Goal: Task Accomplishment & Management: Use online tool/utility

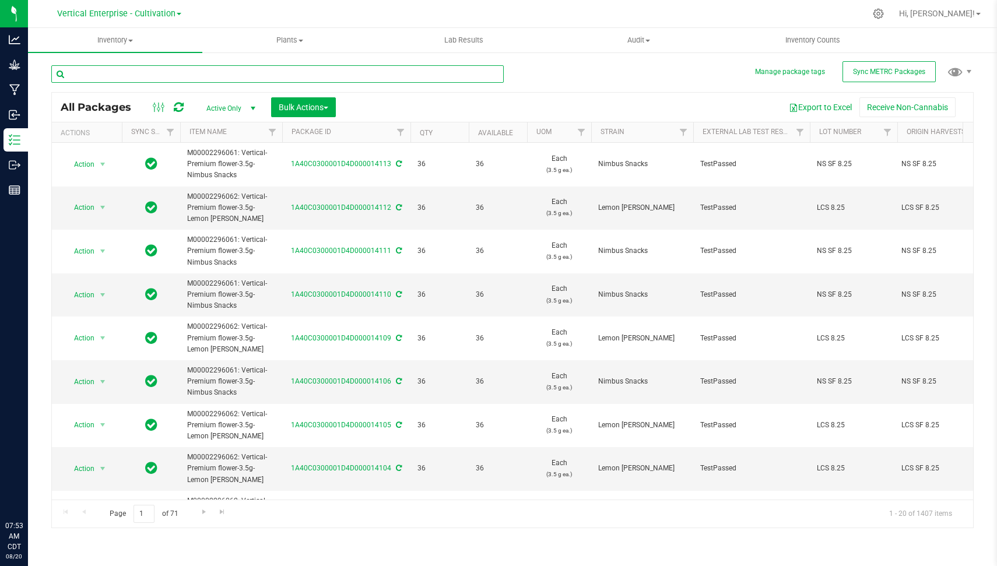
click at [272, 79] on input "text" at bounding box center [277, 73] width 452 height 17
click at [153, 18] on span "Vertical Enterprise - Cultivation" at bounding box center [116, 14] width 118 height 10
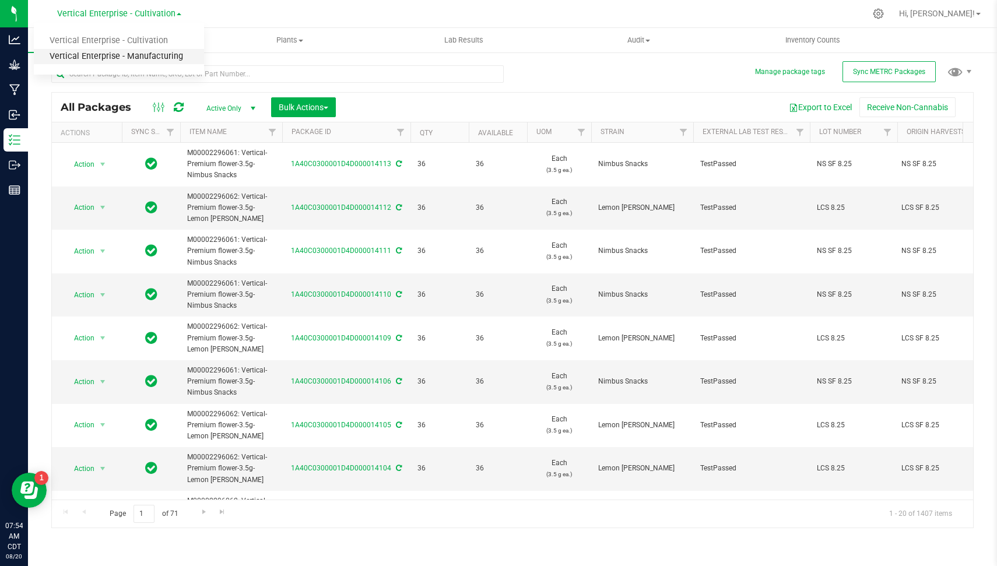
click at [164, 51] on link "Vertical Enterprise - Manufacturing" at bounding box center [119, 57] width 170 height 16
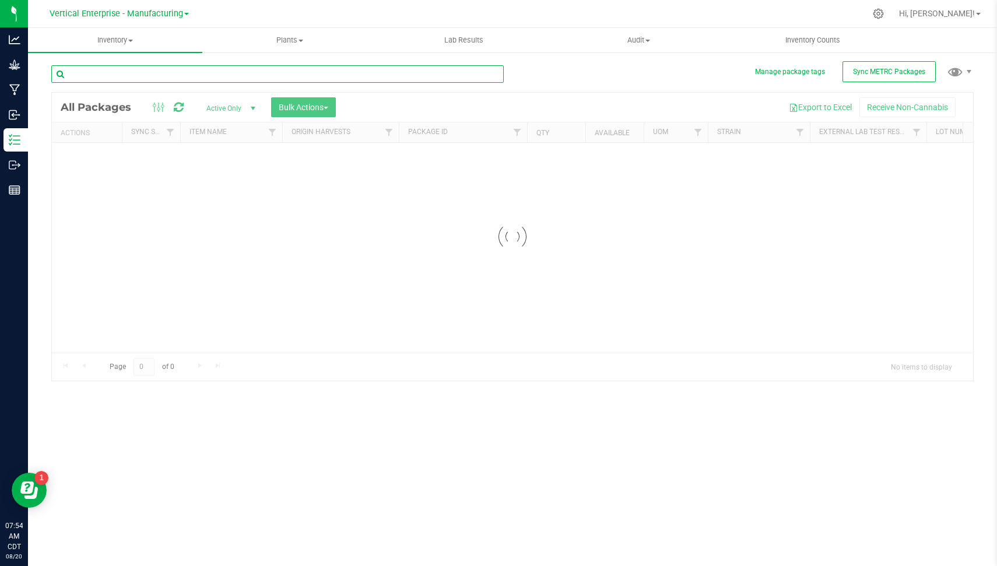
click at [177, 66] on input "text" at bounding box center [277, 73] width 452 height 17
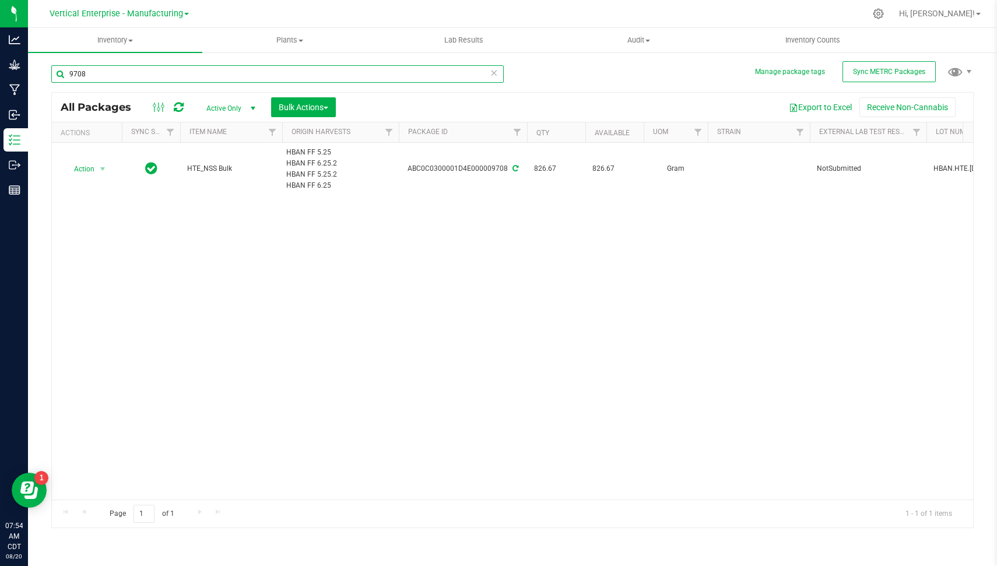
type input "9708"
click at [681, 324] on div "Action Action Adjust qty Create package Edit attributes Global inventory Locate…" at bounding box center [512, 321] width 921 height 357
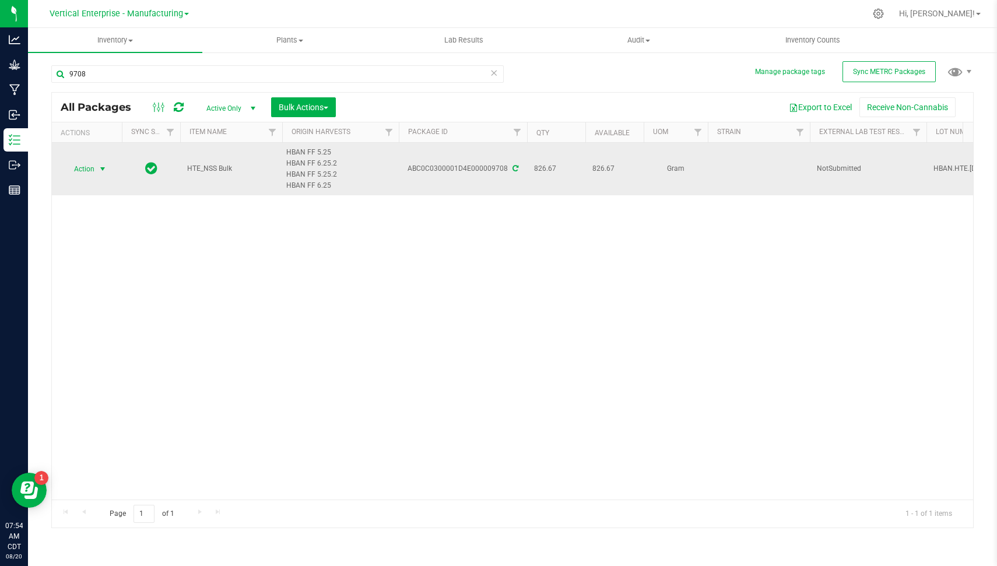
click at [93, 166] on span "Action" at bounding box center [79, 169] width 31 height 16
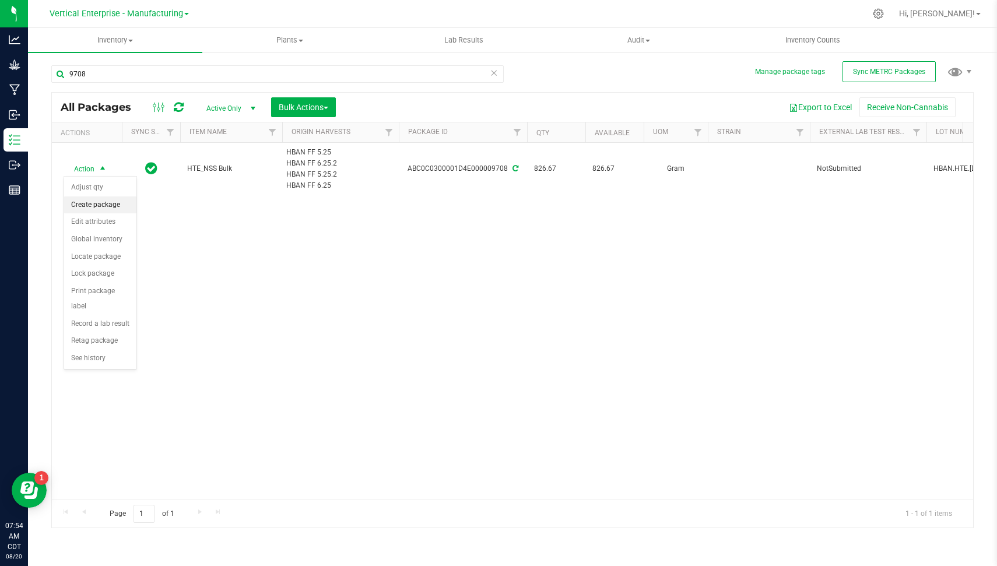
click at [101, 201] on li "Create package" at bounding box center [100, 204] width 72 height 17
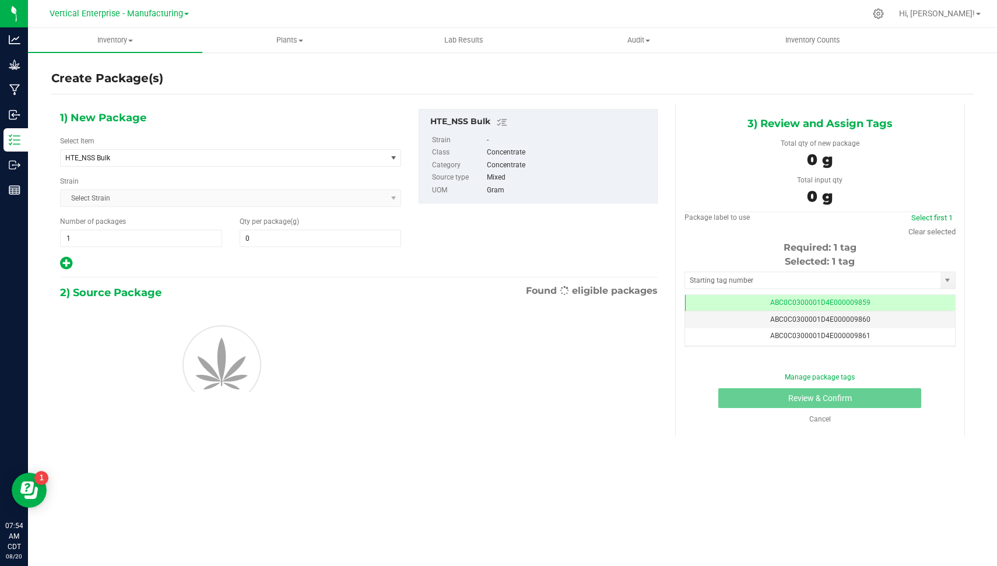
type input "0.0000"
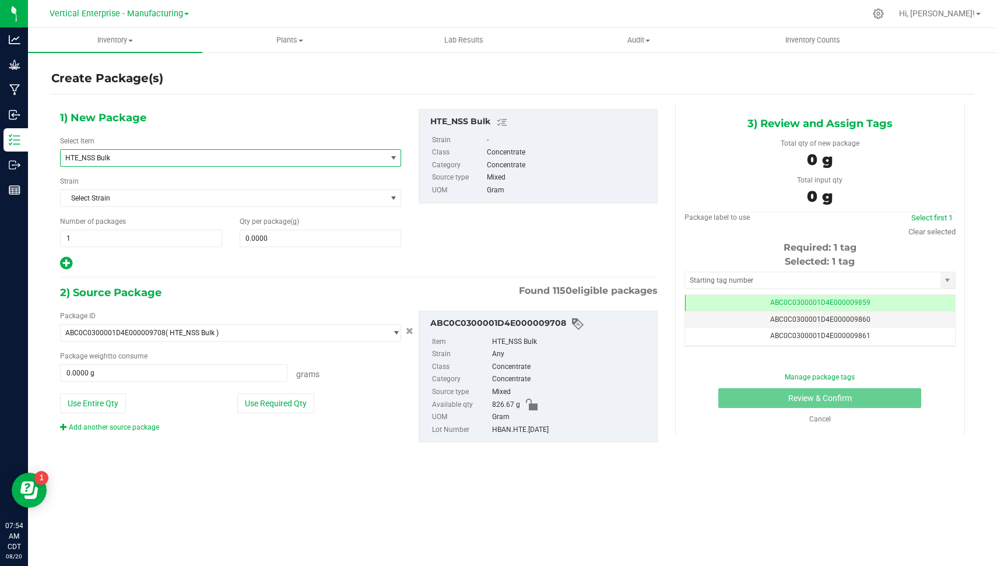
click at [155, 162] on span "HTE_NSS Bulk" at bounding box center [223, 158] width 325 height 16
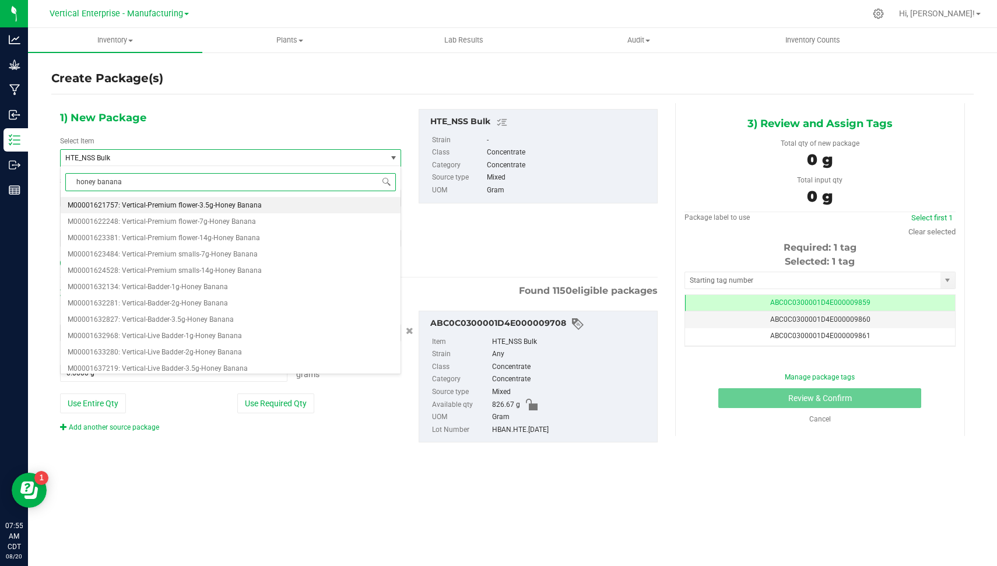
type input "honey banana l"
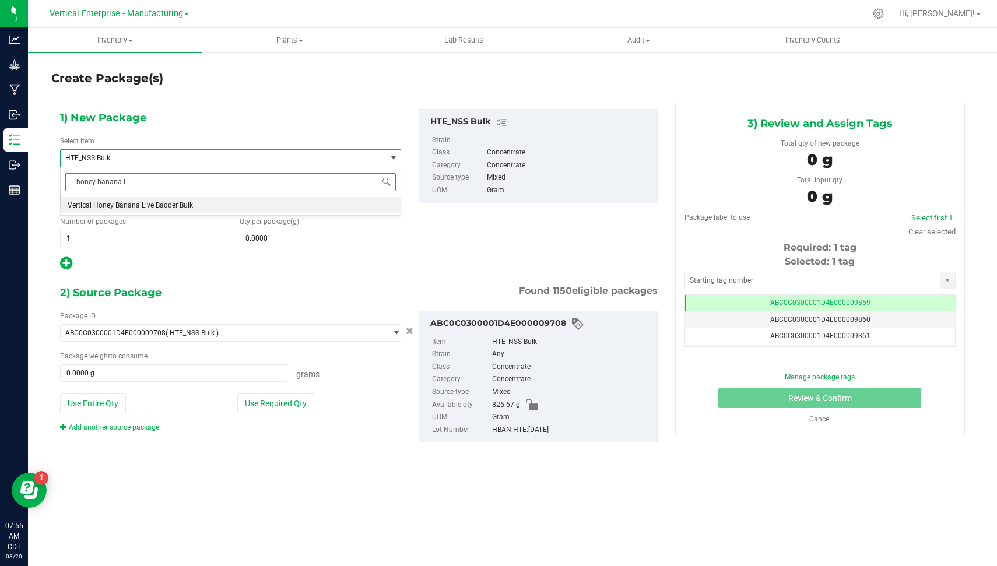
click at [160, 203] on span "Vertical Honey Banana Live Badder Bulk" at bounding box center [130, 205] width 125 height 8
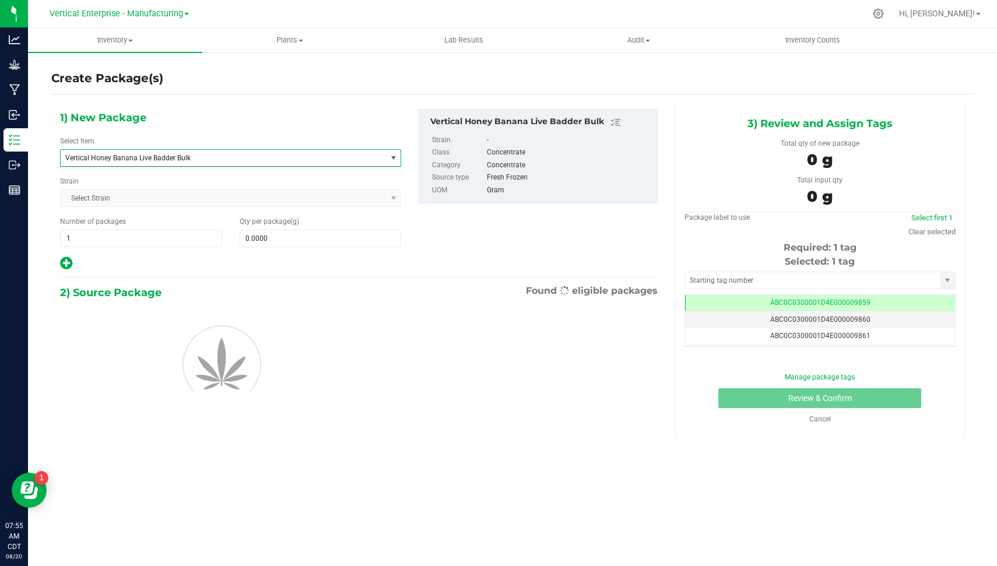
type input "0.0000"
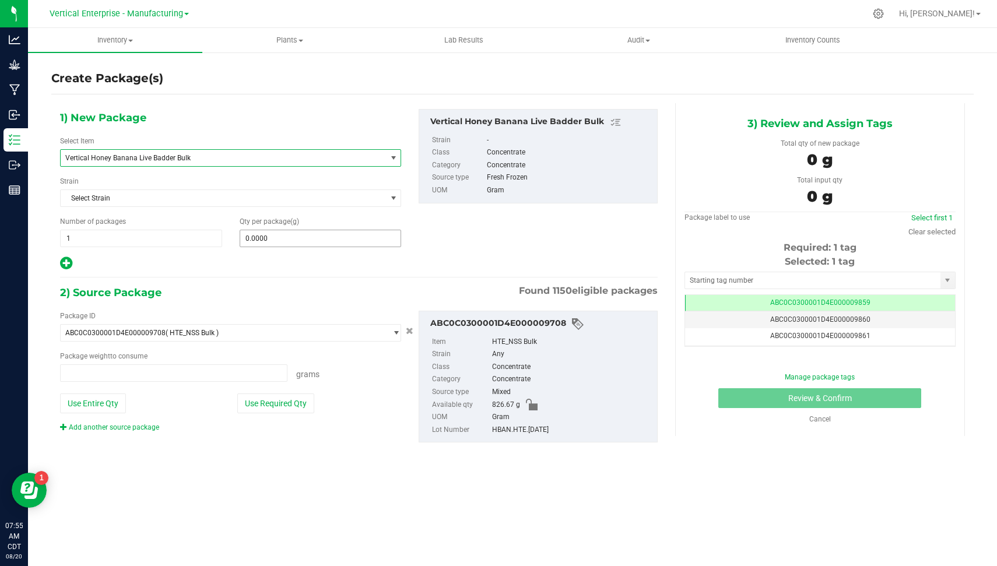
type input "0.0000 g"
click at [305, 233] on span at bounding box center [321, 238] width 162 height 17
type input "45"
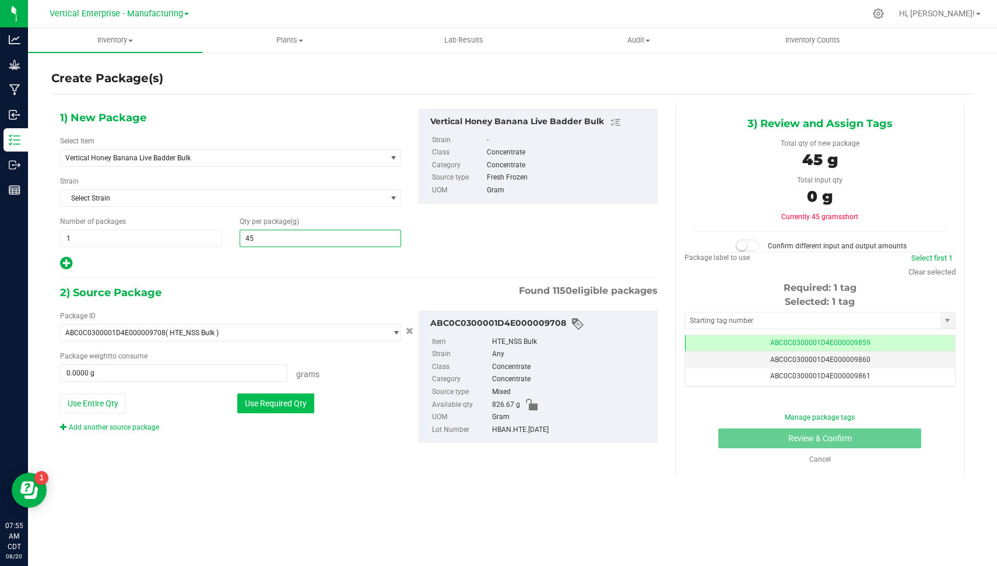
type input "45.0000"
click at [261, 401] on button "Use Required Qty" at bounding box center [275, 404] width 77 height 20
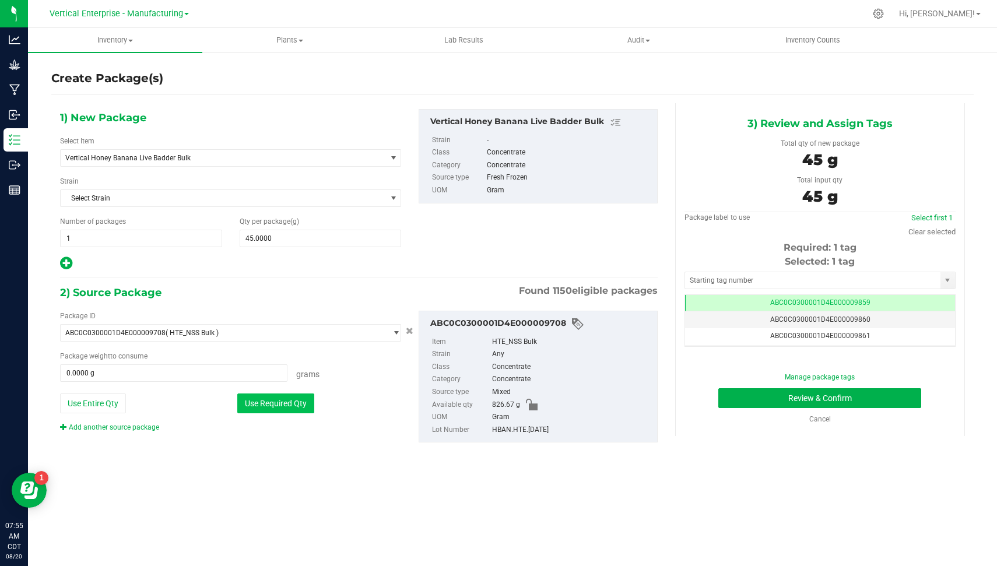
type input "45.0000 g"
click at [896, 397] on button "Review & Confirm" at bounding box center [819, 398] width 203 height 20
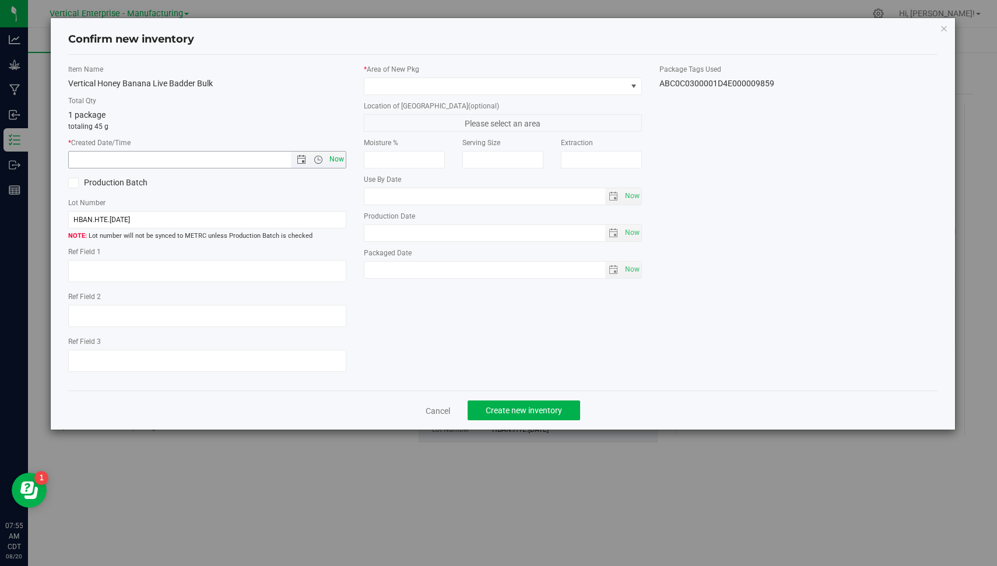
click at [335, 156] on span "Now" at bounding box center [337, 159] width 20 height 17
type input "[DATE] 7:55 AM"
click at [129, 181] on label "Production Batch" at bounding box center [133, 183] width 130 height 12
click at [0, 0] on input "Production Batch" at bounding box center [0, 0] width 0 height 0
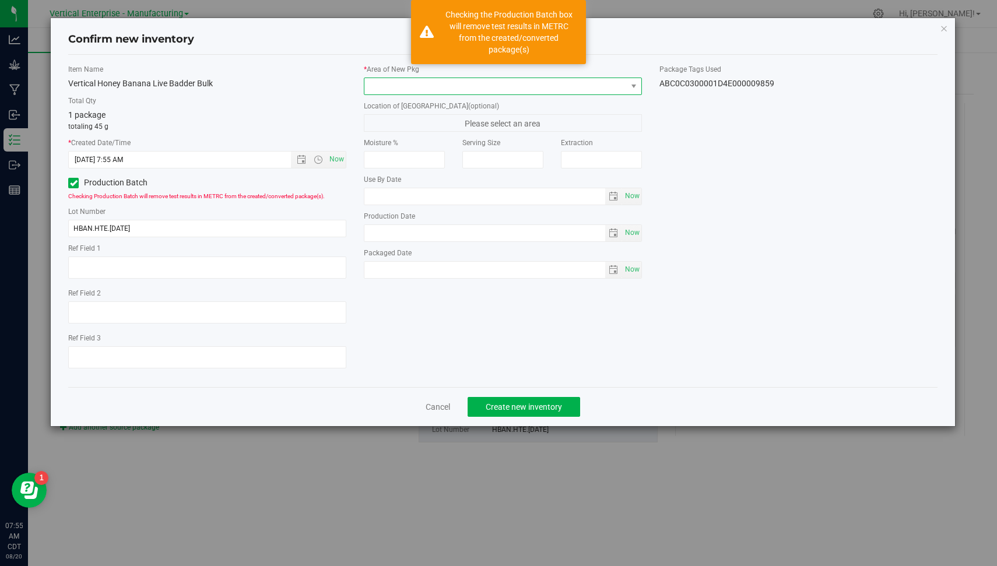
click at [443, 87] on span at bounding box center [495, 86] width 262 height 16
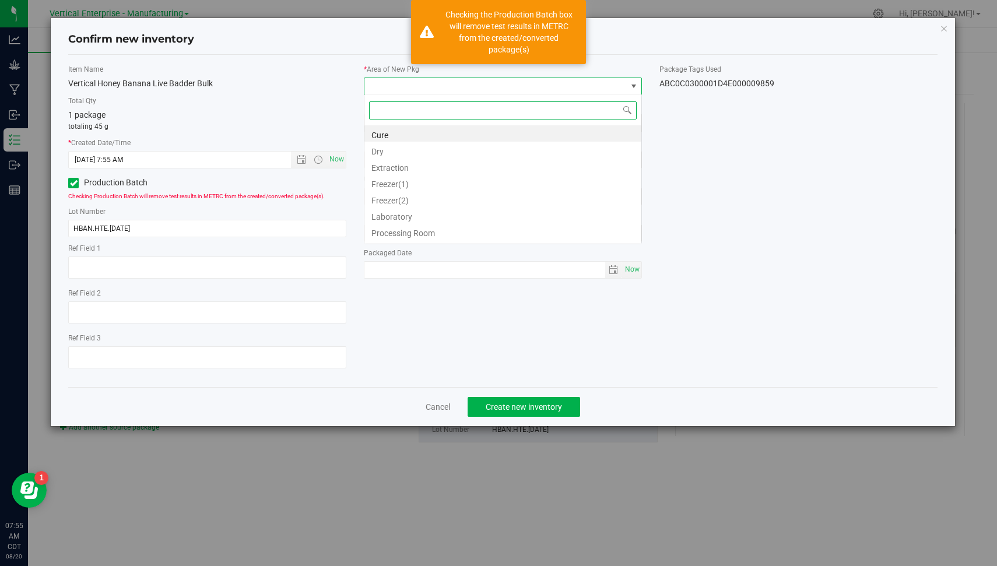
scroll to position [17, 278]
click at [444, 169] on li "Extraction" at bounding box center [502, 166] width 277 height 16
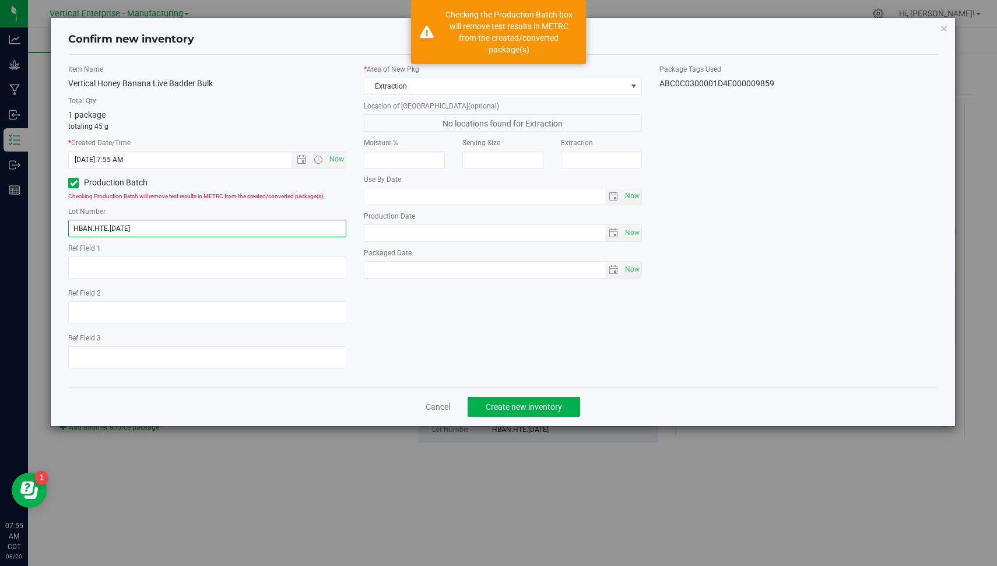
drag, startPoint x: 182, startPoint y: 222, endPoint x: 51, endPoint y: 229, distance: 130.8
click at [51, 229] on div "Confirm new inventory Item Name Vertical Honey Banana Live Badder Bulk Total Qt…" at bounding box center [503, 222] width 904 height 408
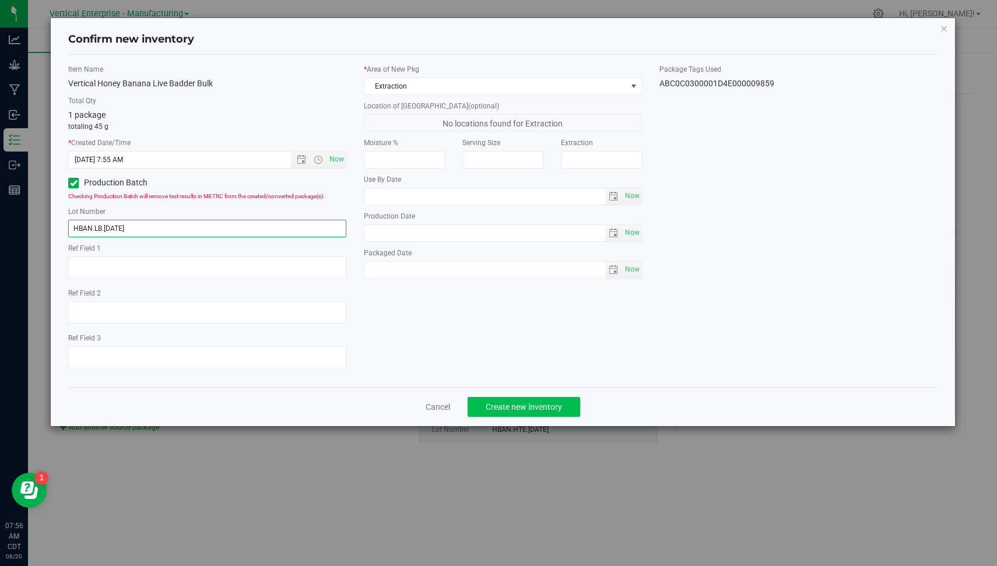
type input "HBAN.LB.[DATE]"
click at [552, 402] on span "Create new inventory" at bounding box center [524, 406] width 76 height 9
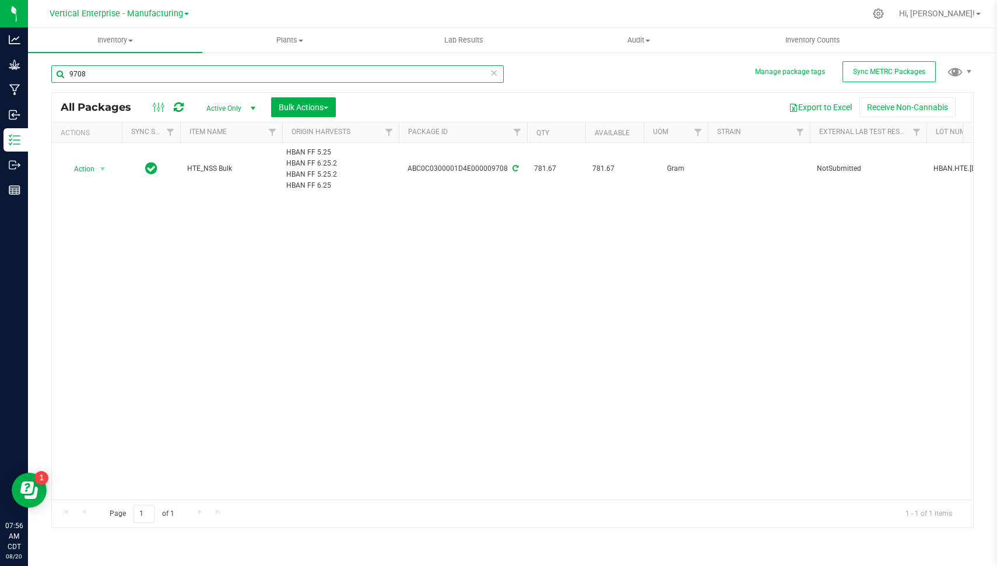
click at [426, 70] on input "9708" at bounding box center [277, 73] width 452 height 17
type input "9710"
click at [294, 103] on span "Bulk Actions" at bounding box center [304, 107] width 50 height 9
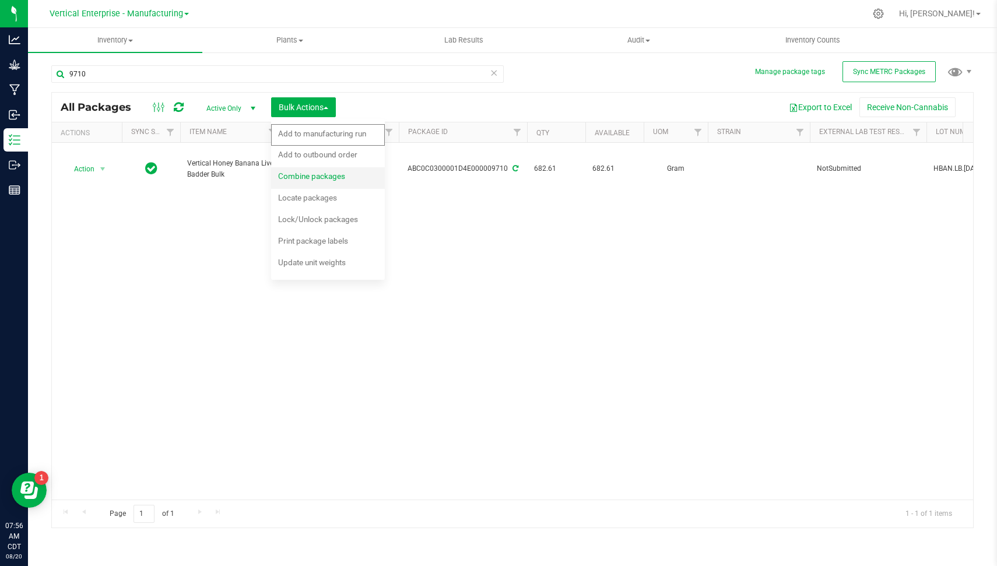
click at [317, 180] on span "Combine packages" at bounding box center [311, 175] width 67 height 9
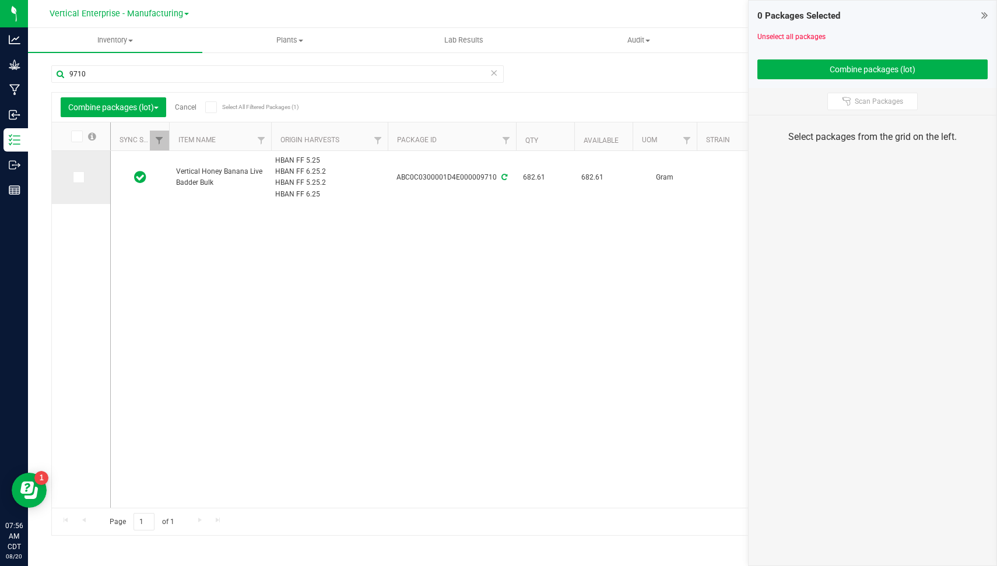
click at [77, 177] on icon at bounding box center [78, 177] width 8 height 0
click at [0, 0] on input "checkbox" at bounding box center [0, 0] width 0 height 0
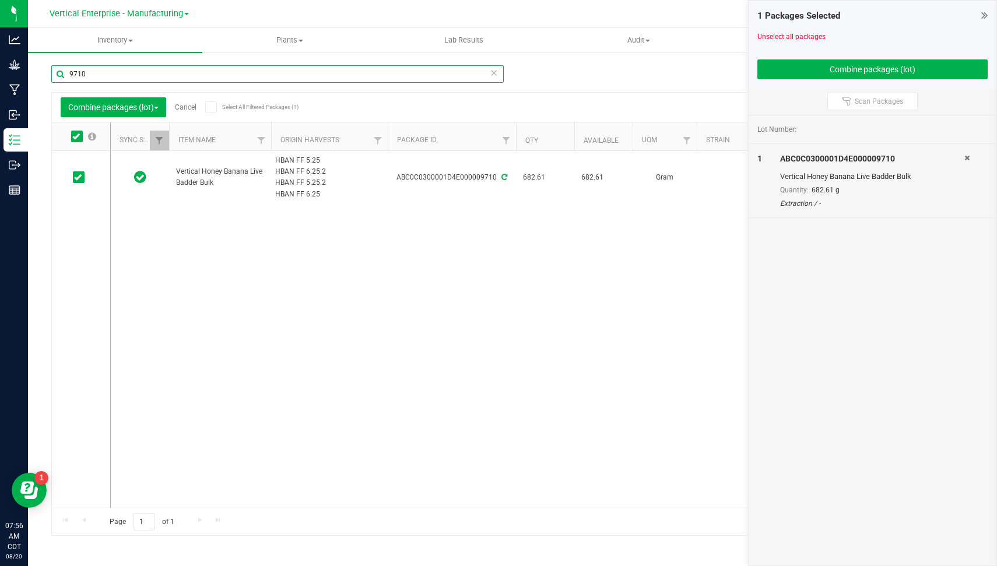
click at [125, 65] on input "9710" at bounding box center [277, 73] width 452 height 17
type input "9859"
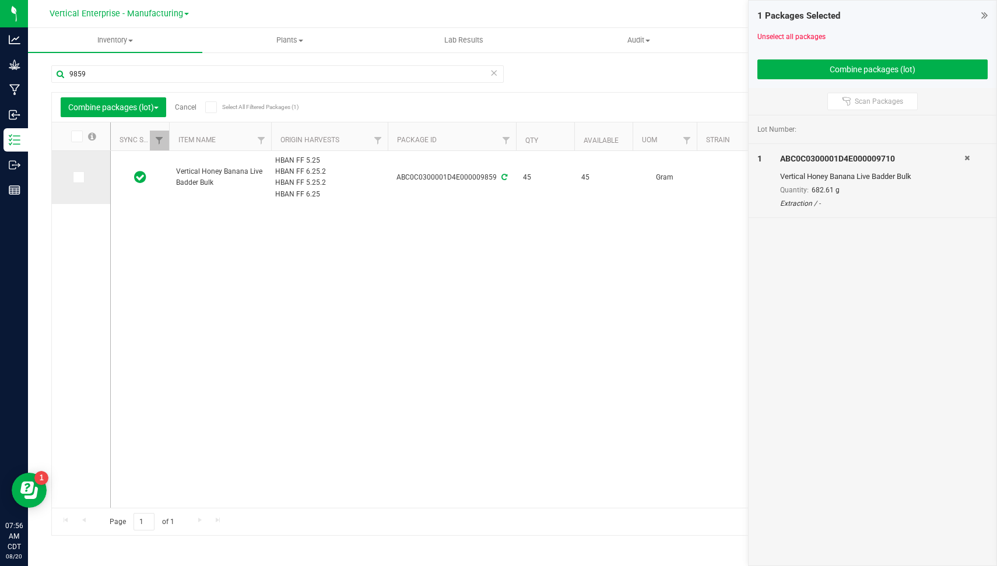
click at [75, 177] on icon at bounding box center [78, 177] width 8 height 0
click at [0, 0] on input "checkbox" at bounding box center [0, 0] width 0 height 0
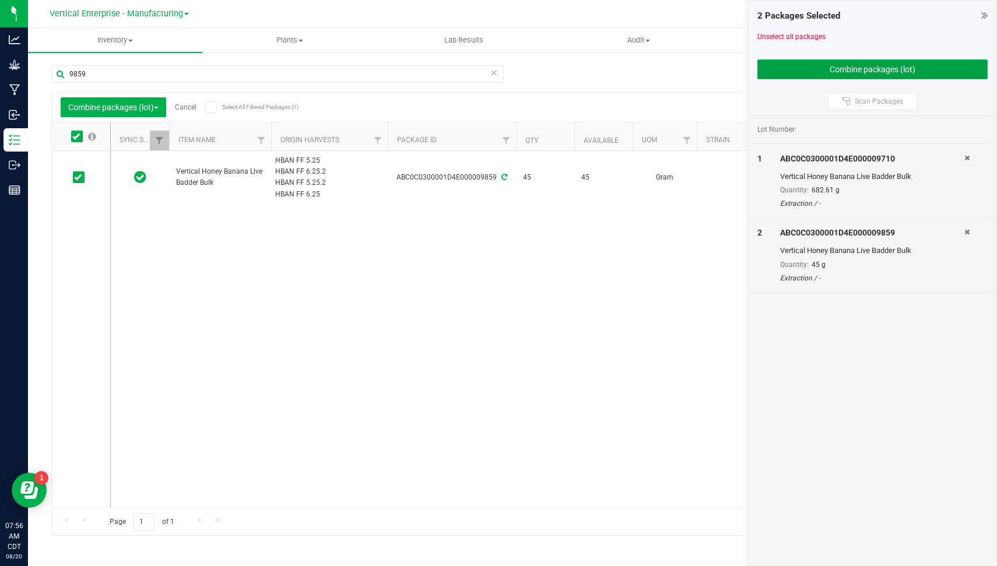
click at [794, 77] on button "Combine packages (lot)" at bounding box center [872, 69] width 231 height 20
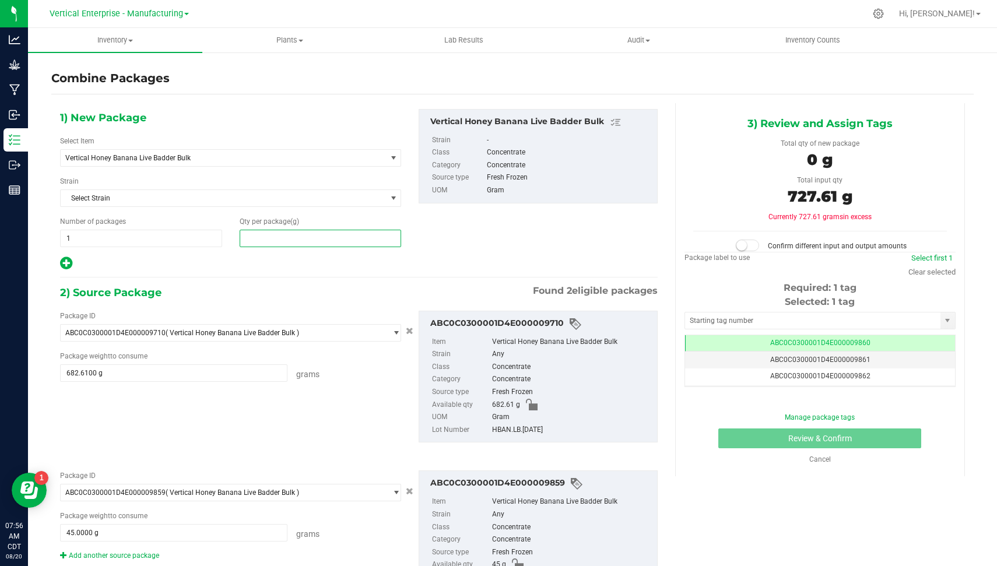
click at [346, 242] on span at bounding box center [321, 238] width 162 height 17
type input "727.61"
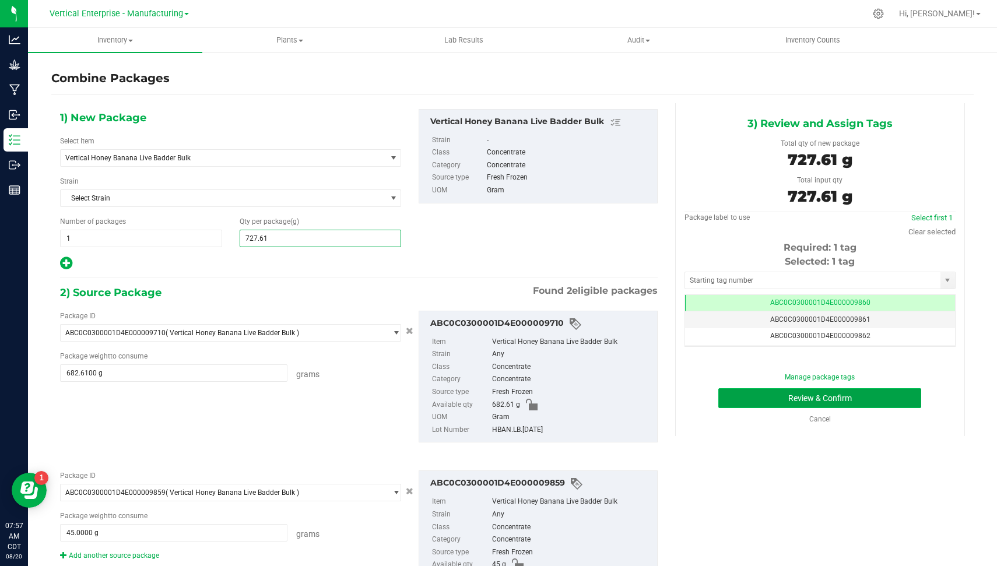
type input "728"
click at [773, 397] on button "Review & Confirm" at bounding box center [819, 398] width 203 height 20
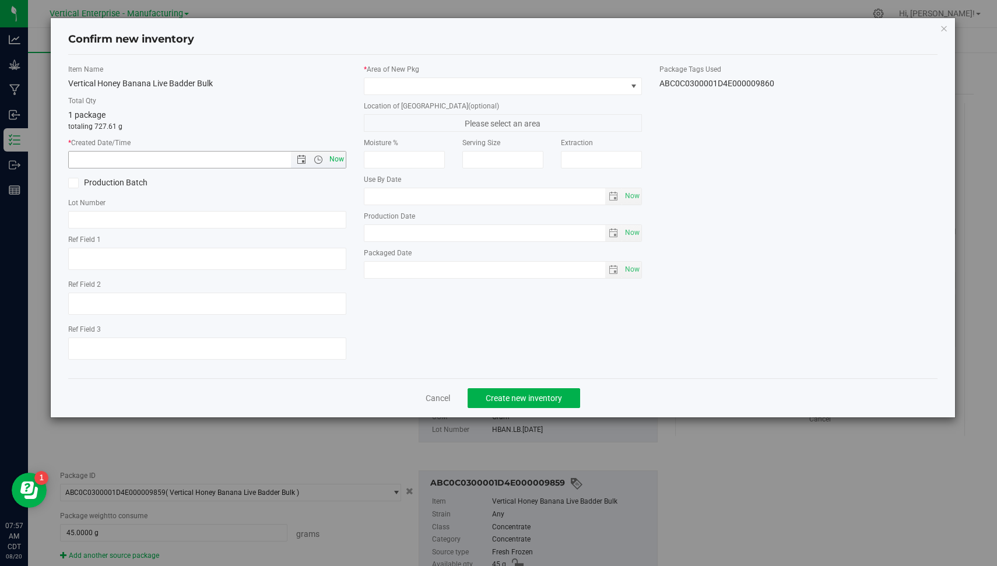
click at [343, 160] on span "Now" at bounding box center [337, 159] width 20 height 17
type input "[DATE] 7:57 AM"
click at [118, 187] on label "Production Batch" at bounding box center [133, 183] width 130 height 12
click at [0, 0] on input "Production Batch" at bounding box center [0, 0] width 0 height 0
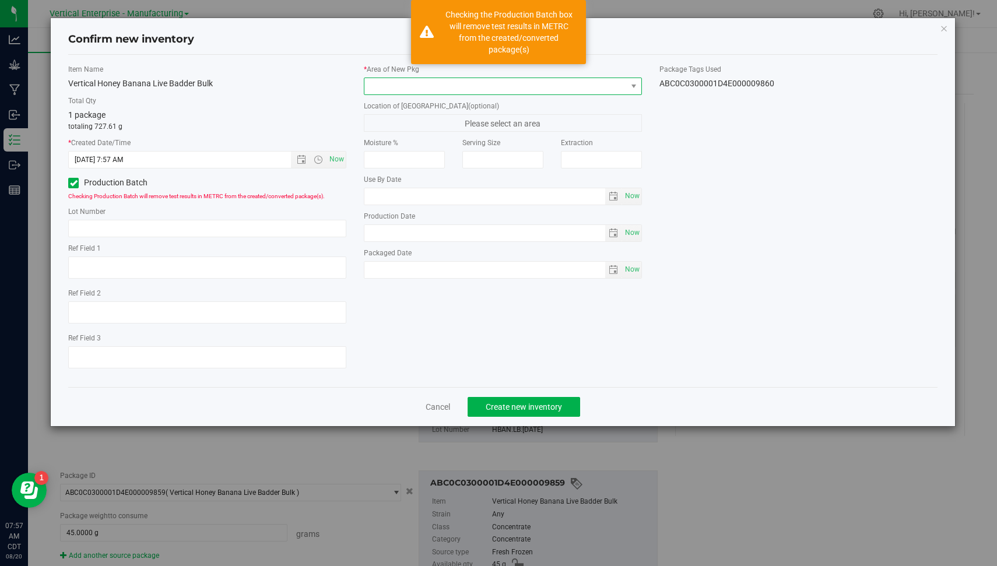
click at [426, 78] on span at bounding box center [495, 86] width 262 height 16
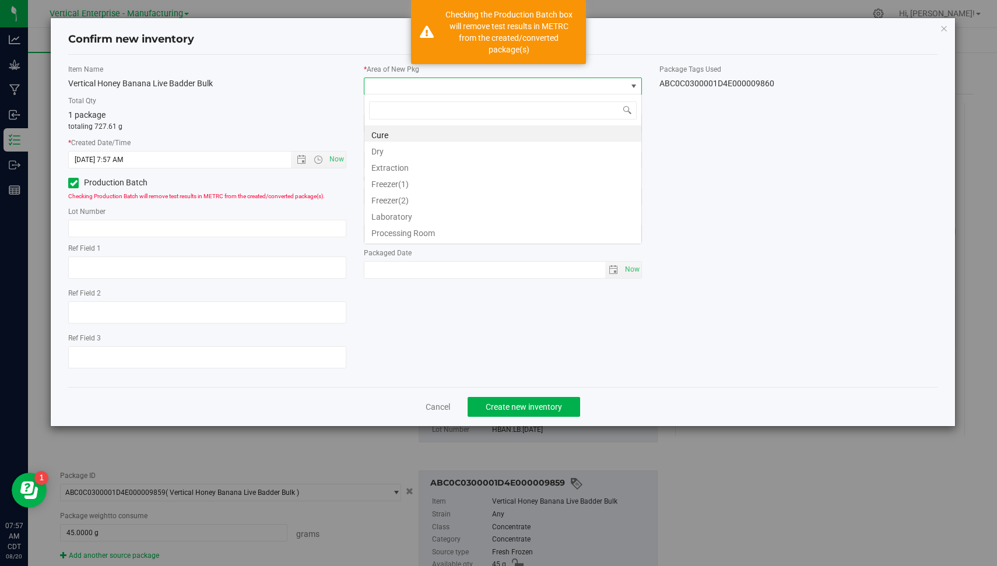
scroll to position [17, 278]
click at [426, 171] on li "Extraction" at bounding box center [502, 166] width 277 height 16
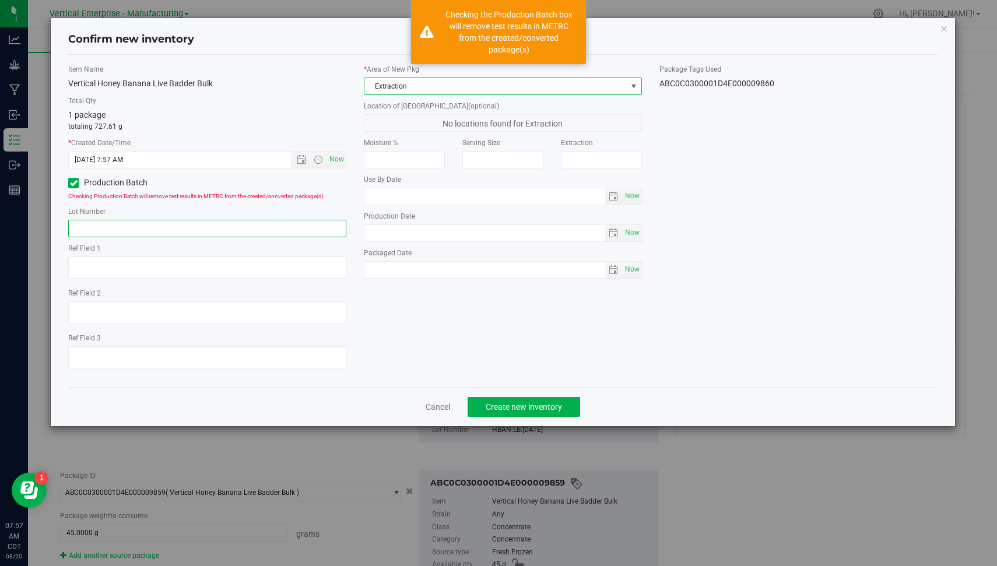
click at [271, 226] on input "text" at bounding box center [207, 228] width 278 height 17
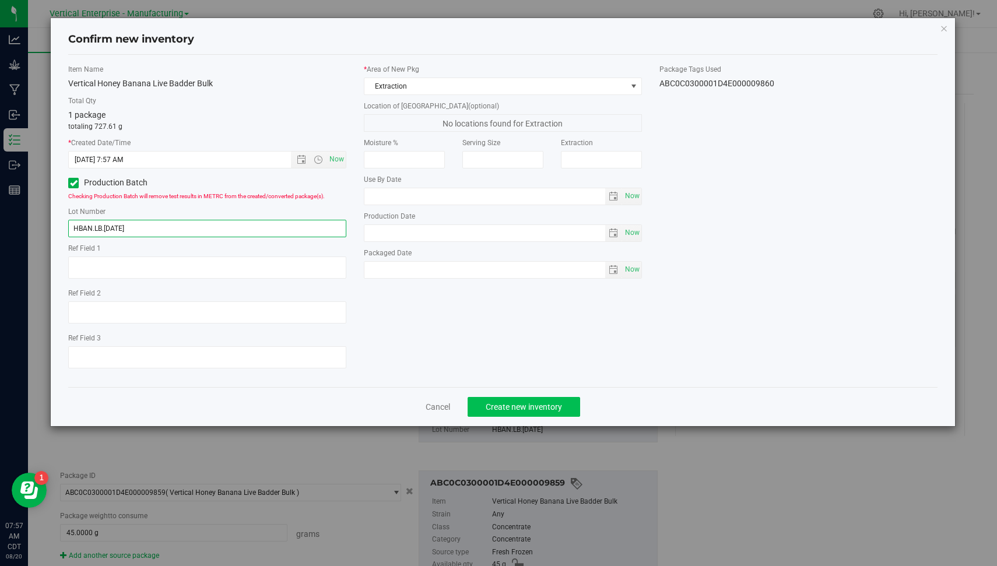
type input "HBAN.LB.[DATE]"
click at [520, 406] on span "Create new inventory" at bounding box center [524, 406] width 76 height 9
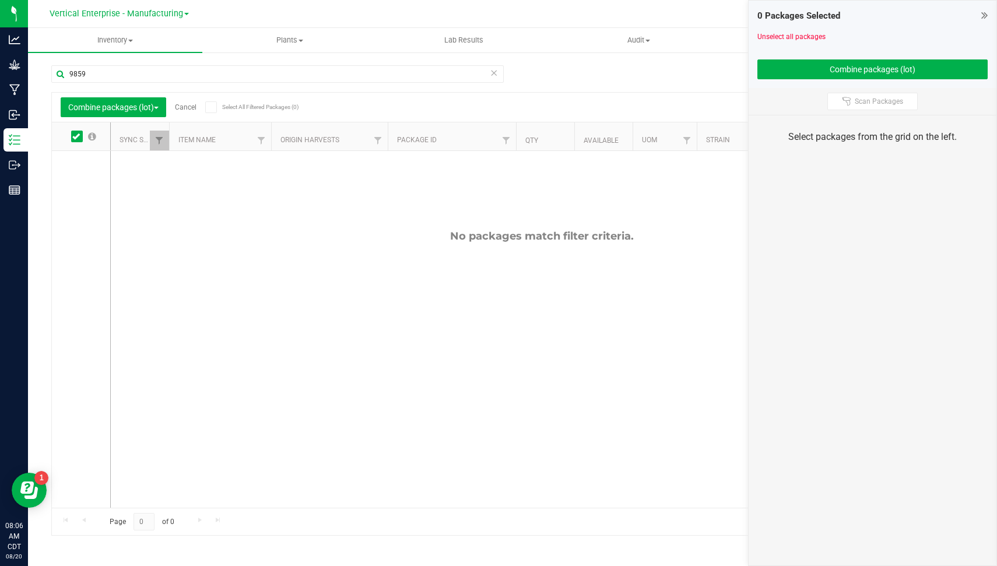
click at [184, 108] on link "Cancel" at bounding box center [186, 107] width 22 height 8
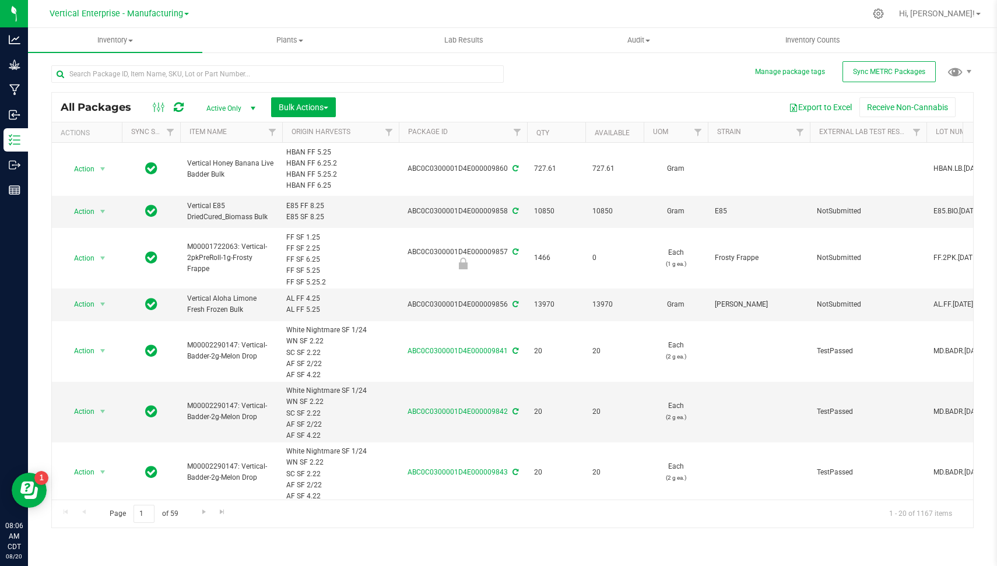
click at [174, 103] on icon at bounding box center [179, 107] width 10 height 12
click at [877, 79] on button "Sync METRC Packages" at bounding box center [889, 71] width 93 height 21
click at [893, 66] on button "Sync METRC Packages" at bounding box center [889, 71] width 93 height 21
click at [148, 13] on span "Vertical Enterprise - Manufacturing" at bounding box center [117, 14] width 134 height 10
click at [141, 38] on link "Vertical Enterprise - Cultivation" at bounding box center [119, 41] width 170 height 16
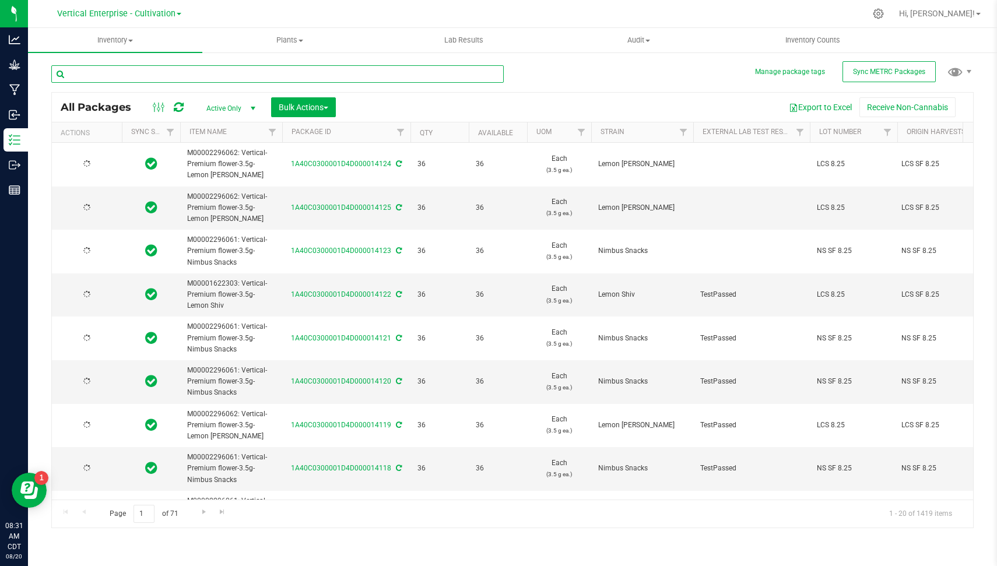
click at [153, 71] on input "text" at bounding box center [277, 73] width 452 height 17
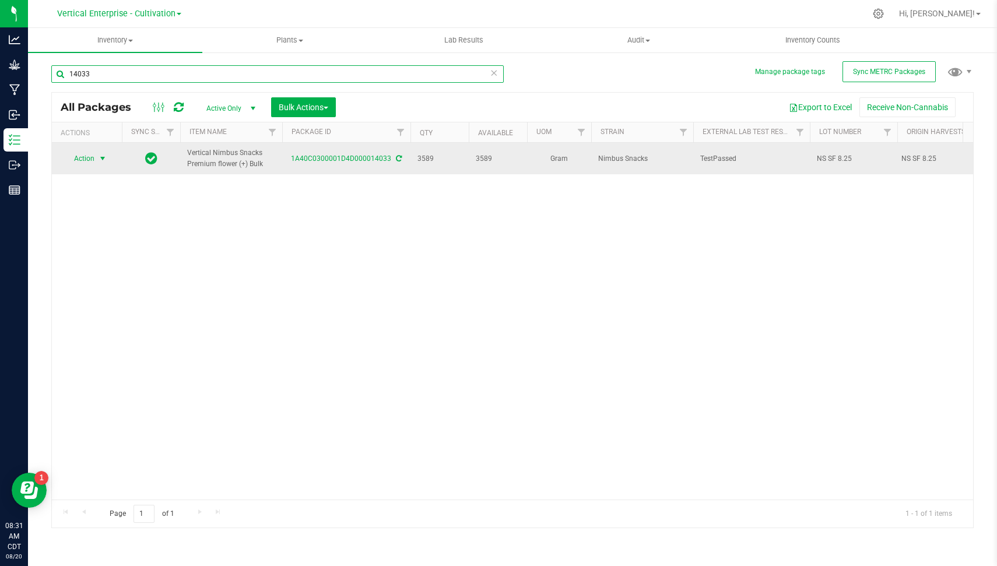
type input "14033"
click at [90, 156] on span "Action" at bounding box center [79, 158] width 31 height 16
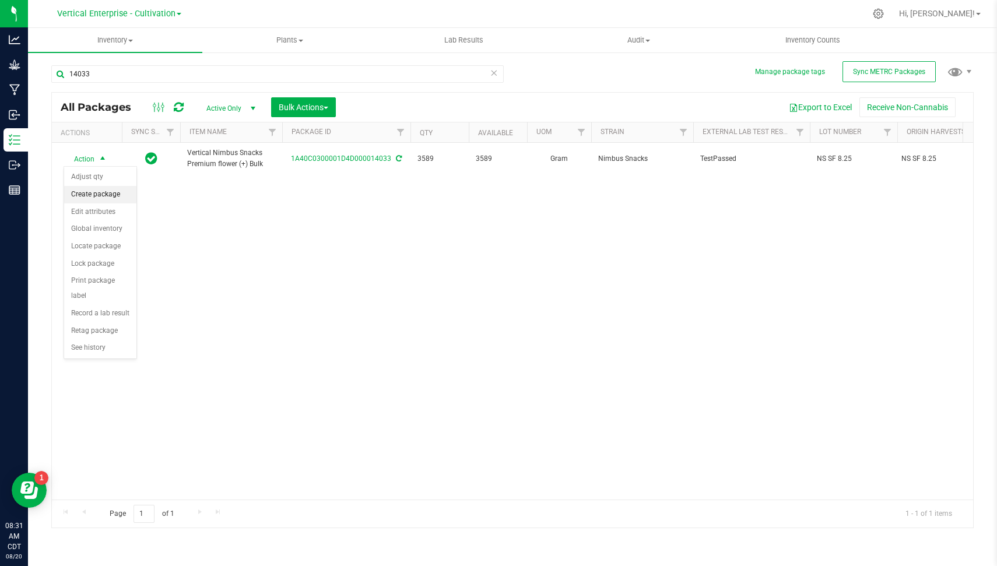
click at [108, 190] on li "Create package" at bounding box center [100, 194] width 72 height 17
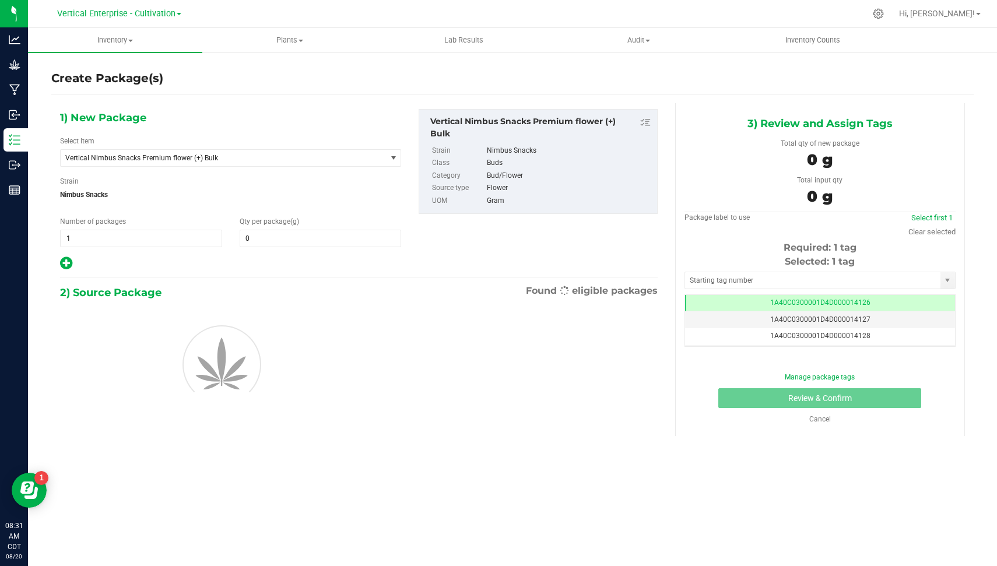
type input "0.0000"
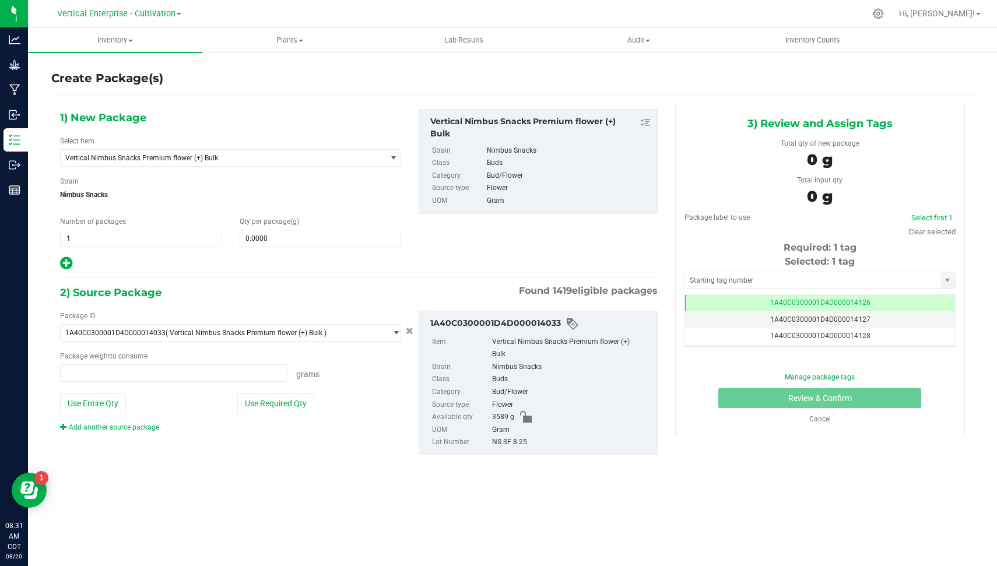
type input "0.0000 g"
click at [278, 163] on span "Vertical Nimbus Snacks Premium flower (+) Bulk" at bounding box center [223, 158] width 325 height 16
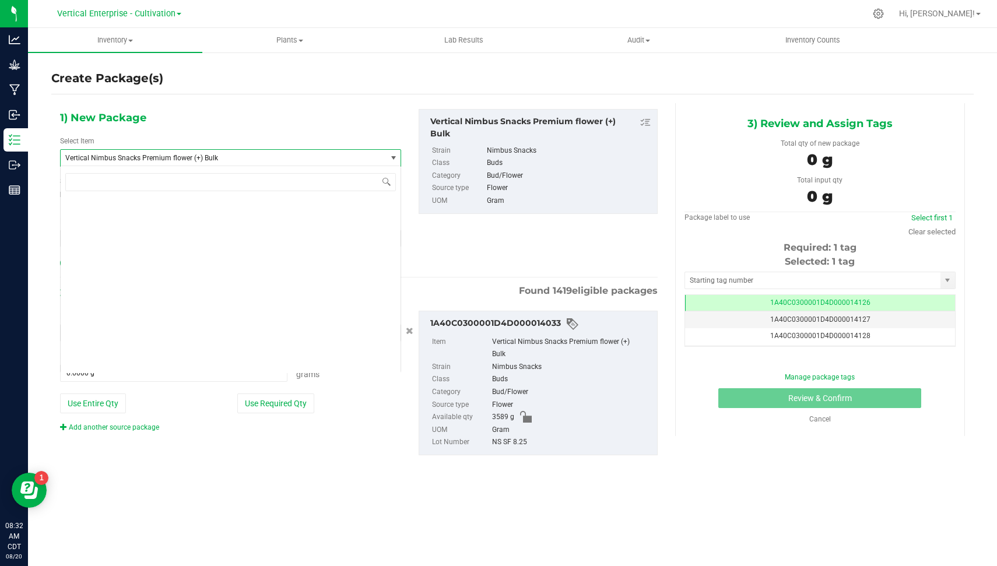
scroll to position [89170, 0]
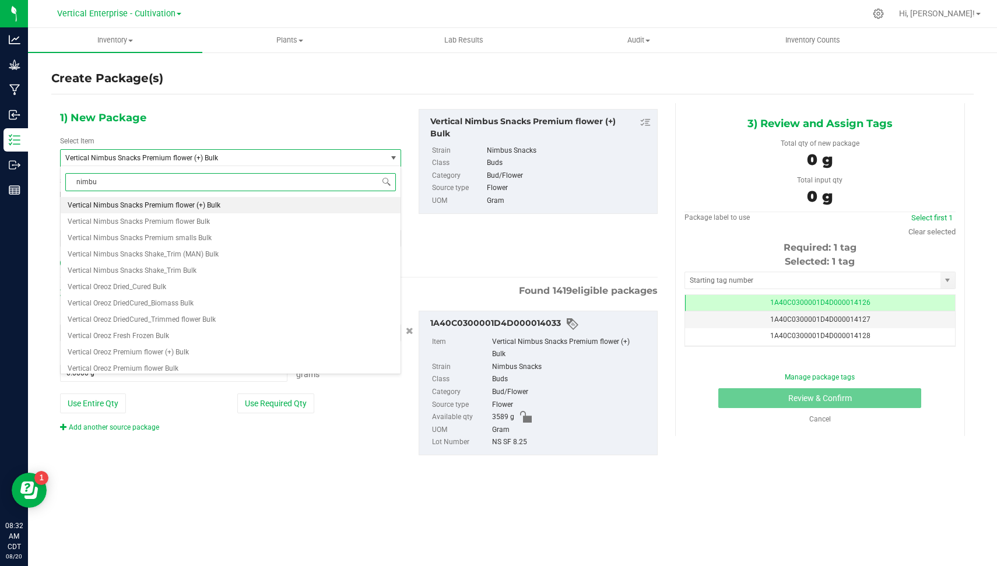
type input "nimbus"
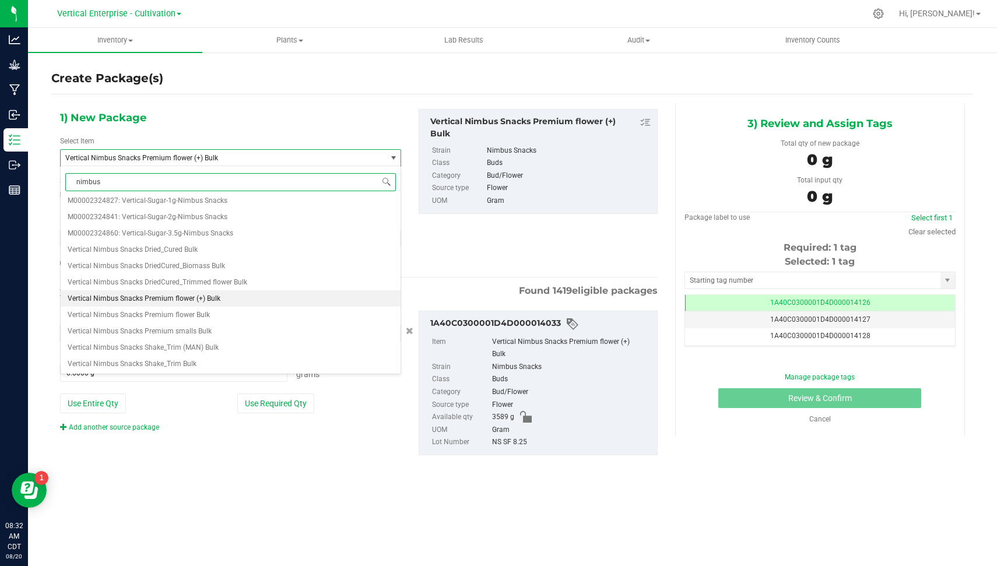
scroll to position [0, 0]
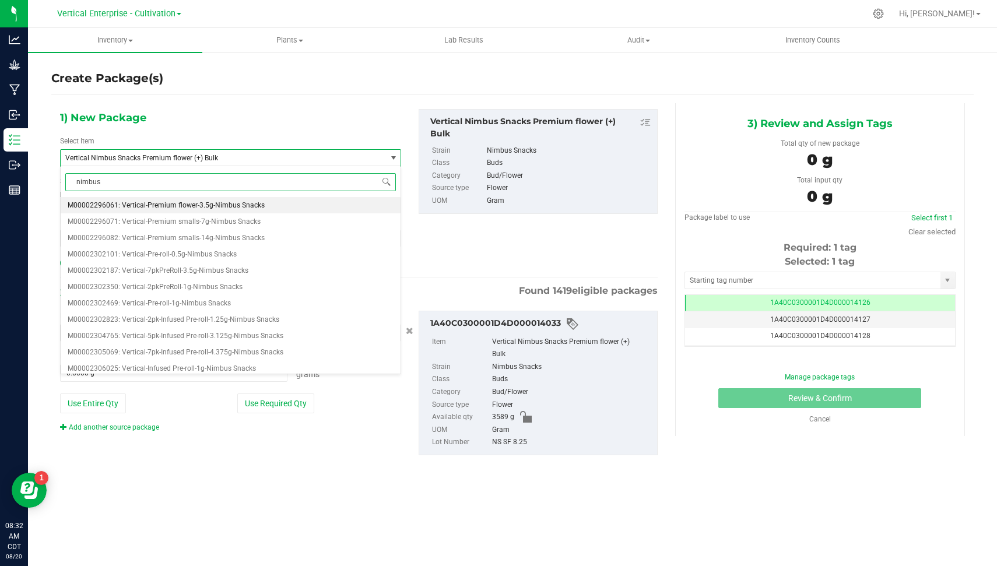
click at [238, 208] on span "M00002296061: Vertical-Premium flower-3.5g-Nimbus Snacks" at bounding box center [166, 205] width 197 height 8
type input "0"
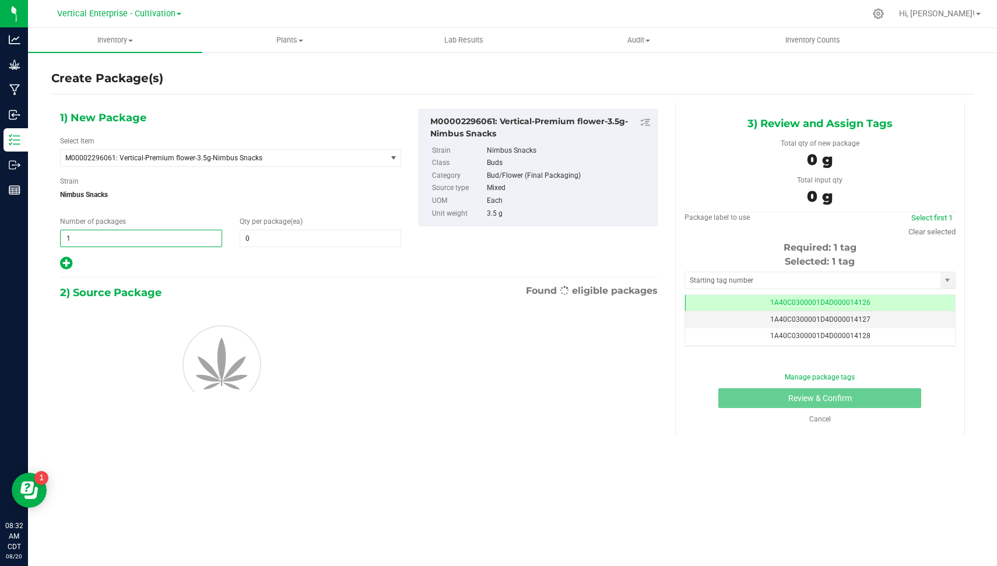
click at [145, 234] on span "1 1" at bounding box center [141, 238] width 162 height 17
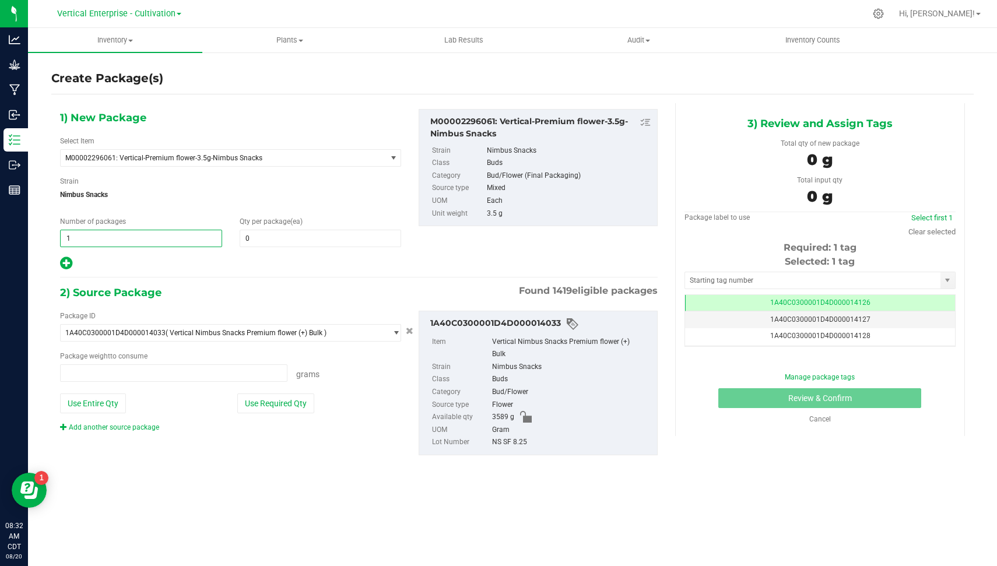
type input "0.0000 g"
type input "2"
click at [264, 242] on span at bounding box center [321, 238] width 162 height 17
type input "36"
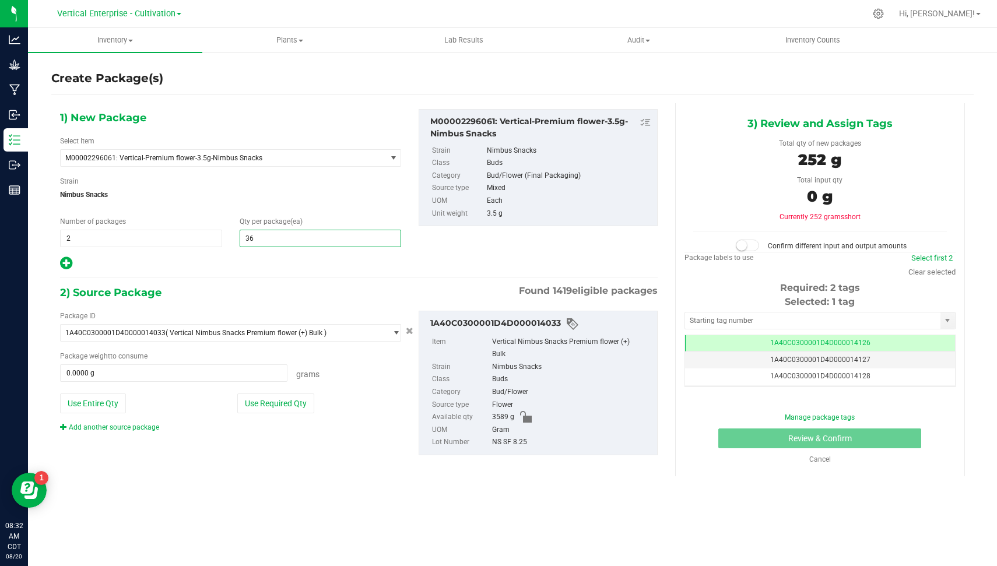
type input "36"
click at [262, 391] on div "Package ID 1A40C0300001D4D000014033 ( Vertical Nimbus Snacks Premium flower (+)…" at bounding box center [230, 372] width 359 height 122
click at [263, 397] on button "Use Required Qty" at bounding box center [275, 404] width 77 height 20
type input "252.0000 g"
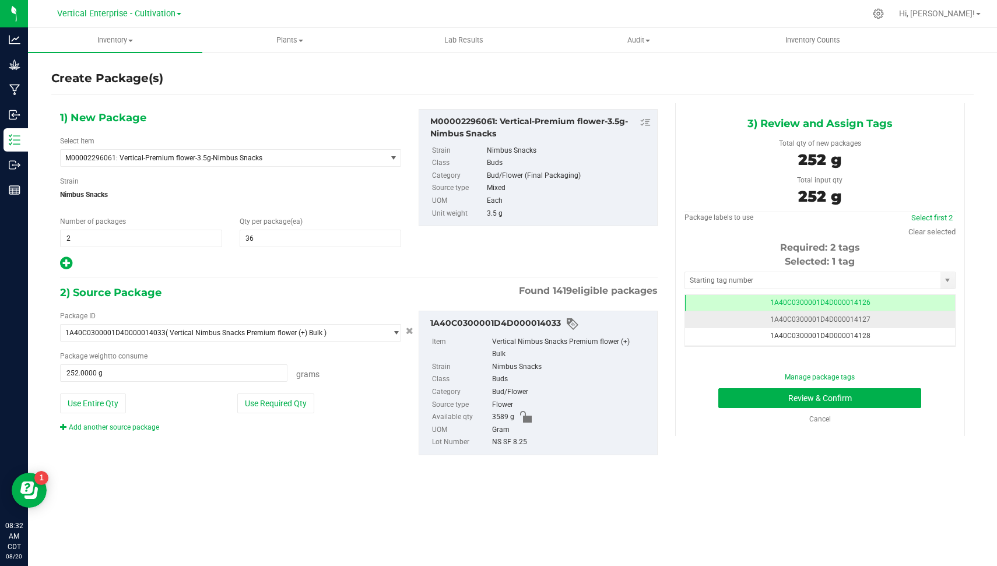
click at [847, 325] on td "1A40C0300001D4D000014127" at bounding box center [820, 319] width 270 height 17
click at [686, 350] on div "3) Review and Assign Tags Total qty of new packages 252 g Total input qty 252 g…" at bounding box center [820, 269] width 290 height 333
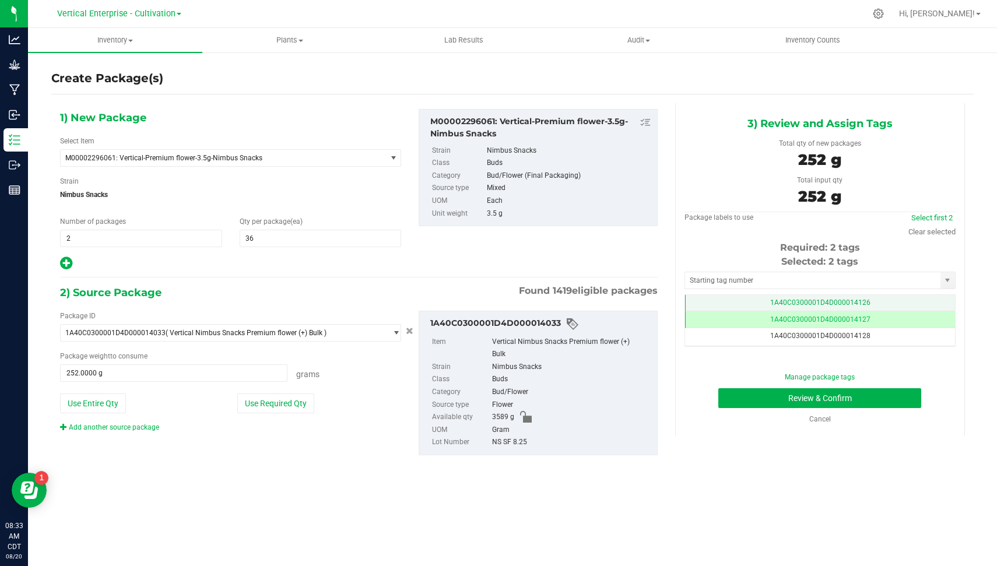
click at [854, 295] on td "1A40C0300001D4D000014126" at bounding box center [820, 303] width 270 height 17
click at [862, 333] on span "1A40C0300001D4D000014128" at bounding box center [820, 336] width 100 height 8
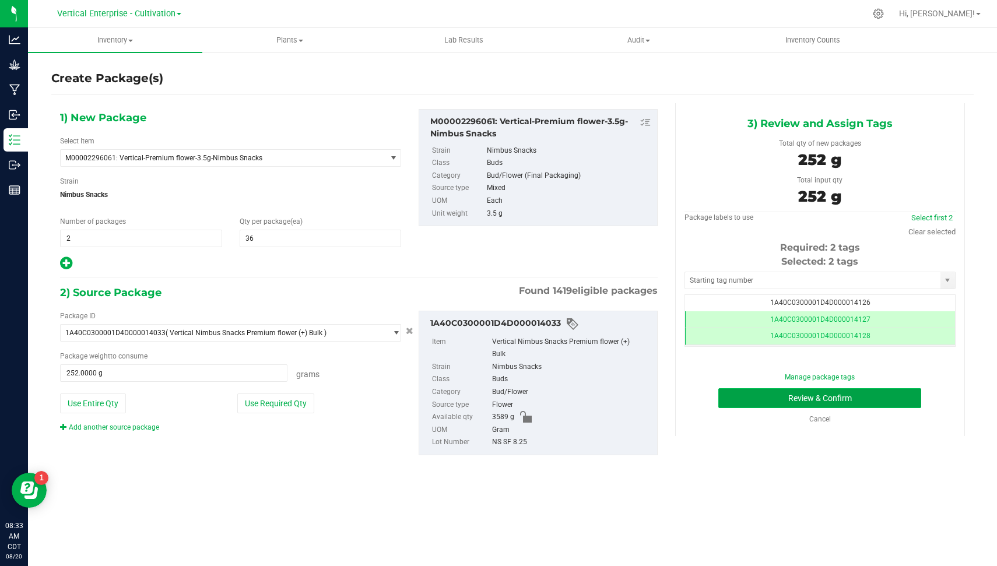
click at [879, 391] on button "Review & Confirm" at bounding box center [819, 398] width 203 height 20
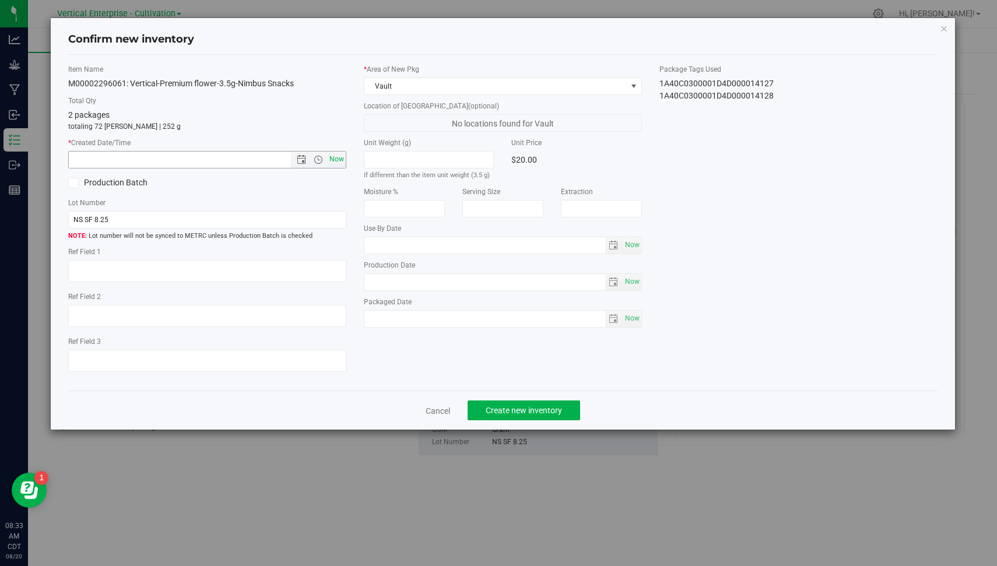
click at [343, 163] on span "Now" at bounding box center [337, 159] width 20 height 17
type input "[DATE] 8:33 AM"
click at [524, 413] on span "Create new inventory" at bounding box center [524, 410] width 76 height 9
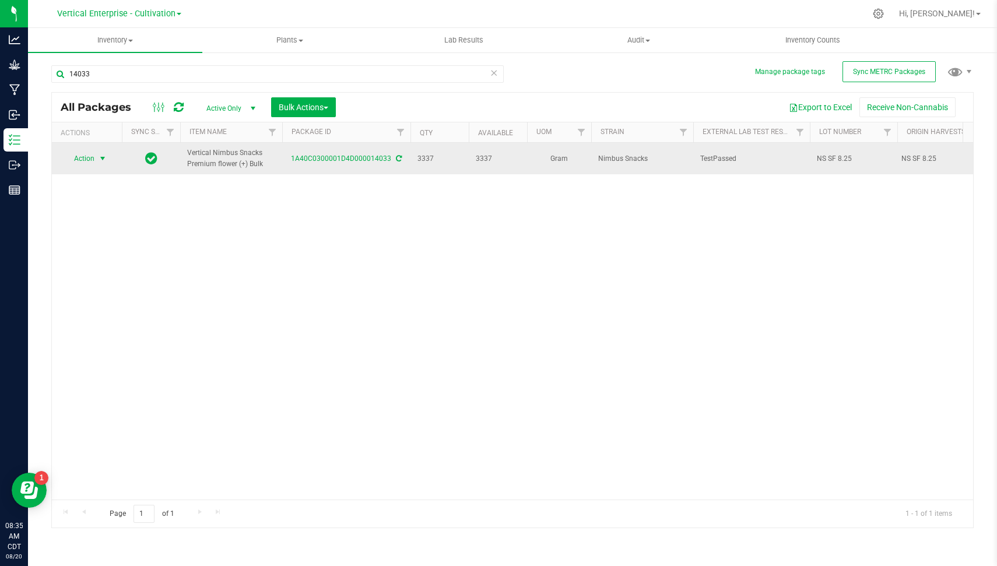
click at [85, 156] on span "Action" at bounding box center [79, 158] width 31 height 16
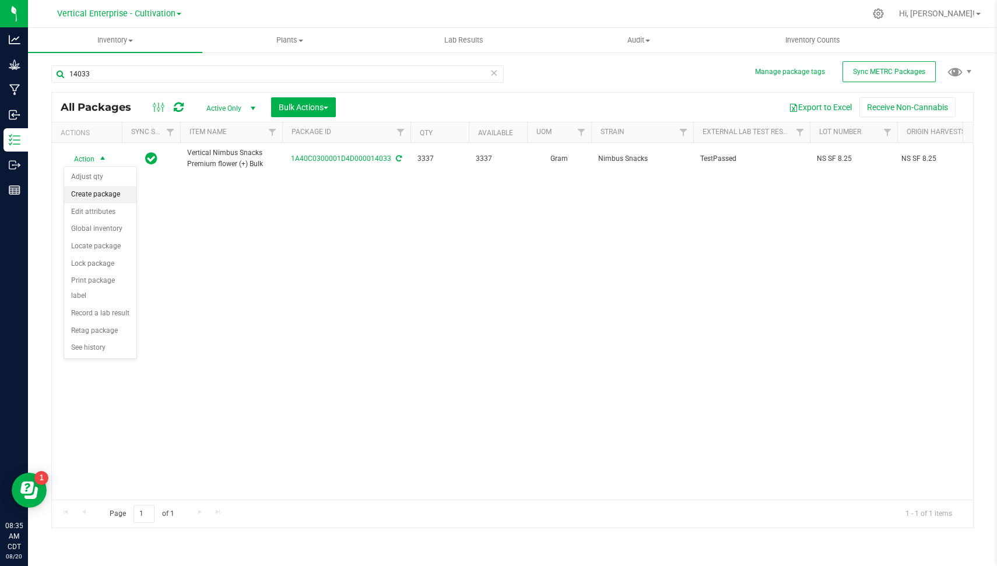
click at [96, 191] on li "Create package" at bounding box center [100, 194] width 72 height 17
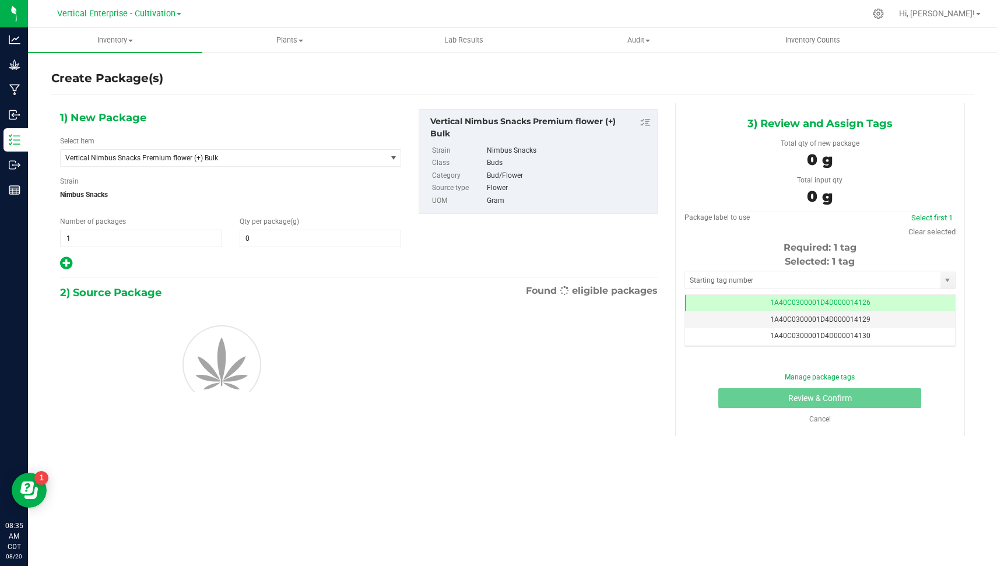
type input "0.0000"
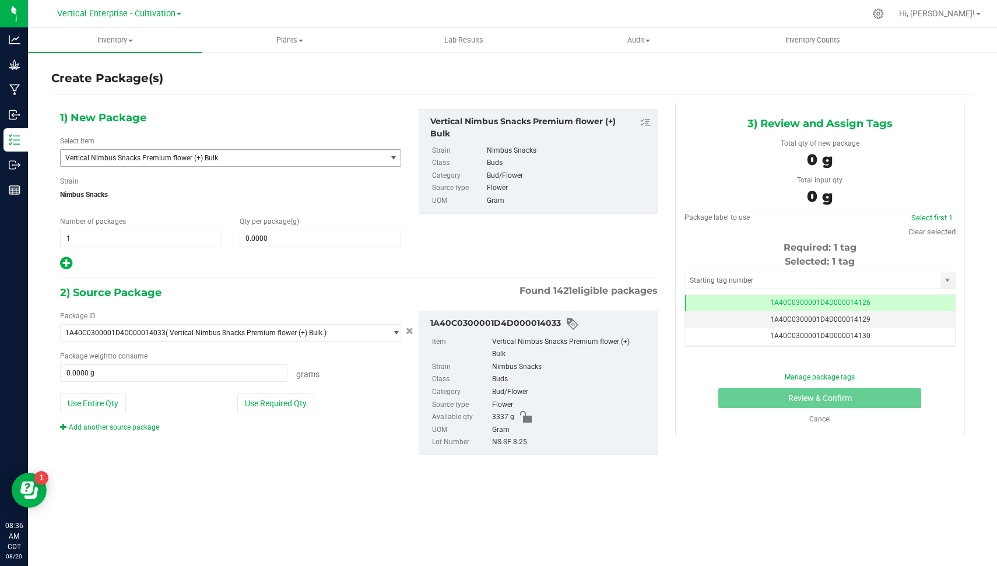
click at [233, 154] on span "Vertical Nimbus Snacks Premium flower (+) Bulk" at bounding box center [217, 158] width 304 height 8
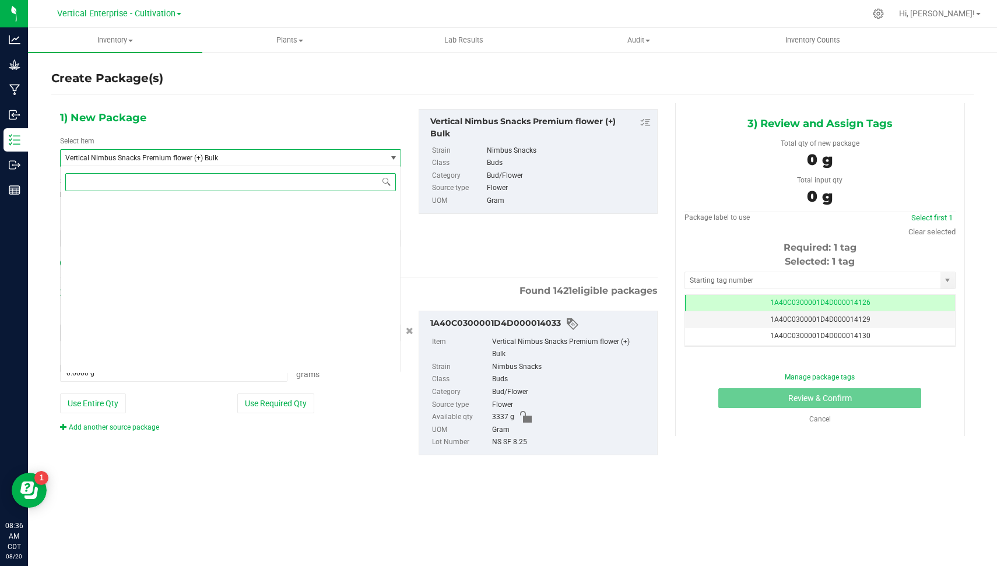
scroll to position [89170, 0]
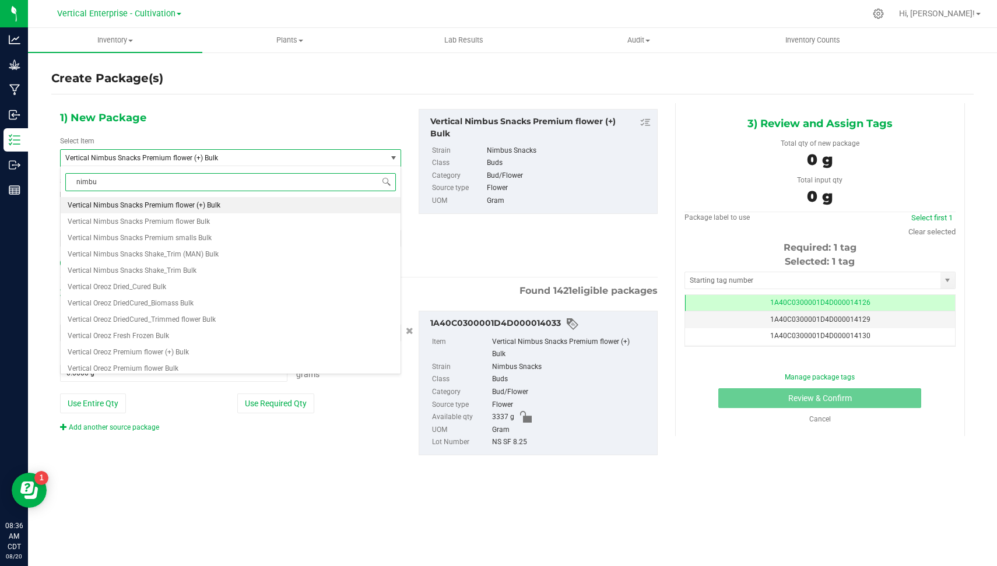
type input "nimbus"
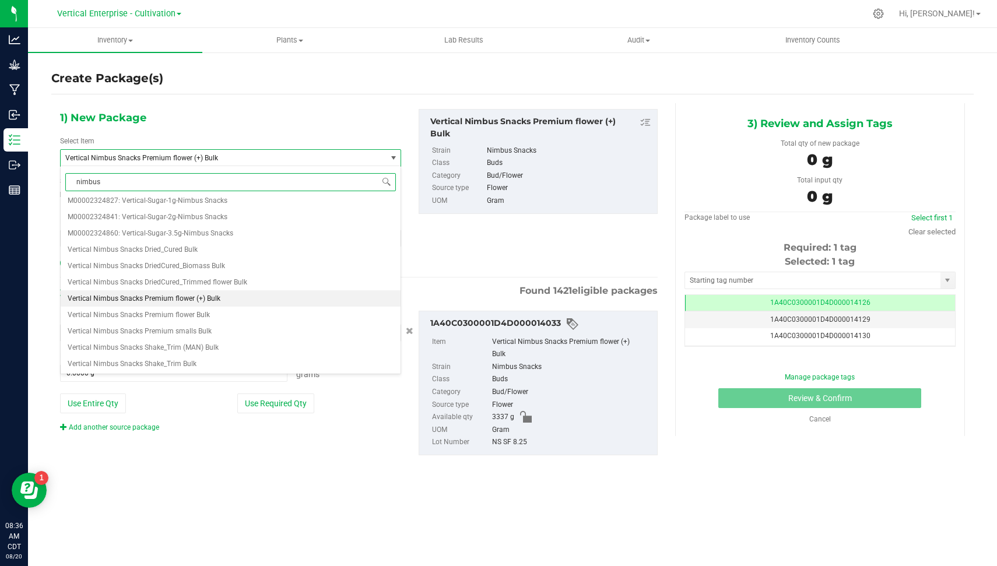
scroll to position [0, 0]
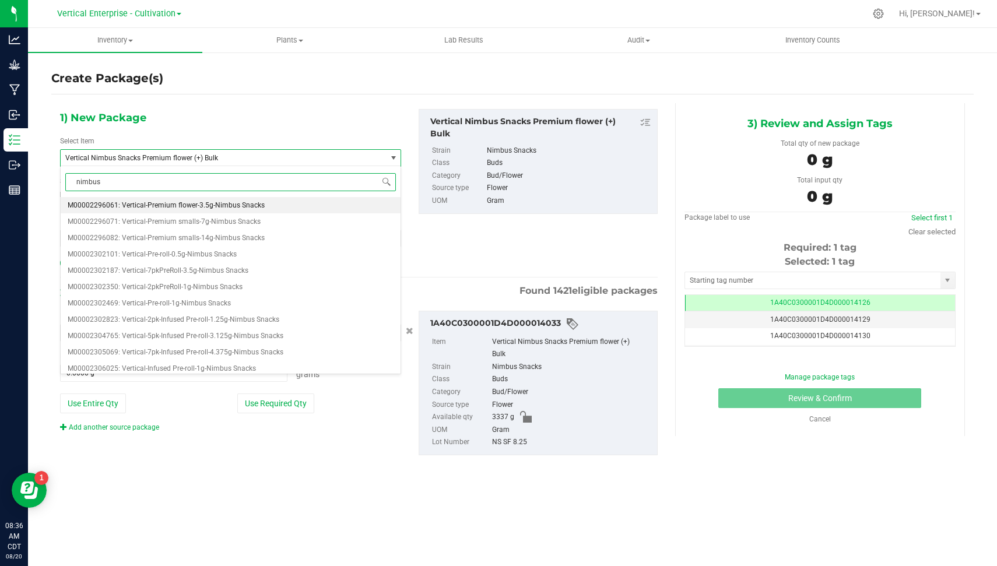
click at [235, 204] on span "M00002296061: Vertical-Premium flower-3.5g-Nimbus Snacks" at bounding box center [166, 205] width 197 height 8
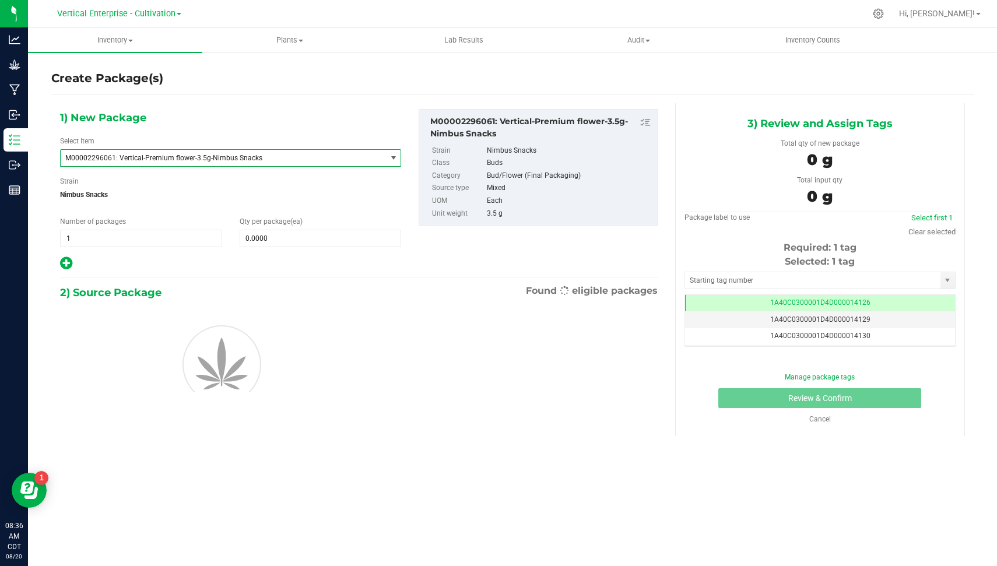
type input "0"
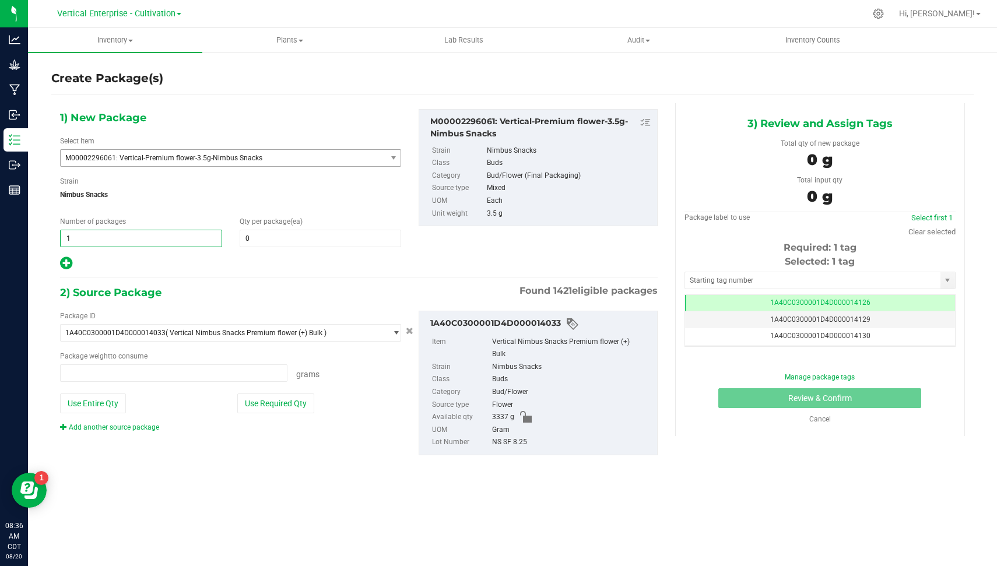
click at [167, 237] on span "1 1" at bounding box center [141, 238] width 162 height 17
type input "0.0000 g"
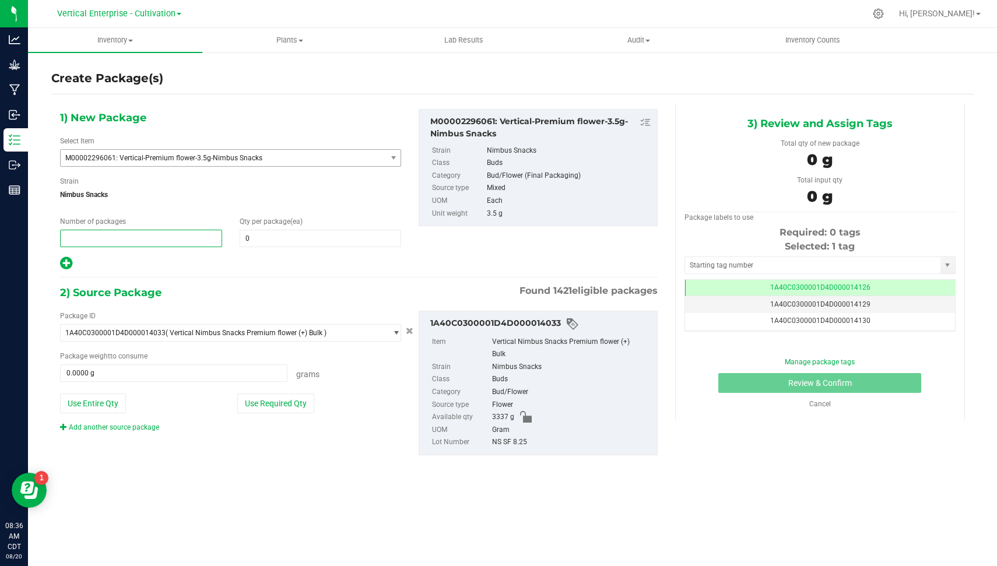
type input "2"
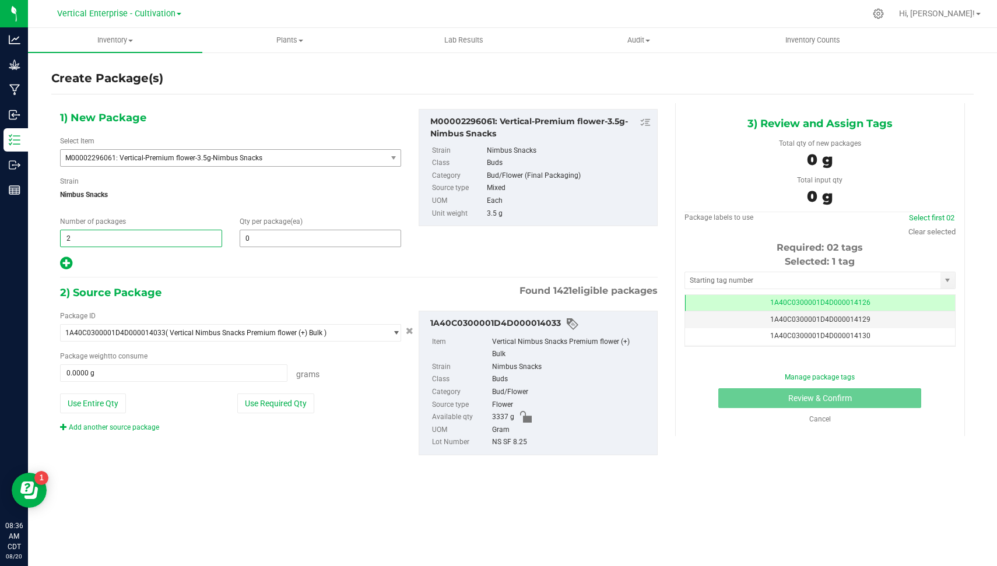
type input "2"
click at [266, 233] on span at bounding box center [321, 238] width 162 height 17
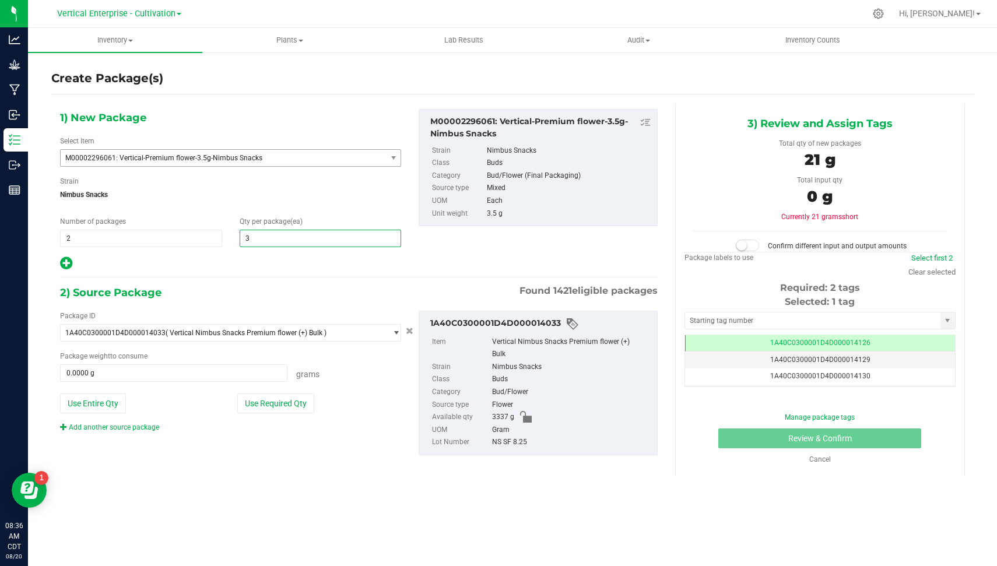
type input "36"
click at [273, 401] on button "Use Required Qty" at bounding box center [275, 404] width 77 height 20
type input "252.0000 g"
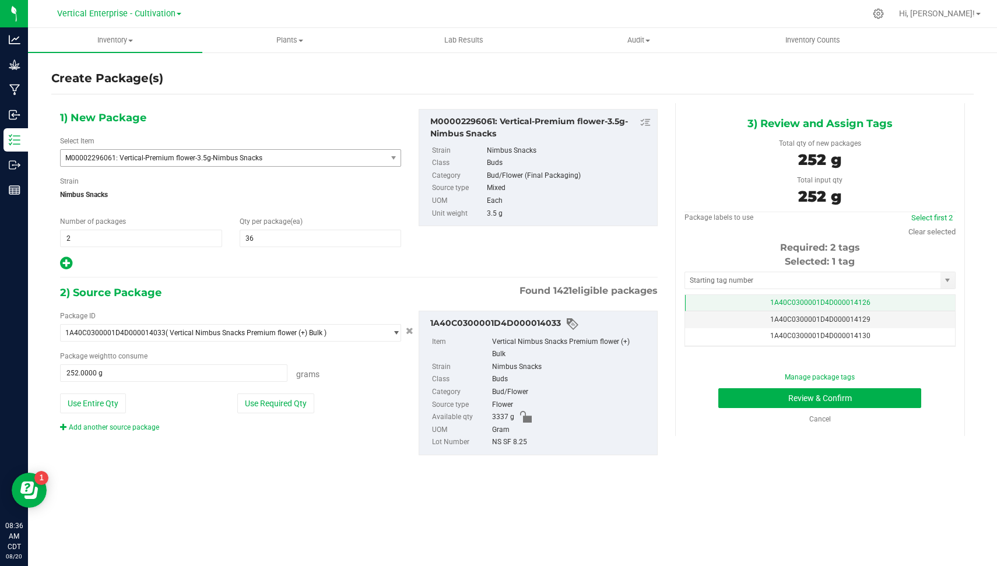
click at [844, 306] on td "1A40C0300001D4D000014126" at bounding box center [820, 303] width 270 height 17
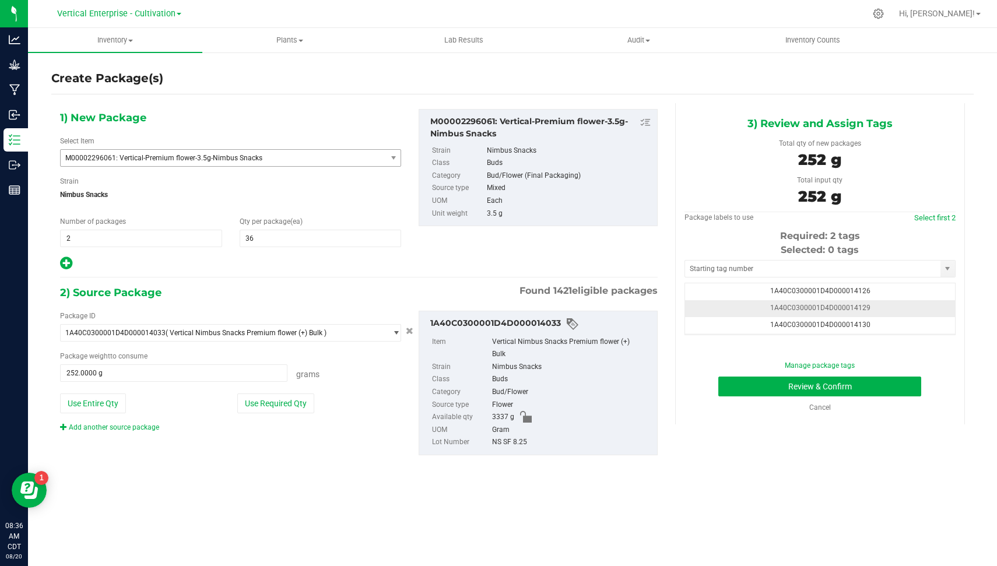
click at [844, 306] on span "1A40C0300001D4D000014129" at bounding box center [820, 308] width 100 height 8
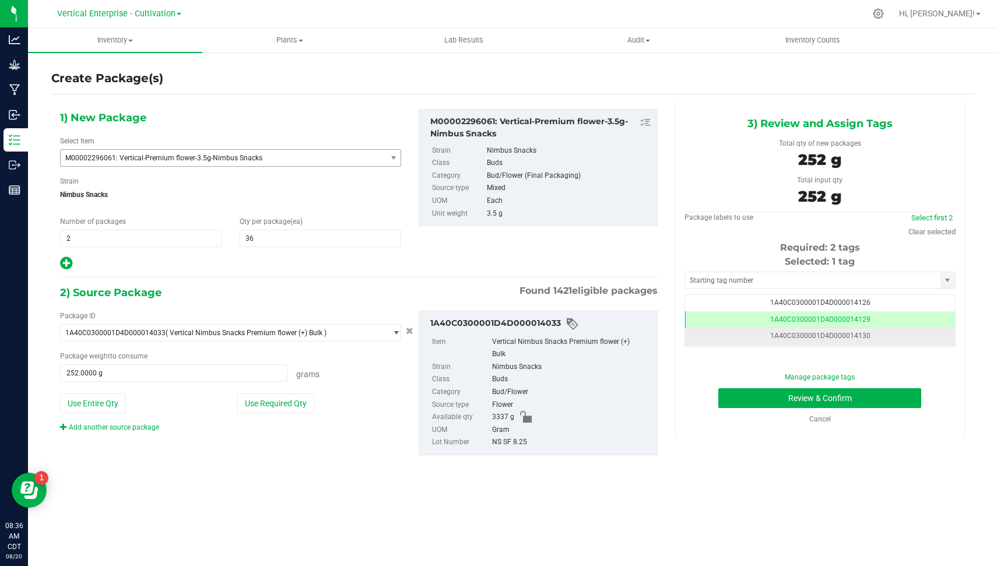
click at [861, 337] on span "1A40C0300001D4D000014130" at bounding box center [820, 336] width 100 height 8
click at [880, 401] on button "Review & Confirm" at bounding box center [819, 398] width 203 height 20
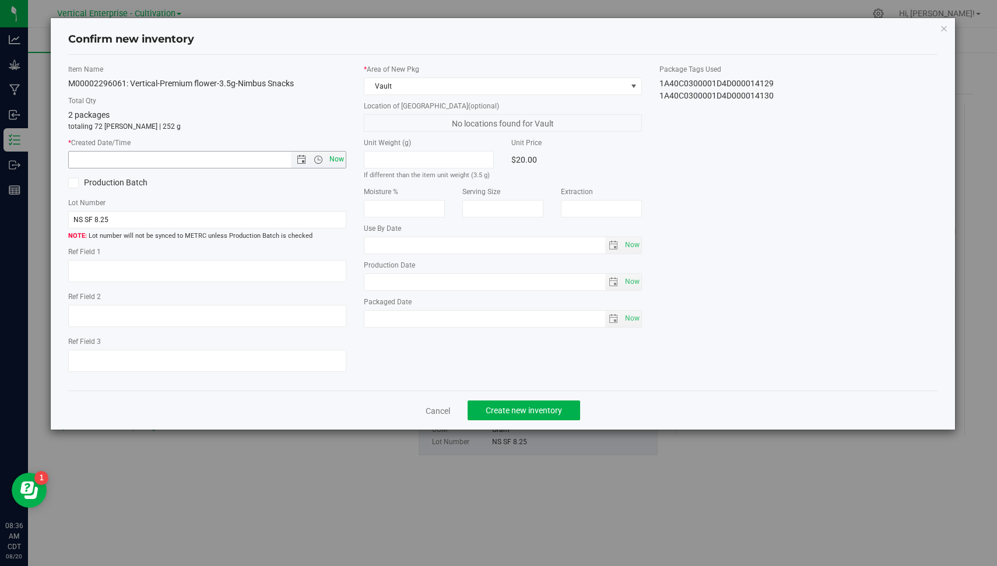
click at [339, 164] on span "Now" at bounding box center [337, 159] width 20 height 17
type input "[DATE] 8:36 AM"
click at [518, 415] on button "Create new inventory" at bounding box center [524, 411] width 113 height 20
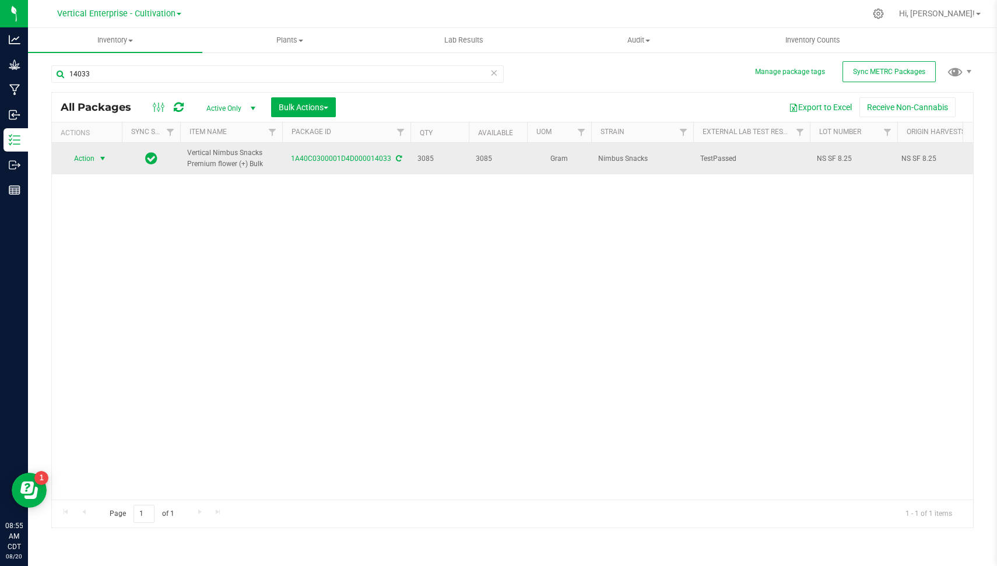
click at [88, 154] on span "Action" at bounding box center [79, 158] width 31 height 16
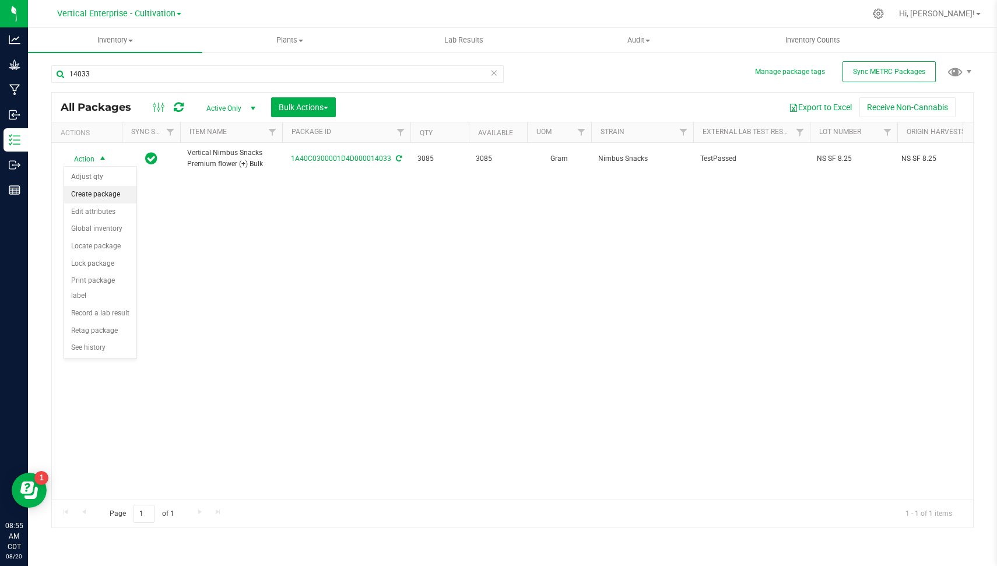
click at [122, 190] on li "Create package" at bounding box center [100, 194] width 72 height 17
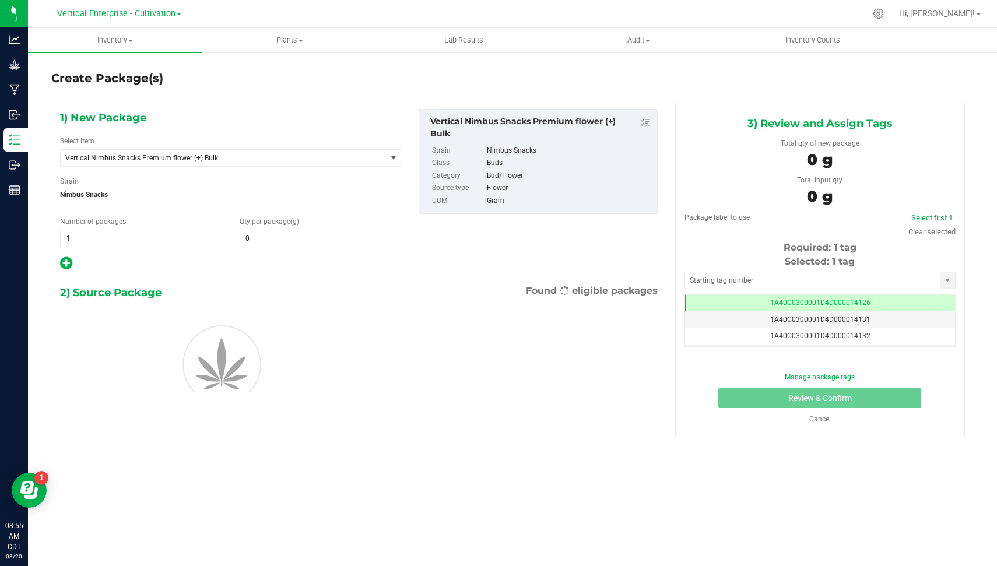
type input "0.0000"
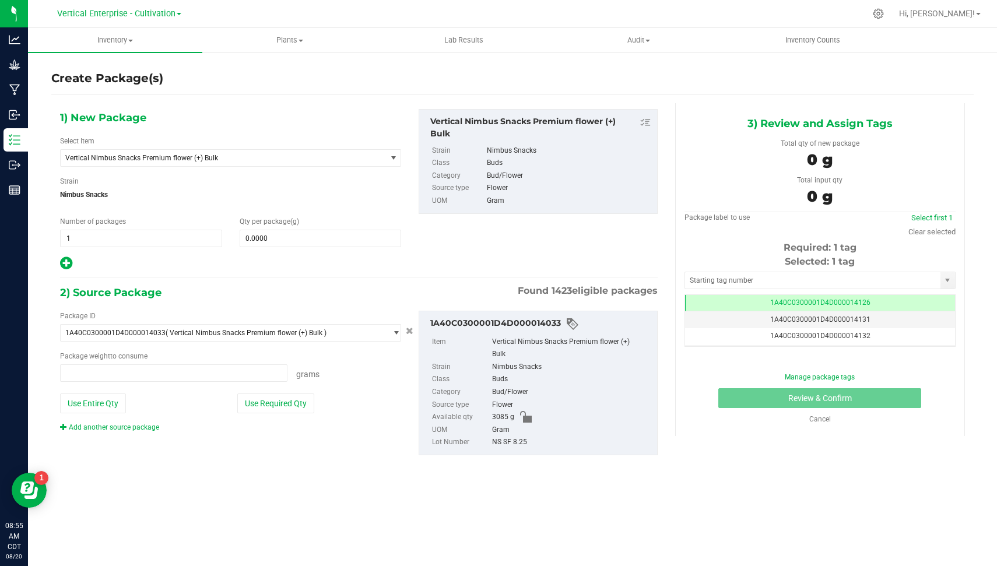
type input "0.0000 g"
click at [165, 157] on span "Vertical Nimbus Snacks Premium flower (+) Bulk" at bounding box center [217, 158] width 304 height 8
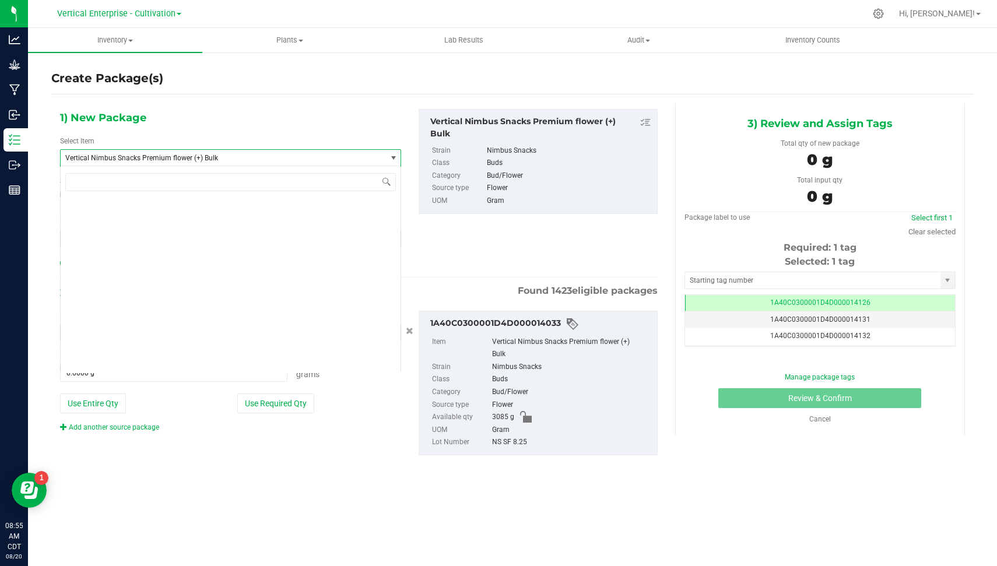
scroll to position [89170, 0]
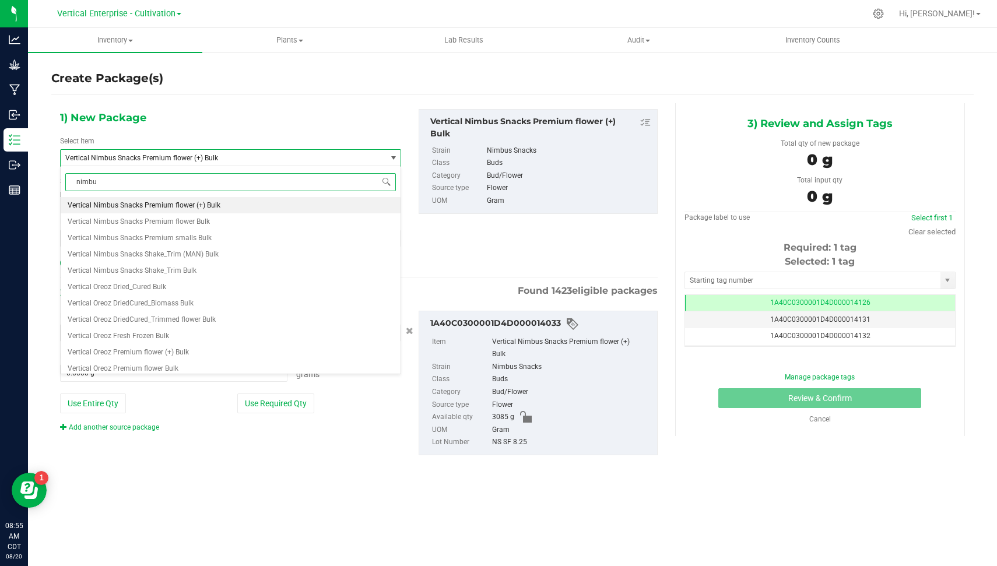
type input "nimbus"
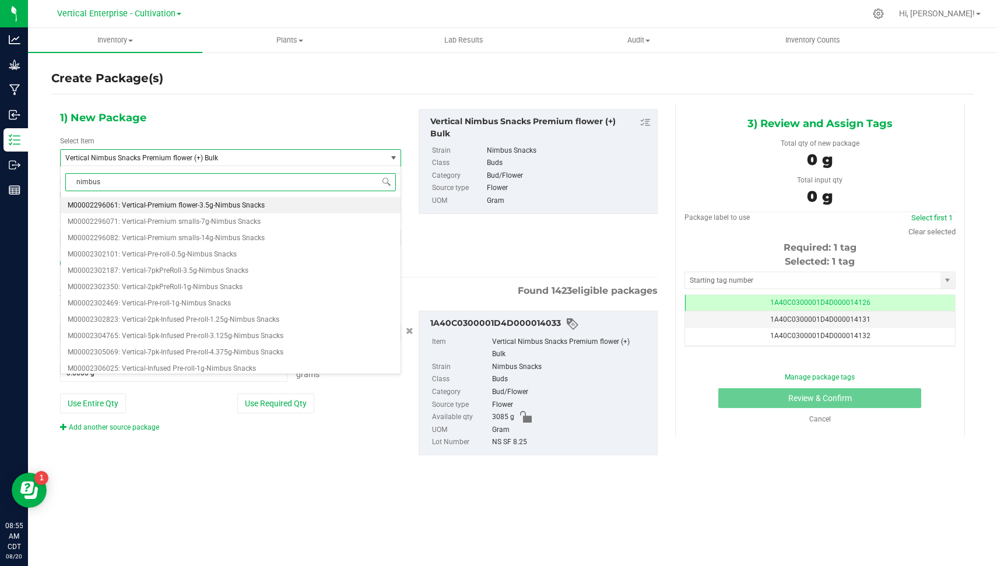
click at [188, 197] on li "M00002296061: Vertical-Premium flower-3.5g-Nimbus Snacks" at bounding box center [231, 205] width 340 height 16
type input "0"
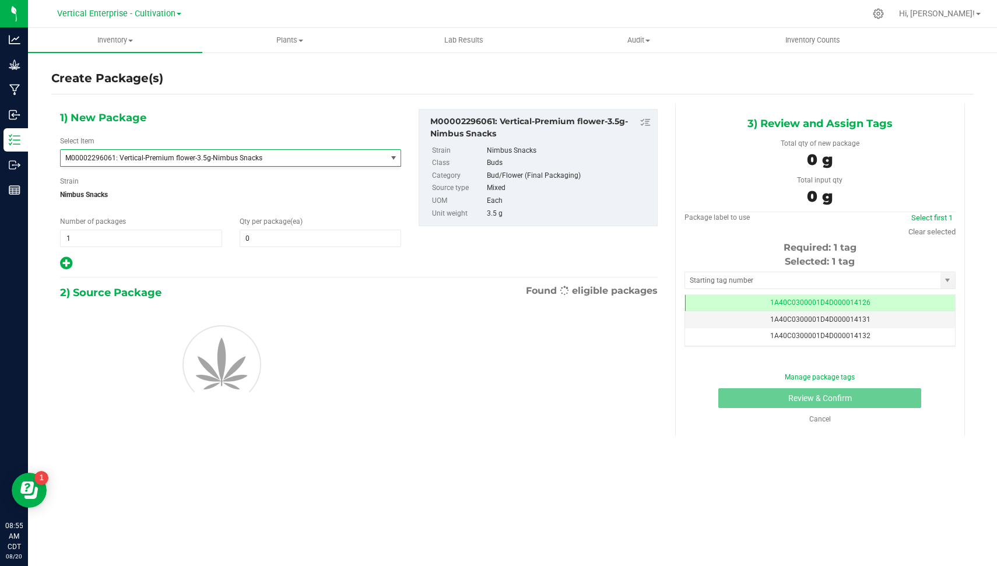
scroll to position [19247, 0]
click at [118, 234] on span "1 1" at bounding box center [141, 238] width 162 height 17
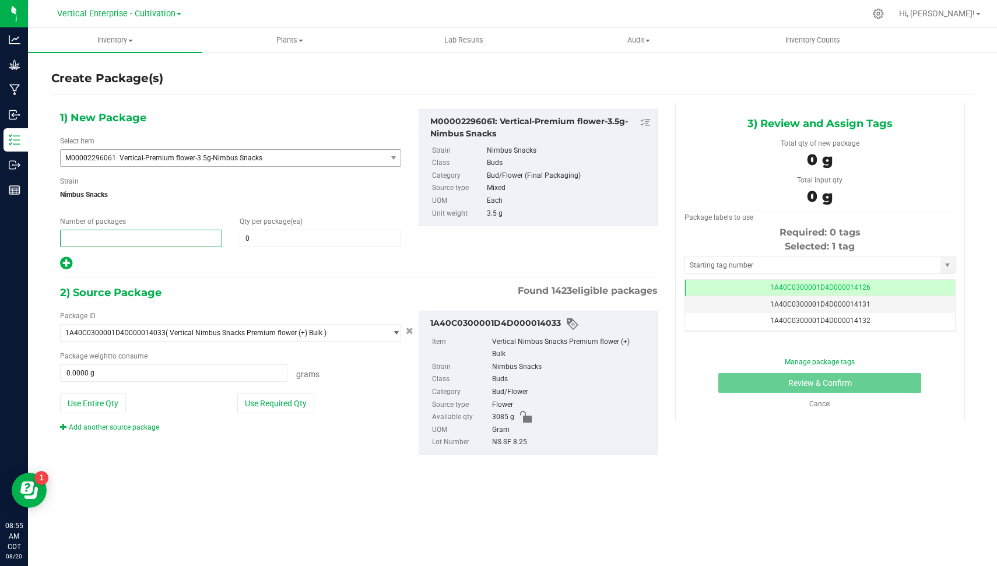
type input "2"
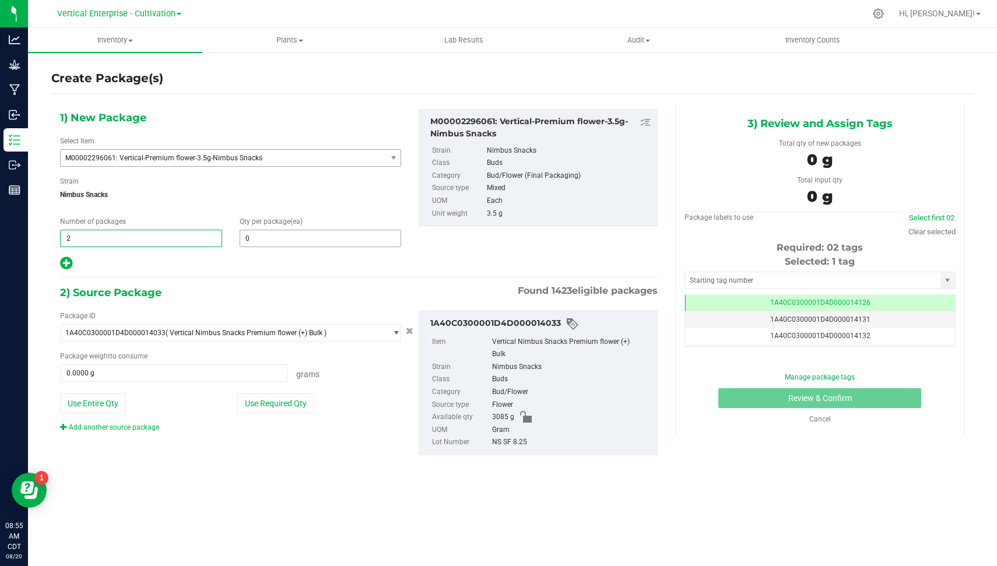
type input "2"
click at [265, 236] on span "0 0" at bounding box center [321, 238] width 162 height 17
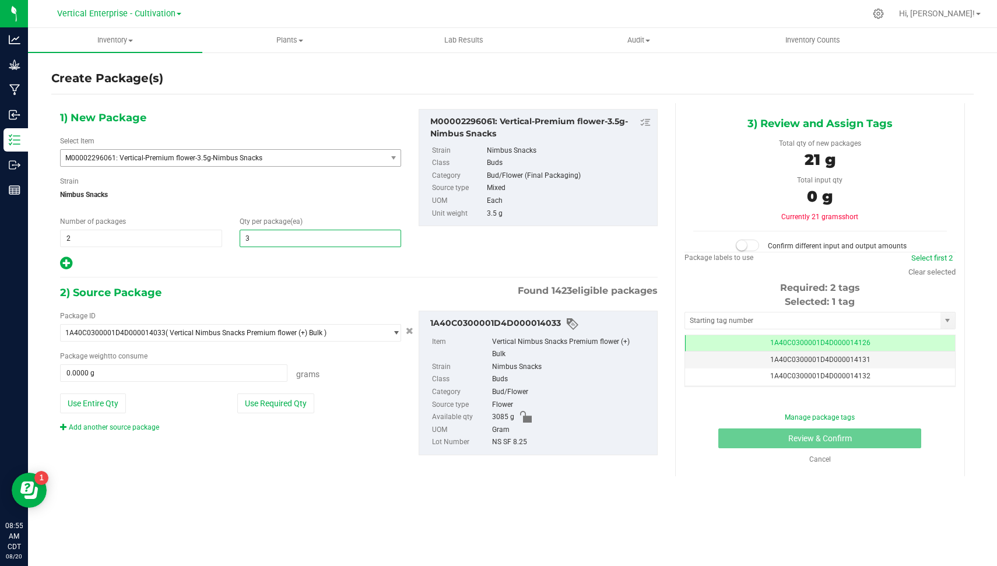
type input "36"
click at [282, 407] on button "Use Required Qty" at bounding box center [275, 404] width 77 height 20
type input "252.0000 g"
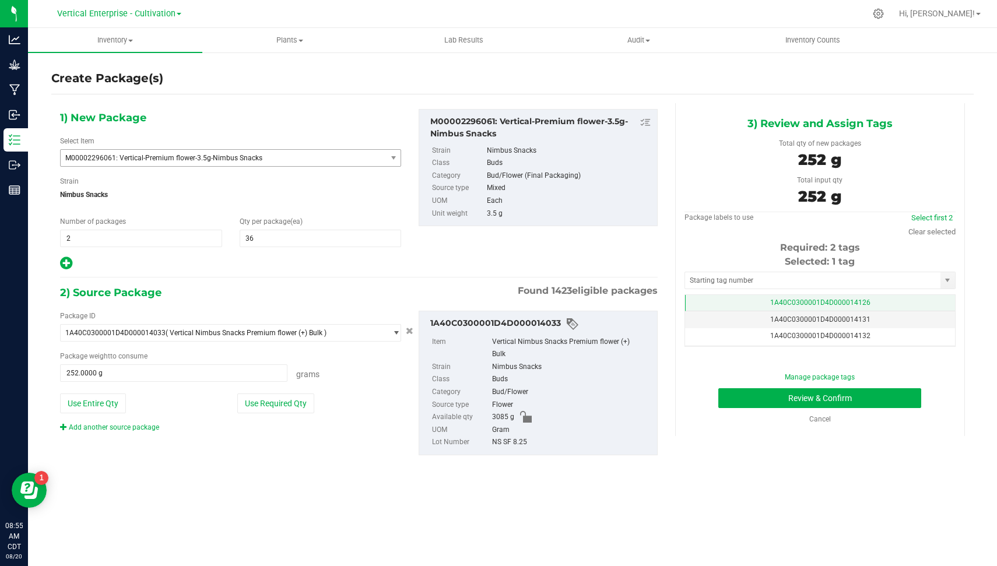
click at [876, 298] on td "1A40C0300001D4D000014126" at bounding box center [820, 303] width 270 height 17
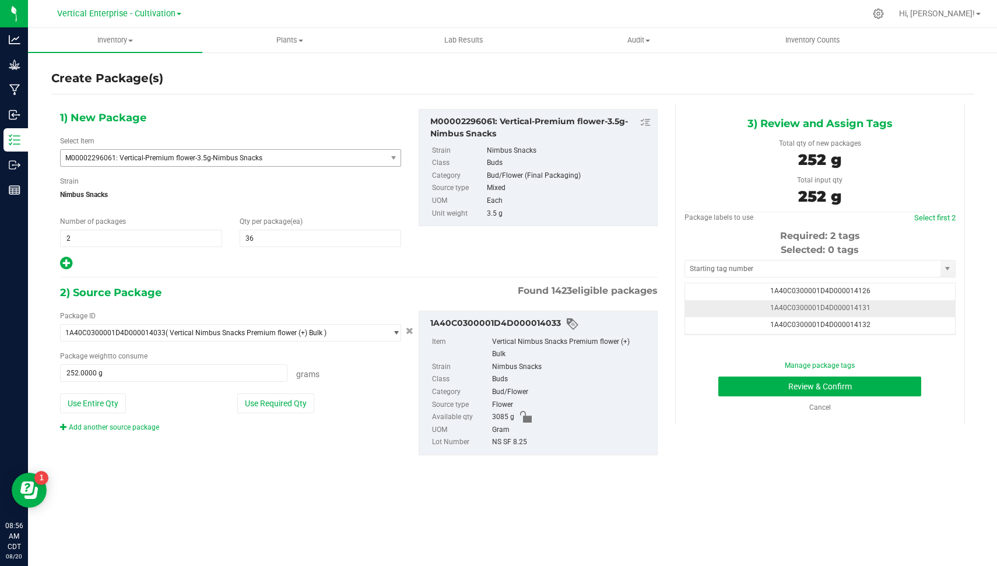
click at [873, 303] on td "1A40C0300001D4D000014131" at bounding box center [820, 308] width 270 height 17
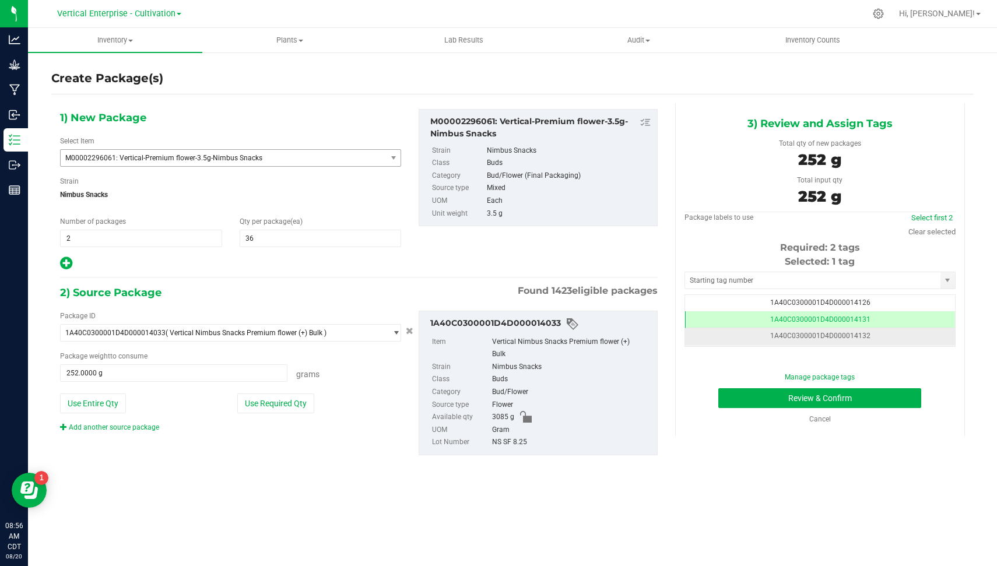
click at [878, 332] on td "1A40C0300001D4D000014132" at bounding box center [820, 336] width 270 height 17
click at [883, 401] on button "Review & Confirm" at bounding box center [819, 398] width 203 height 20
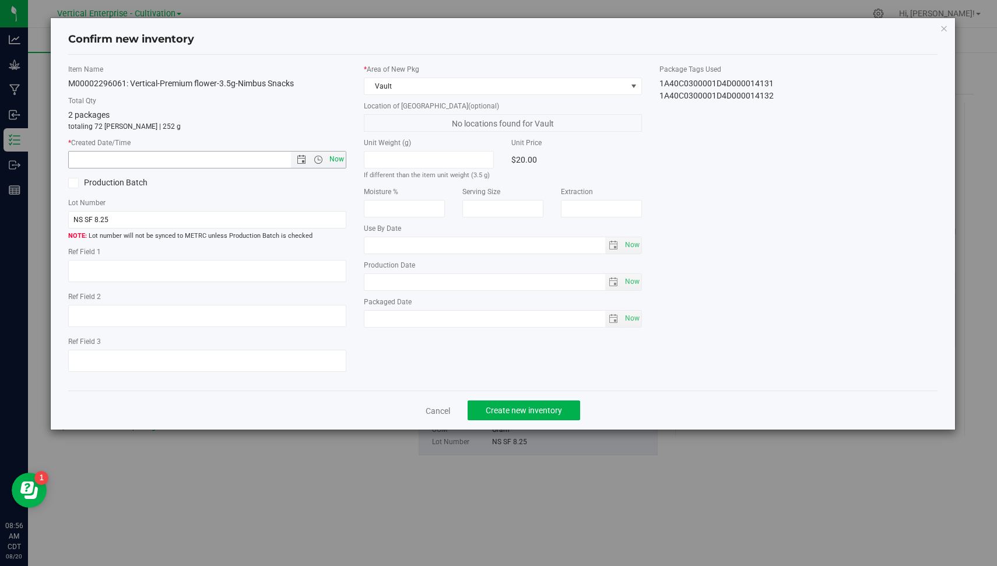
click at [340, 158] on span "Now" at bounding box center [337, 159] width 20 height 17
type input "[DATE] 8:56 AM"
click at [505, 415] on button "Create new inventory" at bounding box center [524, 411] width 113 height 20
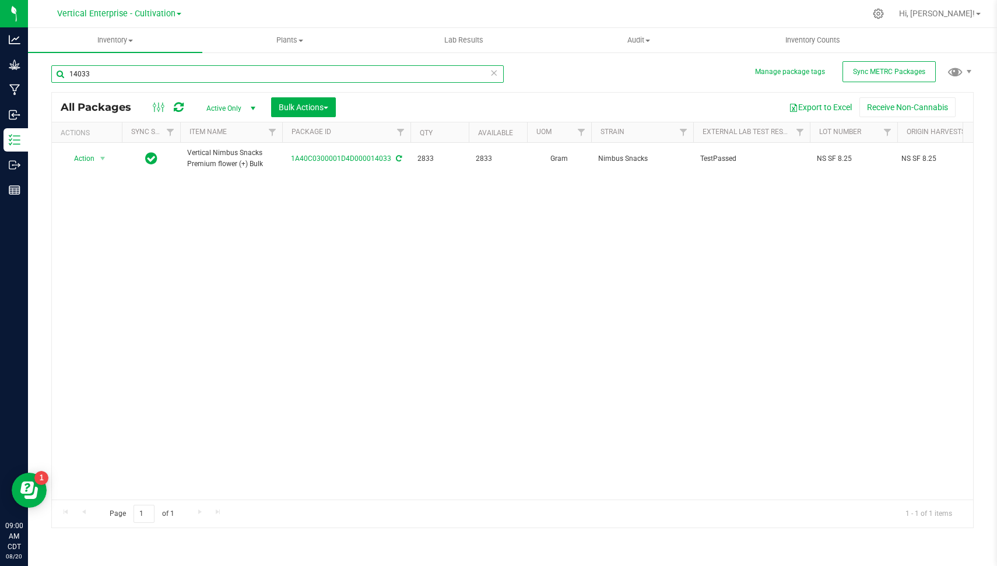
click at [381, 79] on input "14033" at bounding box center [277, 73] width 452 height 17
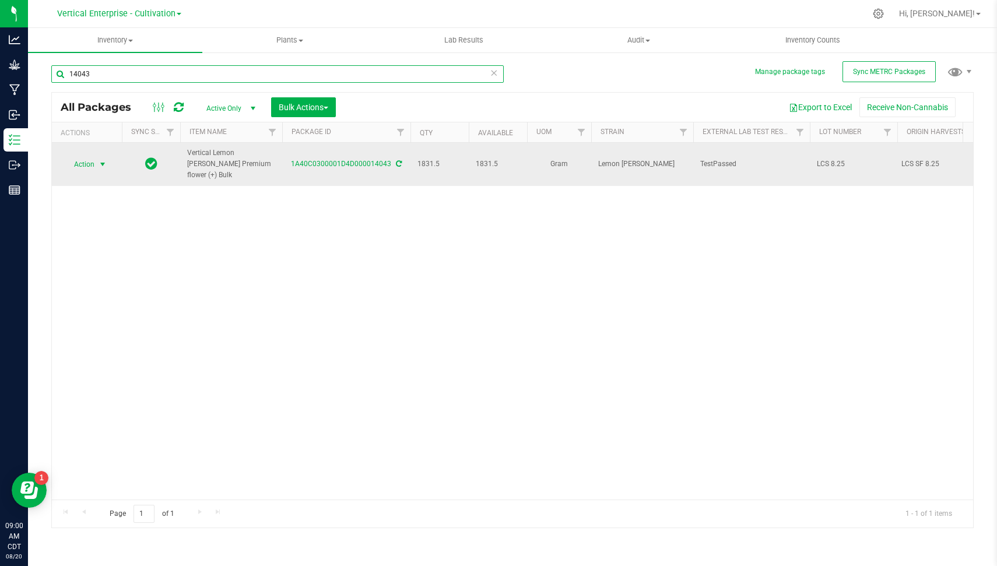
type input "14043"
click at [80, 163] on span "Action" at bounding box center [79, 164] width 31 height 16
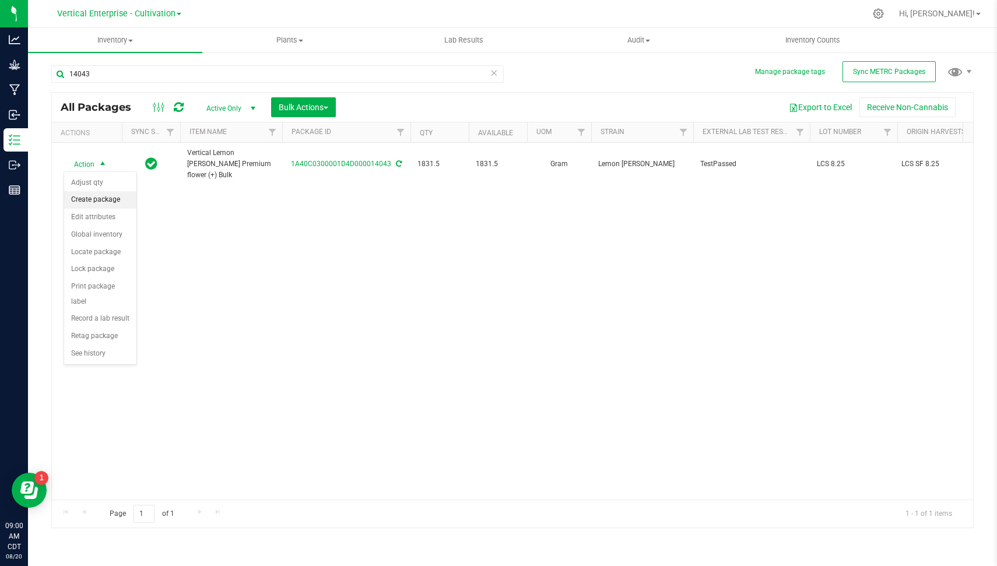
click at [99, 194] on li "Create package" at bounding box center [100, 199] width 72 height 17
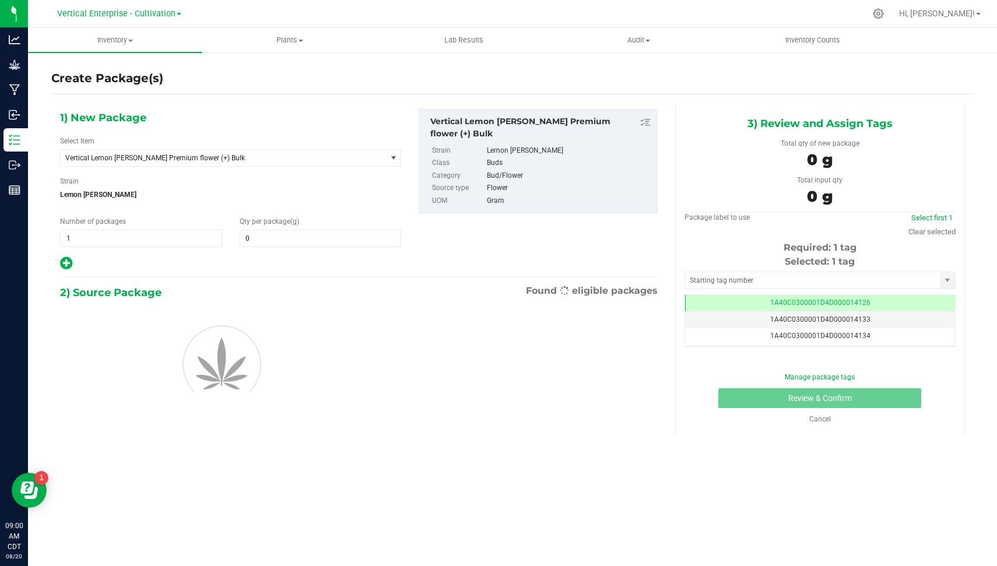
type input "0.0000"
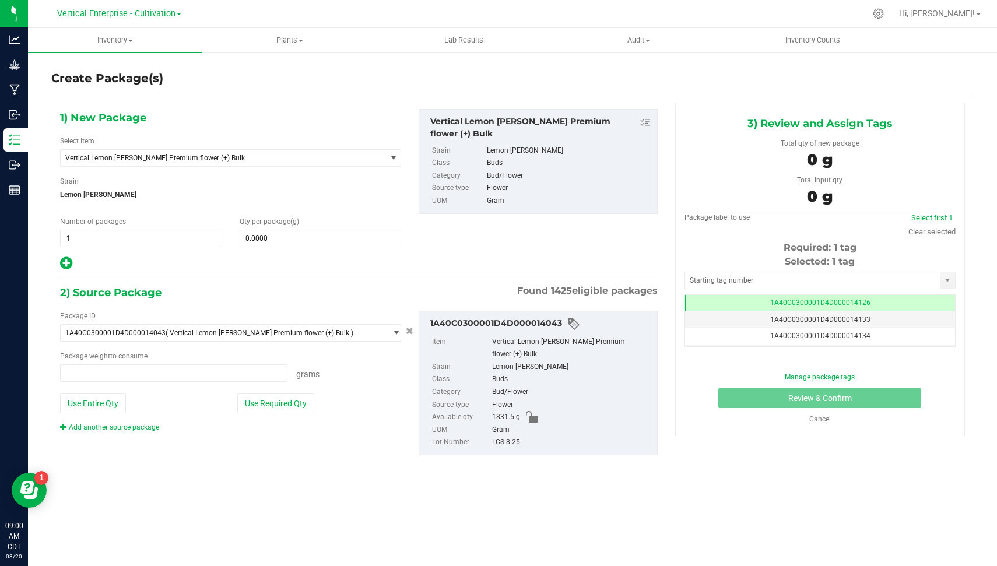
type input "0.0000 g"
click at [165, 152] on span "Vertical Lemon [PERSON_NAME] Premium flower (+) Bulk" at bounding box center [223, 158] width 325 height 16
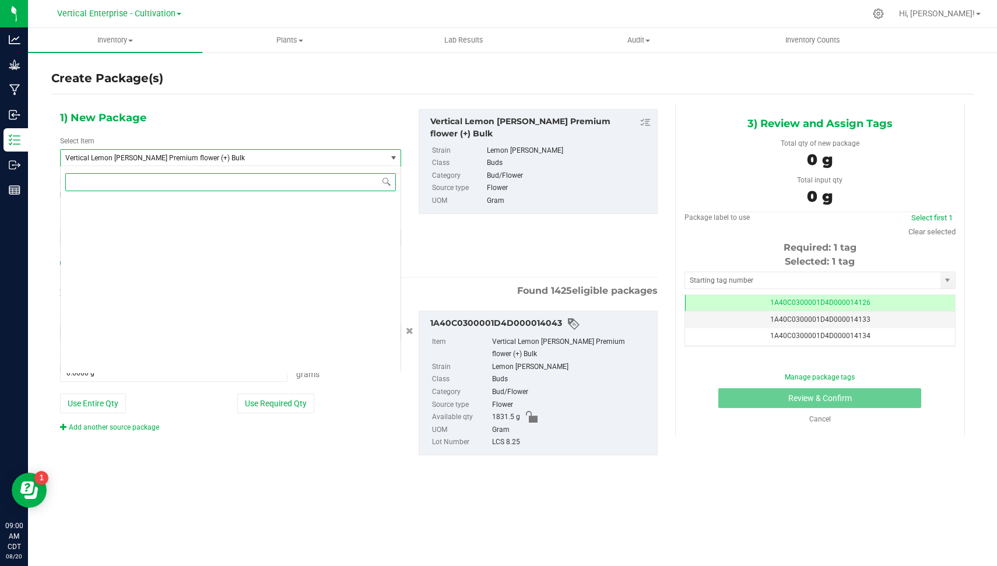
scroll to position [88436, 0]
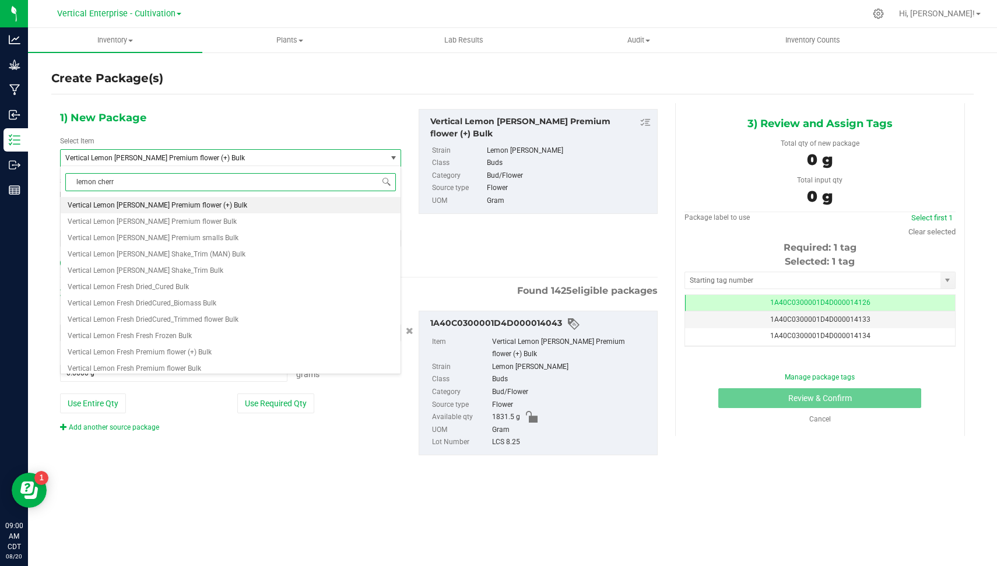
type input "lemon cherry"
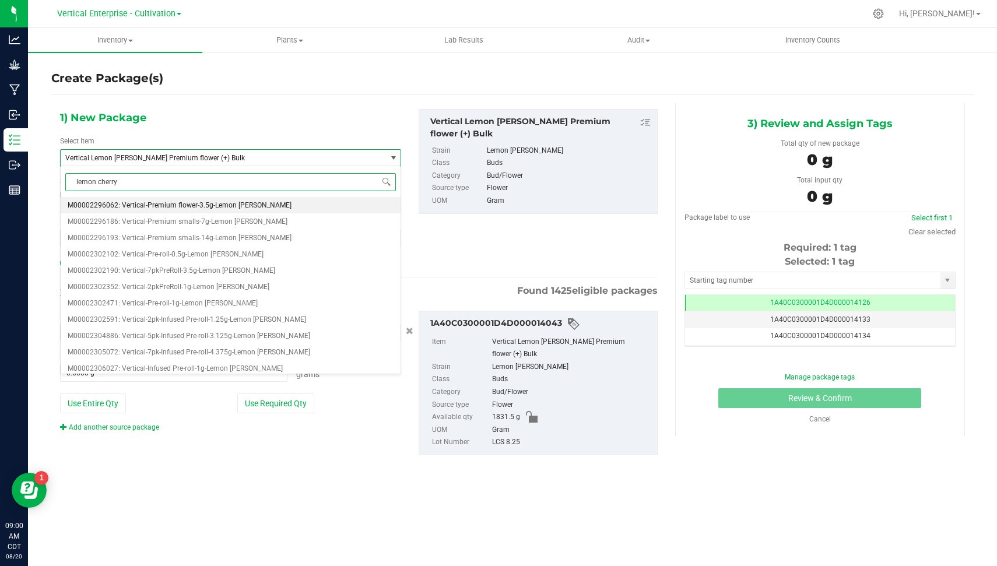
click at [206, 201] on span "M00002296062: Vertical-Premium flower-3.5g-Lemon [PERSON_NAME]" at bounding box center [180, 205] width 224 height 8
type input "0"
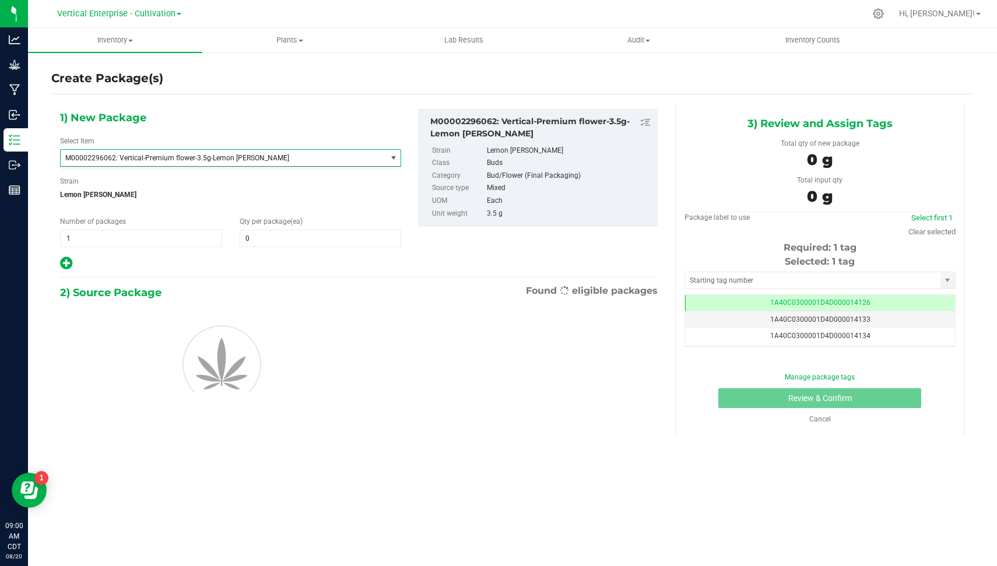
scroll to position [19264, 0]
click at [117, 238] on span "1 1" at bounding box center [141, 238] width 162 height 17
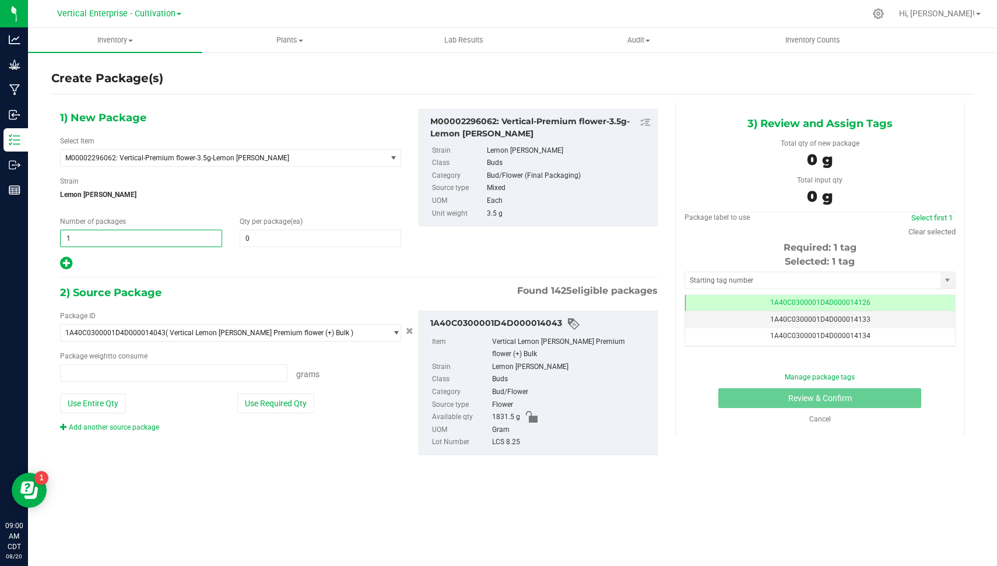
type input "0.0000 g"
type input "3"
click at [266, 243] on span at bounding box center [321, 238] width 162 height 17
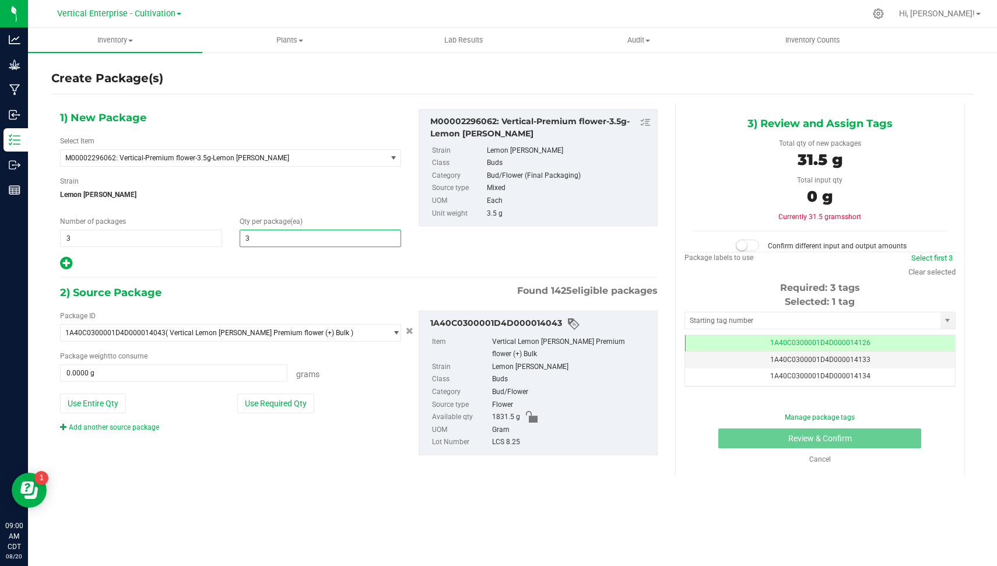
type input "36"
click at [273, 417] on div "Package ID 1A40C0300001D4D000014043 ( Vertical Lemon [PERSON_NAME] Premium flow…" at bounding box center [230, 372] width 359 height 122
click at [265, 400] on button "Use Required Qty" at bounding box center [275, 404] width 77 height 20
type input "378.0000 g"
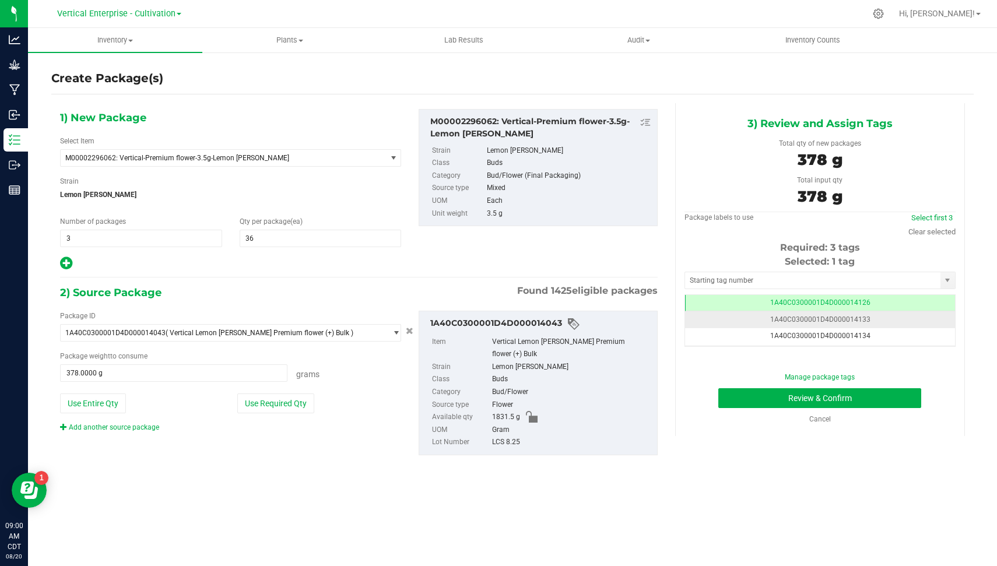
click at [918, 316] on td "1A40C0300001D4D000014133" at bounding box center [820, 319] width 270 height 17
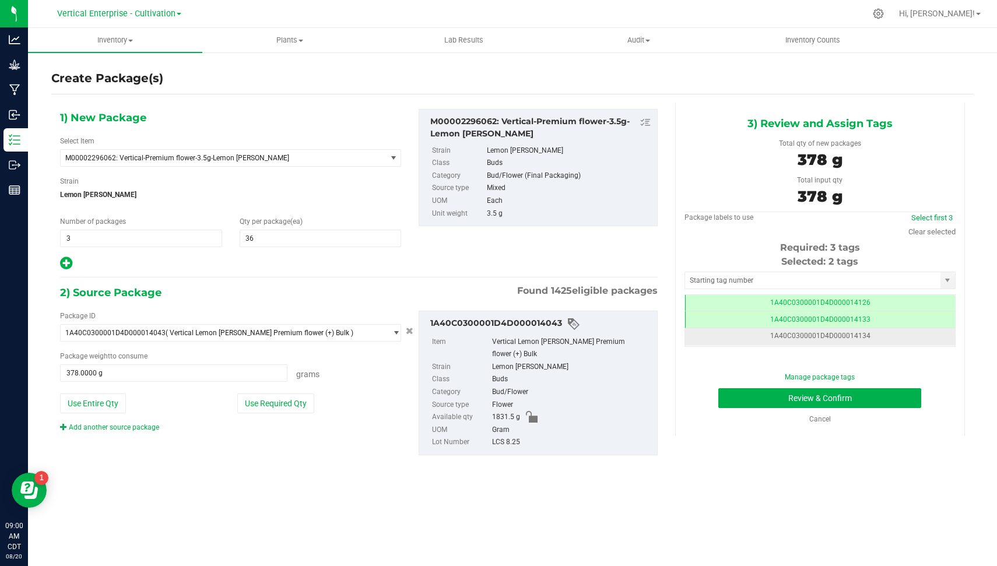
click at [895, 338] on td "1A40C0300001D4D000014134" at bounding box center [820, 336] width 270 height 17
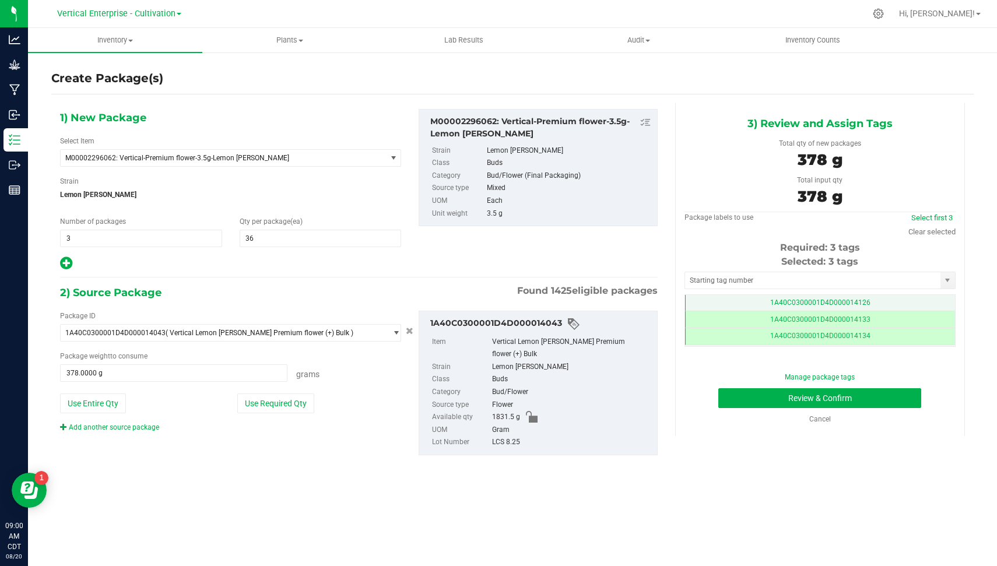
click at [887, 305] on td "1A40C0300001D4D000014126" at bounding box center [820, 303] width 270 height 17
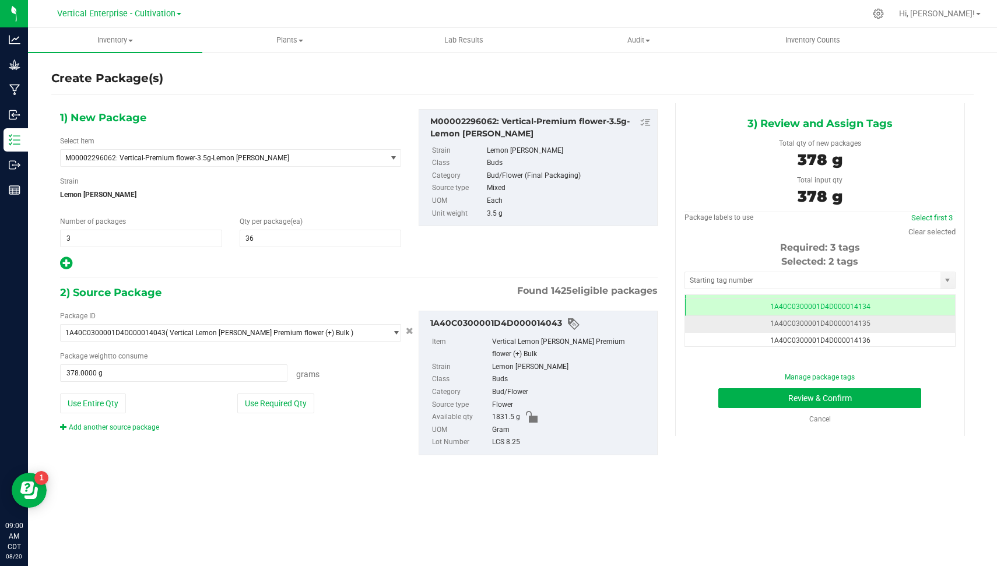
click at [901, 321] on td "1A40C0300001D4D000014135" at bounding box center [820, 324] width 270 height 17
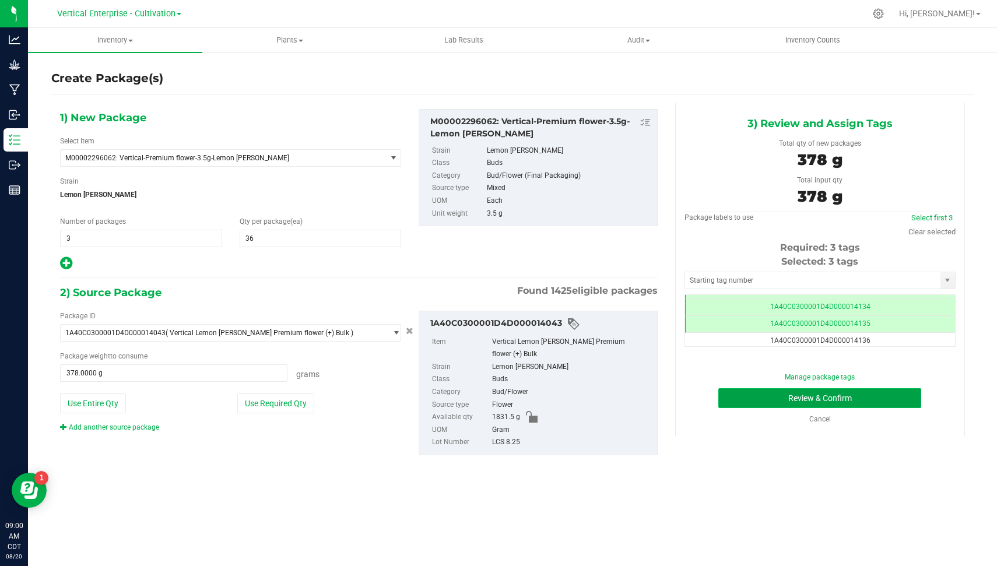
click at [871, 392] on button "Review & Confirm" at bounding box center [819, 398] width 203 height 20
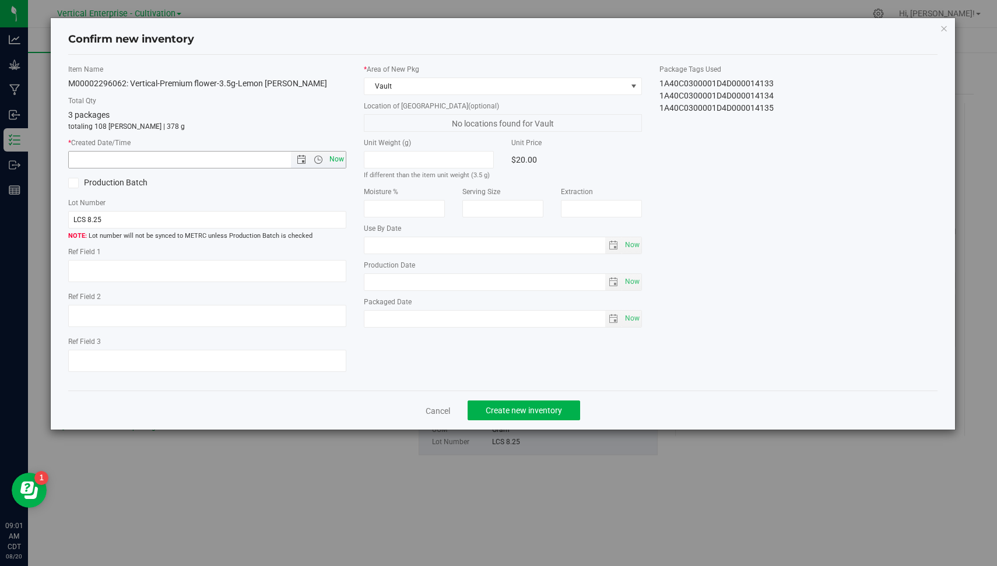
click at [333, 157] on span "Now" at bounding box center [337, 159] width 20 height 17
type input "[DATE] 9:01 AM"
click at [517, 410] on span "Create new inventory" at bounding box center [524, 410] width 76 height 9
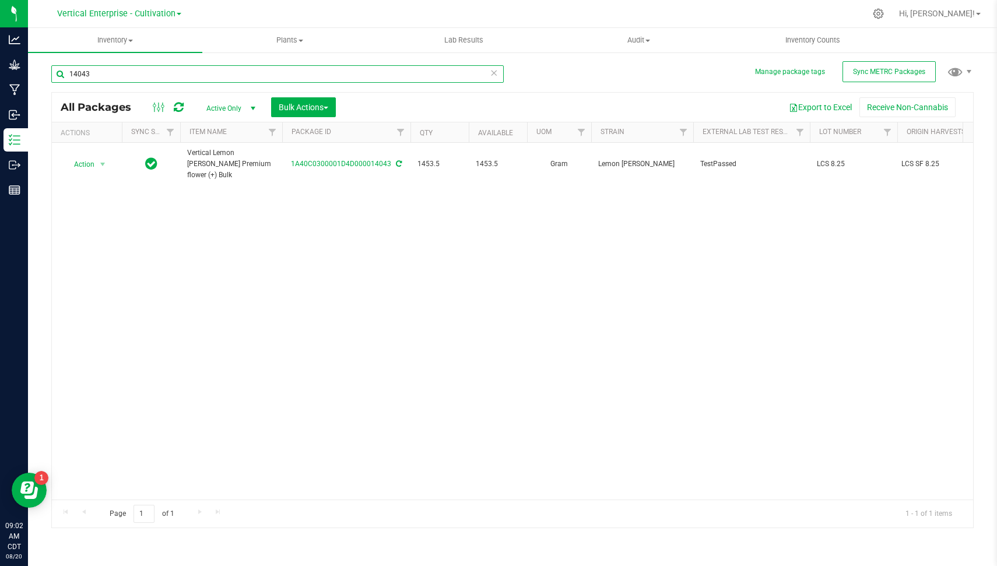
click at [245, 73] on input "14043" at bounding box center [277, 73] width 452 height 17
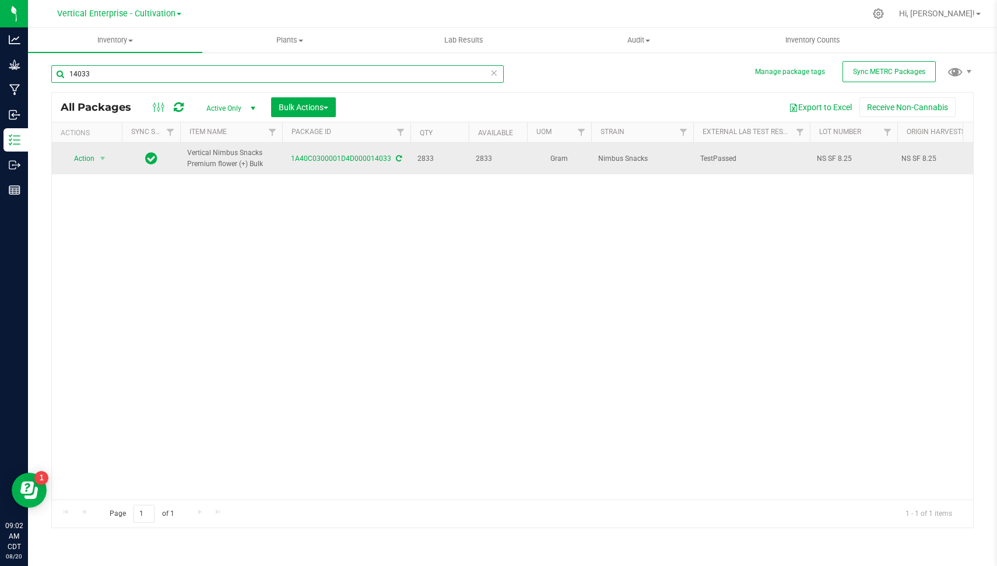
type input "14033"
click at [90, 163] on span "Action" at bounding box center [79, 158] width 31 height 16
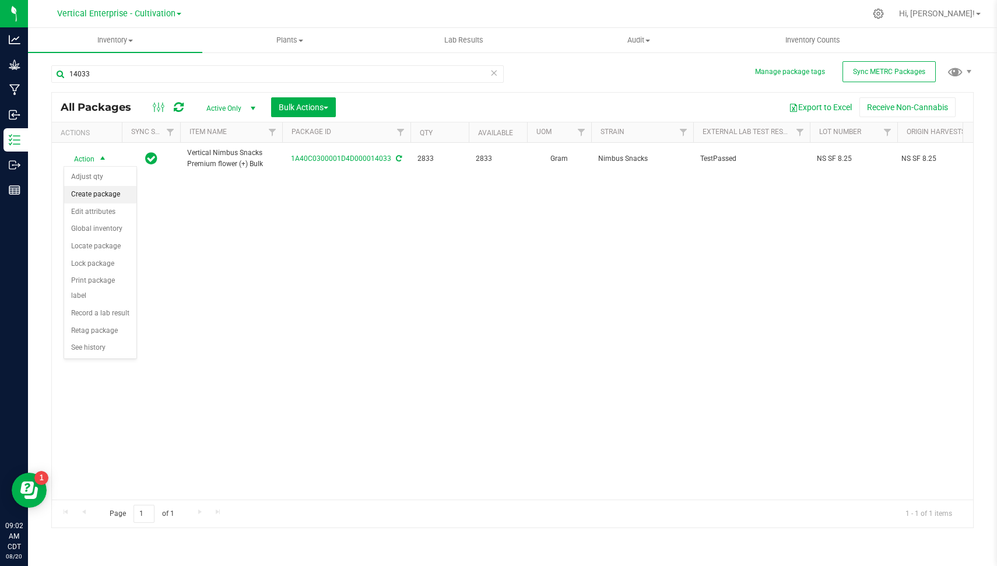
click at [102, 192] on li "Create package" at bounding box center [100, 194] width 72 height 17
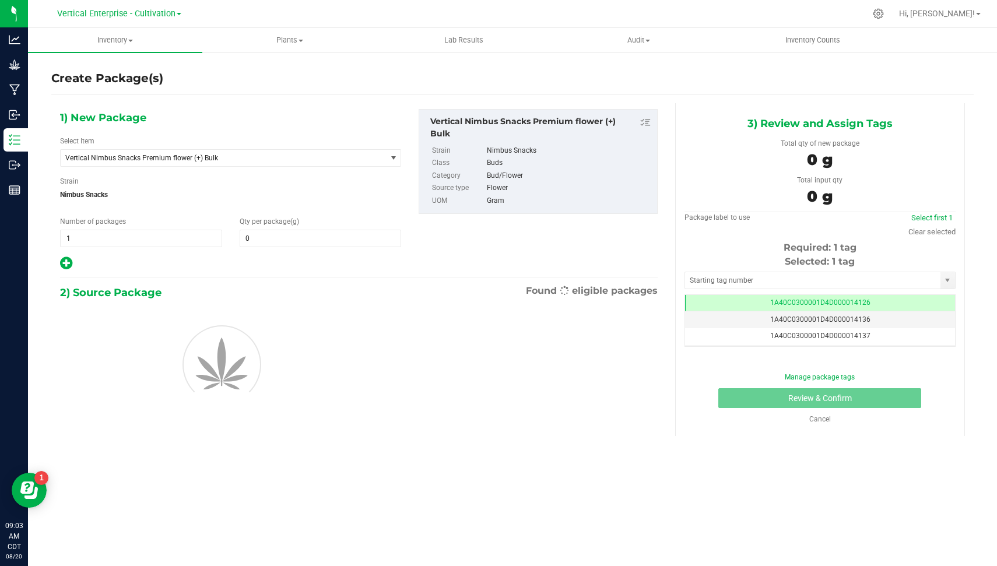
type input "0.0000"
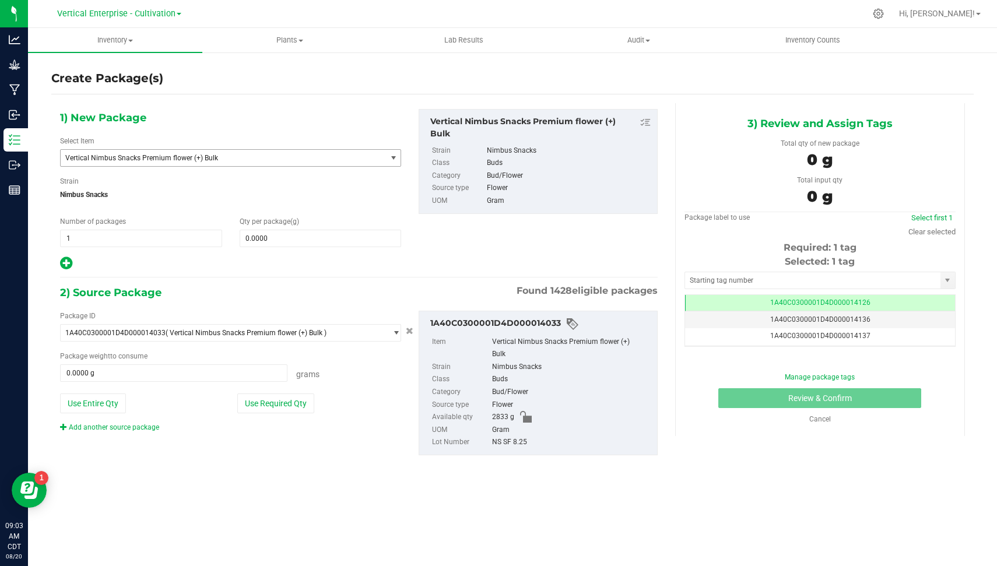
click at [227, 163] on span "Vertical Nimbus Snacks Premium flower (+) Bulk" at bounding box center [223, 158] width 325 height 16
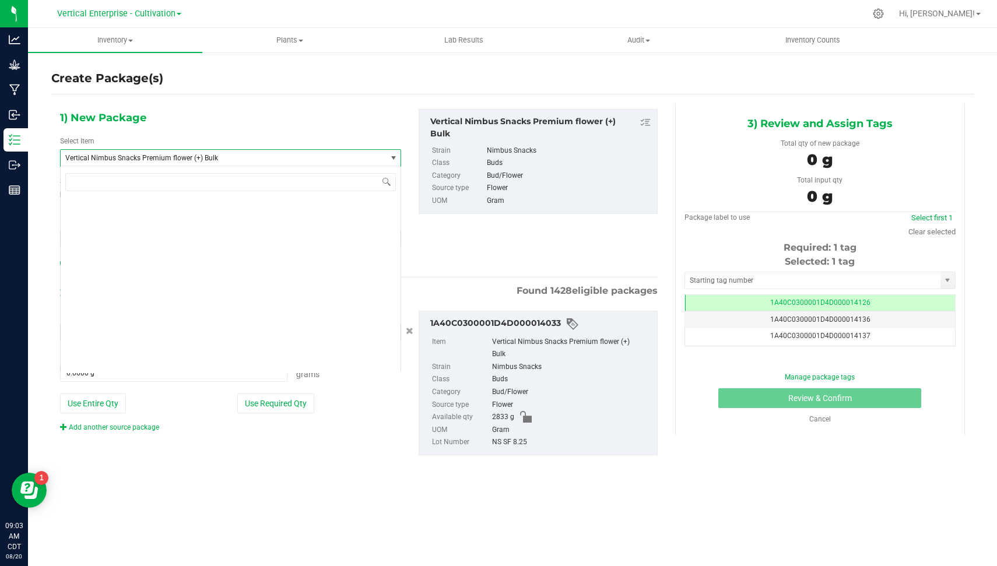
scroll to position [89170, 0]
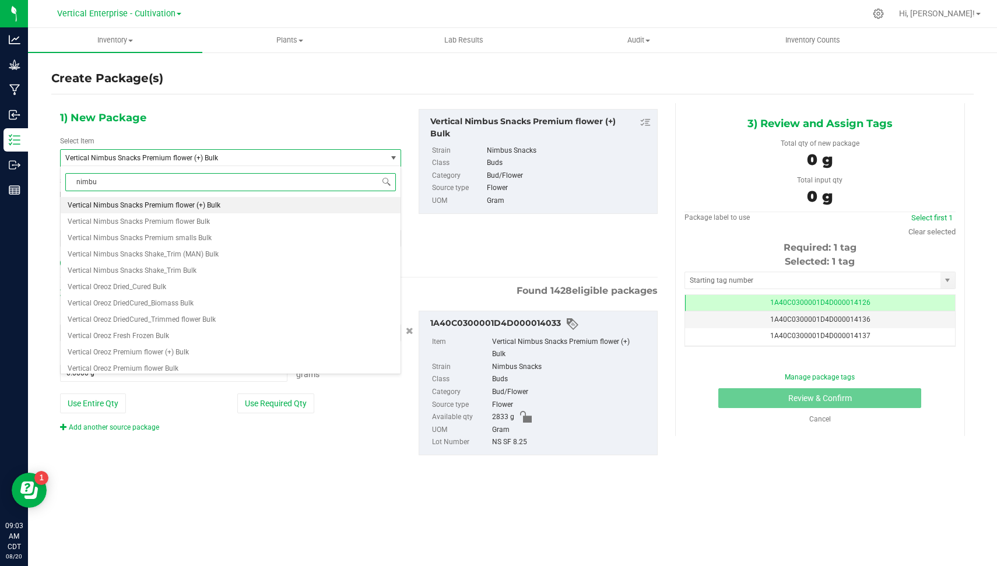
type input "nimbus"
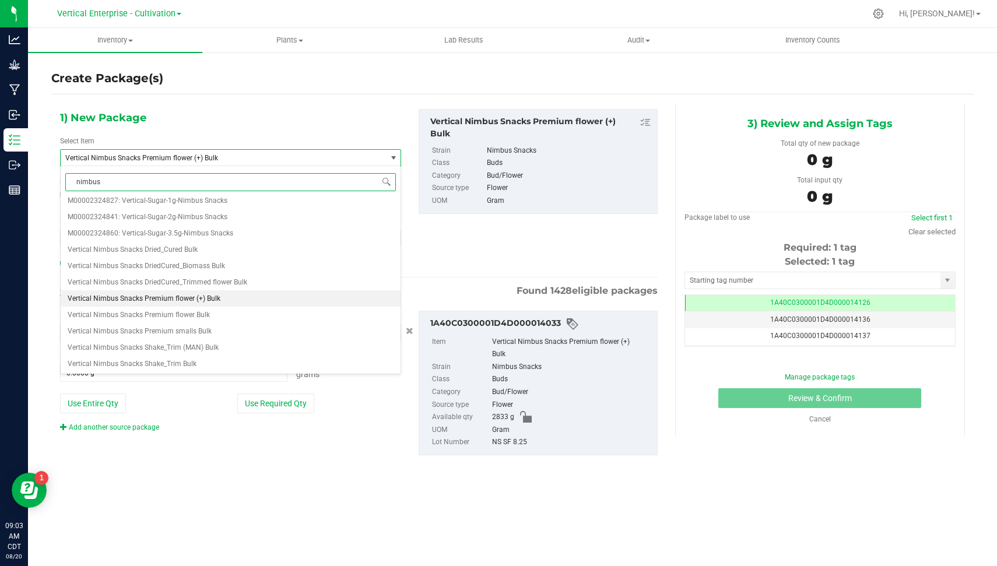
scroll to position [0, 0]
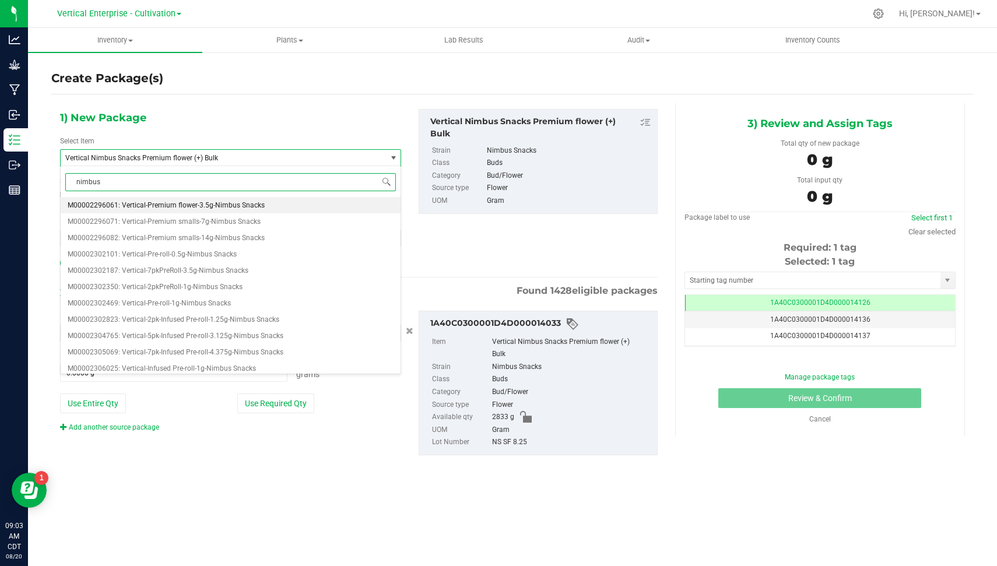
click at [236, 209] on span "M00002296061: Vertical-Premium flower-3.5g-Nimbus Snacks" at bounding box center [166, 205] width 197 height 8
type input "0"
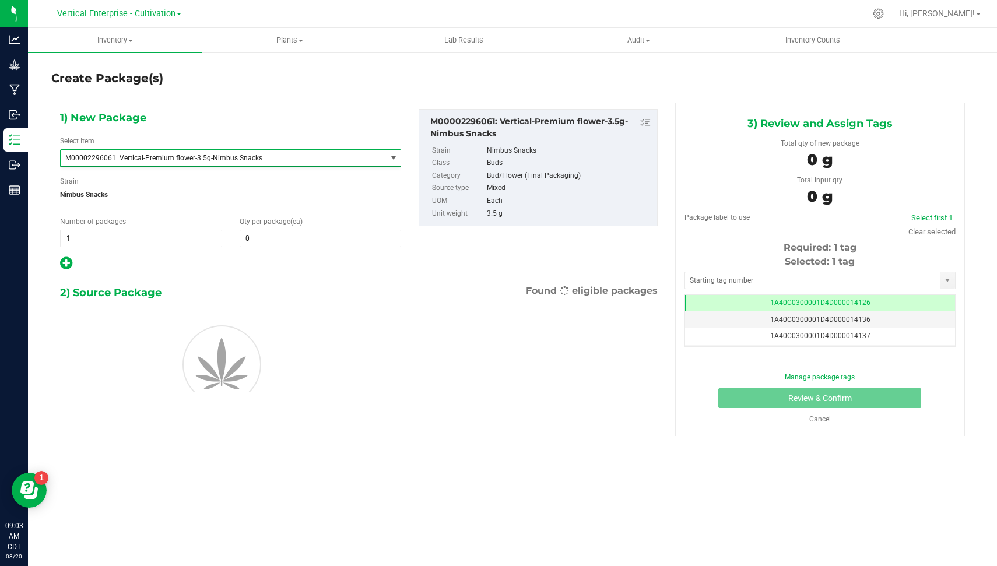
scroll to position [19247, 0]
click at [137, 240] on span "1 1" at bounding box center [141, 238] width 162 height 17
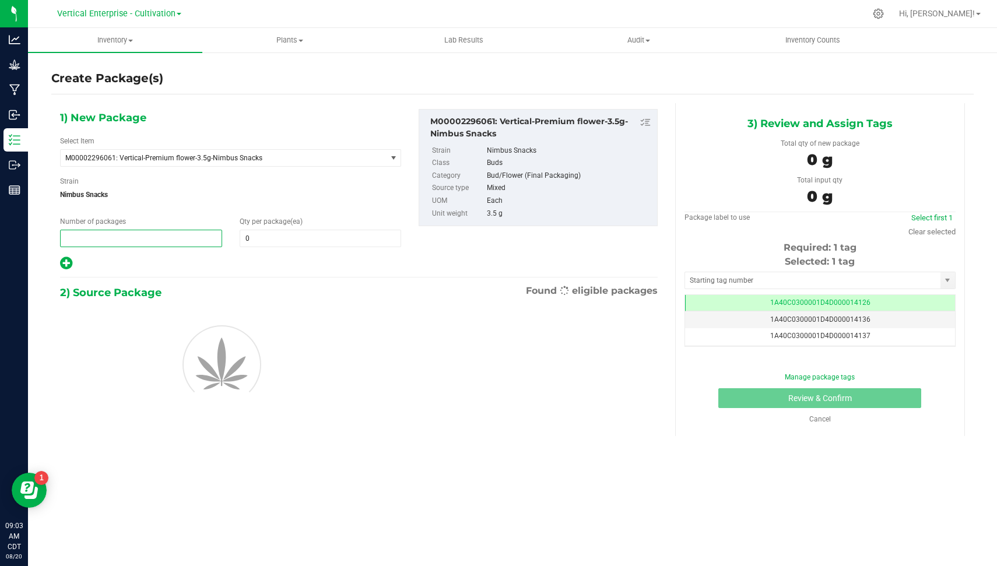
type input "2"
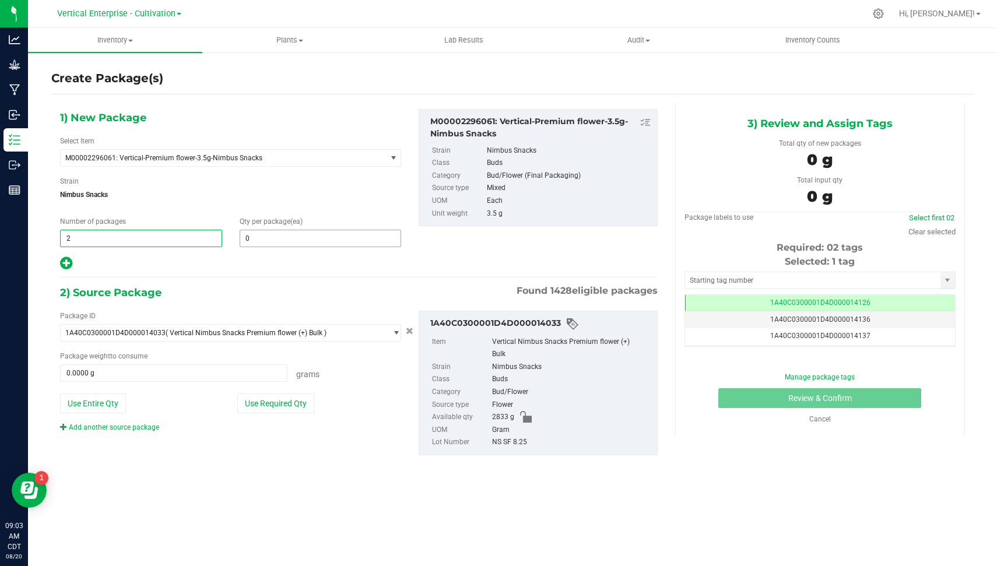
type input "2"
click at [329, 236] on span at bounding box center [321, 238] width 162 height 17
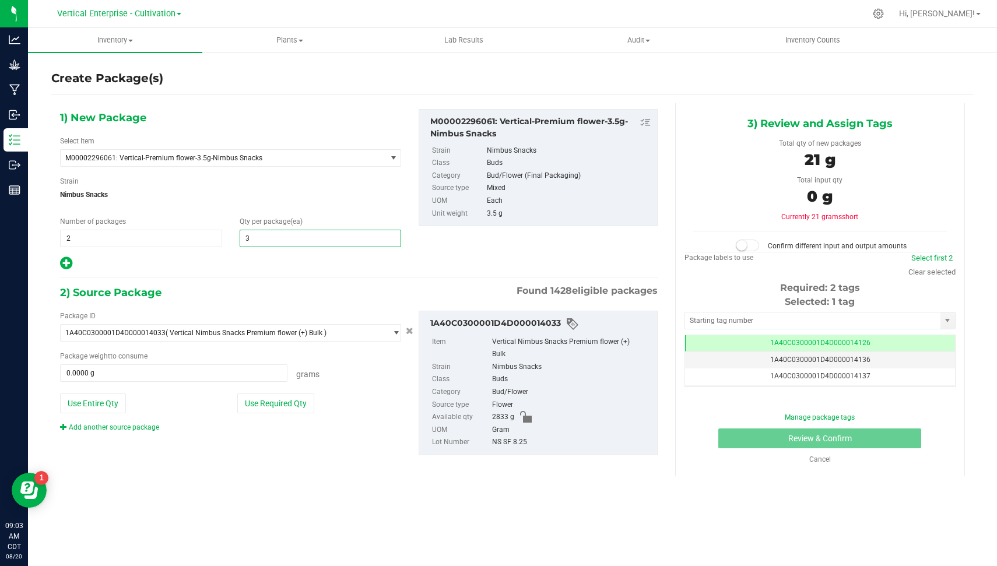
type input "36"
click at [260, 403] on button "Use Required Qty" at bounding box center [275, 404] width 77 height 20
type input "252.0000 g"
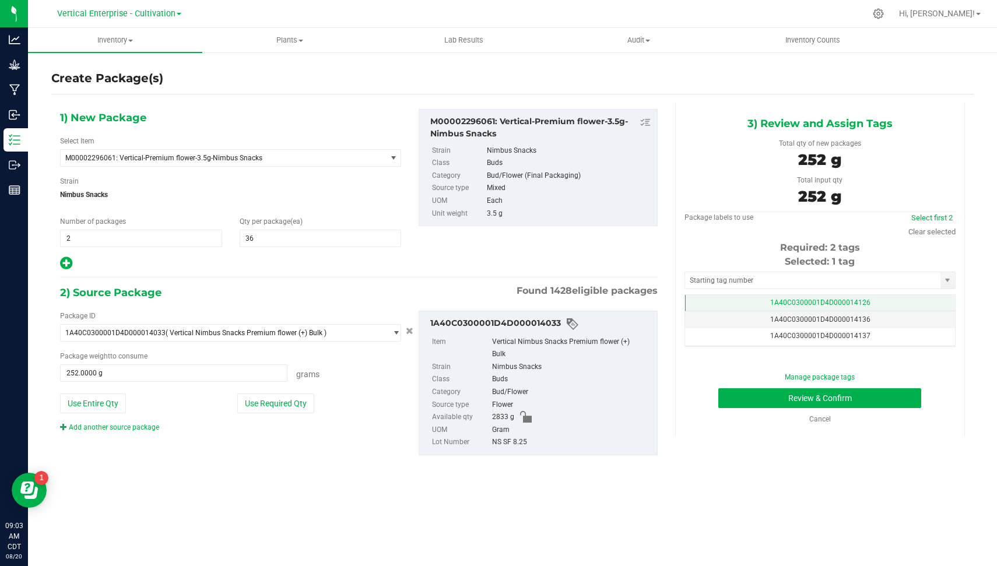
click at [872, 301] on td "1A40C0300001D4D000014126" at bounding box center [820, 303] width 270 height 17
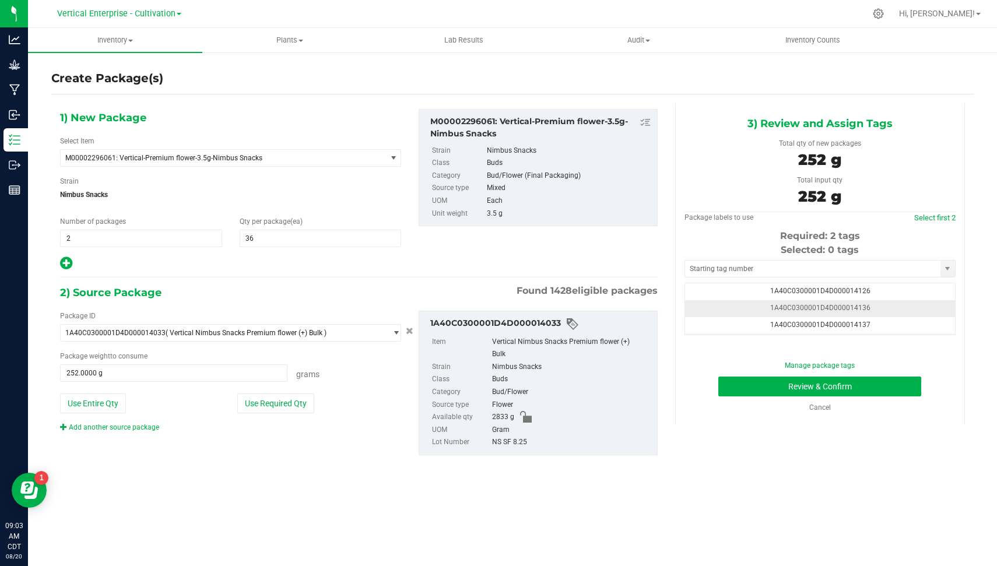
click at [871, 303] on td "1A40C0300001D4D000014136" at bounding box center [820, 308] width 270 height 17
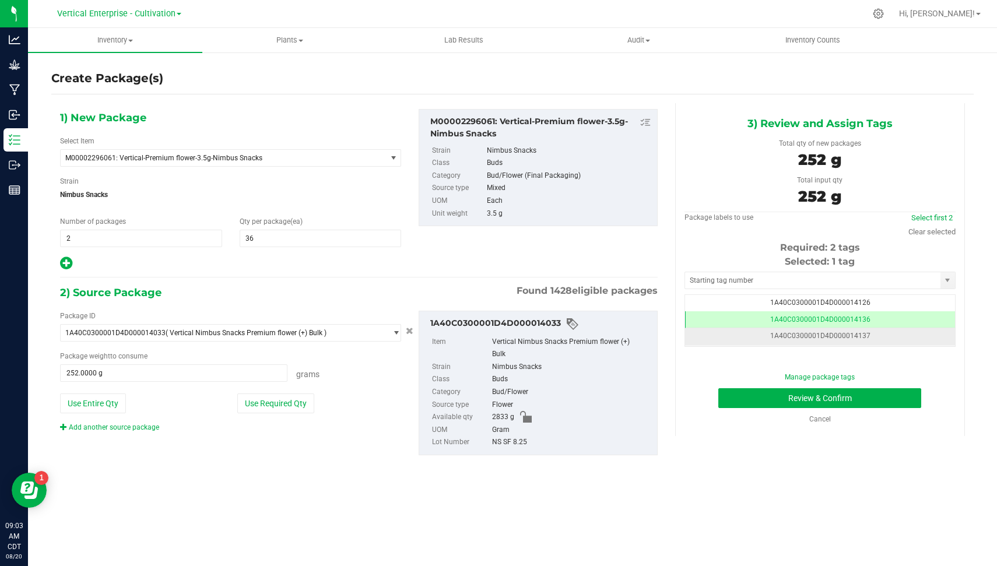
click at [872, 328] on td "1A40C0300001D4D000014137" at bounding box center [820, 336] width 270 height 17
click at [880, 394] on button "Review & Confirm" at bounding box center [819, 398] width 203 height 20
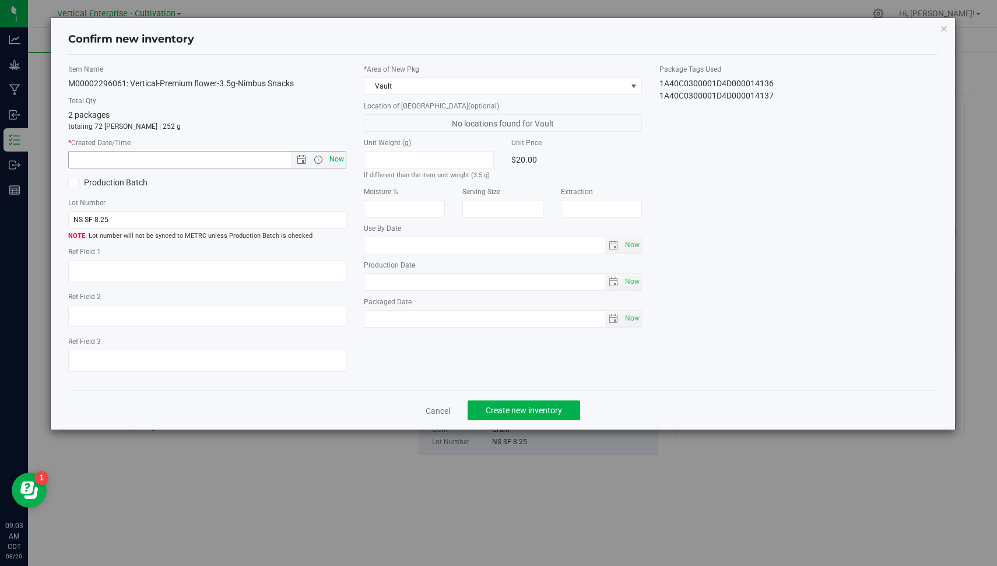
click at [335, 153] on span "Now" at bounding box center [337, 159] width 20 height 17
type input "[DATE] 9:03 AM"
click at [511, 414] on button "Create new inventory" at bounding box center [524, 411] width 113 height 20
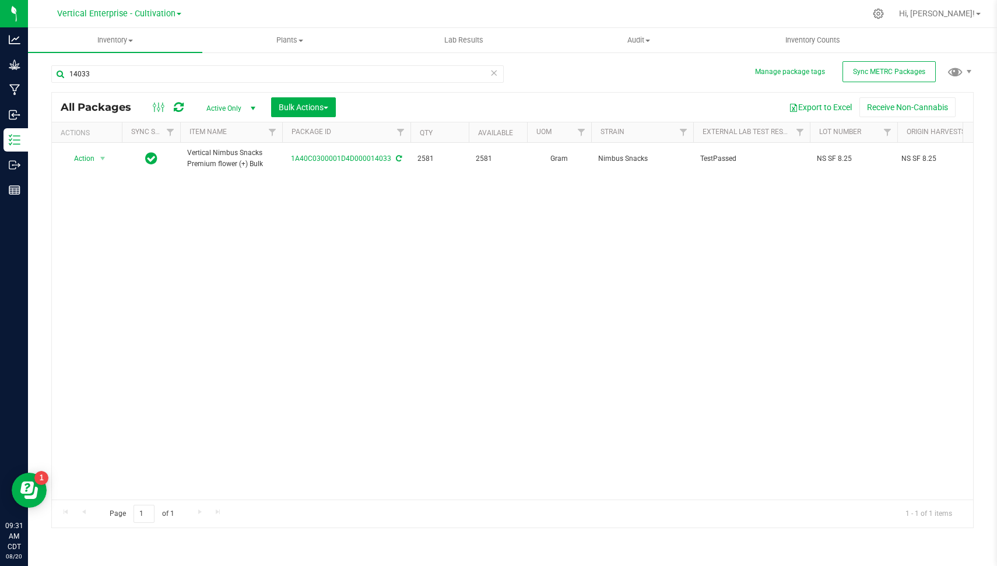
click at [125, 6] on div "Vertical Enterprise - Cultivation Vertical Enterprise - Cultivation Vertical En…" at bounding box center [119, 14] width 170 height 18
click at [118, 6] on div "Vertical Enterprise - Cultivation Vertical Enterprise - Cultivation Vertical En…" at bounding box center [119, 13] width 124 height 14
click at [113, 6] on div "Vertical Enterprise - Cultivation Vertical Enterprise - Cultivation Vertical En…" at bounding box center [119, 13] width 124 height 14
click at [106, 9] on span "Vertical Enterprise - Cultivation" at bounding box center [116, 14] width 118 height 10
click at [100, 54] on link "Vertical Enterprise - Manufacturing" at bounding box center [119, 57] width 170 height 16
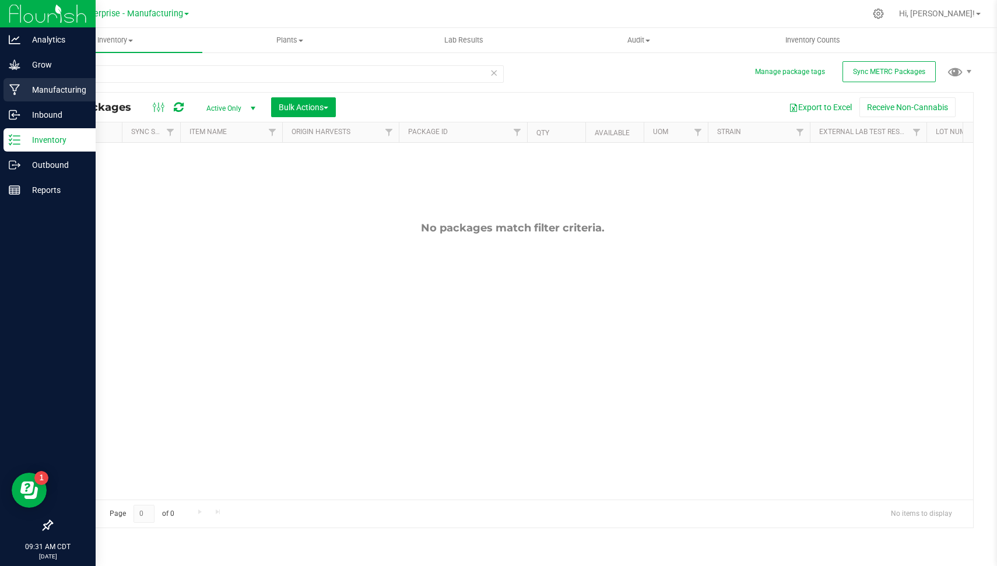
click at [26, 91] on p "Manufacturing" at bounding box center [55, 90] width 70 height 14
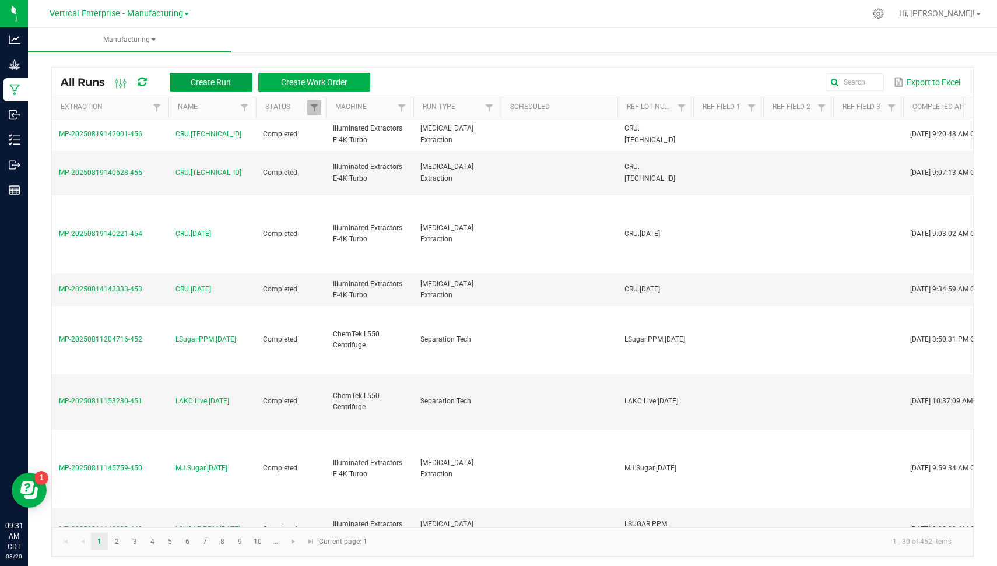
click at [178, 86] on button "Create Run" at bounding box center [211, 82] width 83 height 19
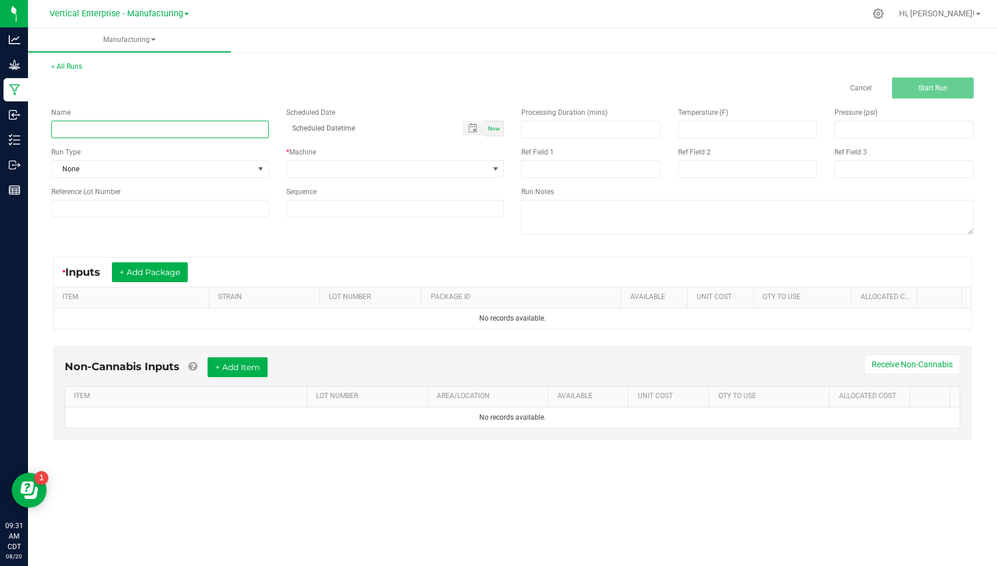
click at [111, 125] on input at bounding box center [159, 129] width 217 height 17
click at [111, 125] on input "CRU.[DATE]" at bounding box center [159, 129] width 217 height 17
type input "CRU.[DATE]"
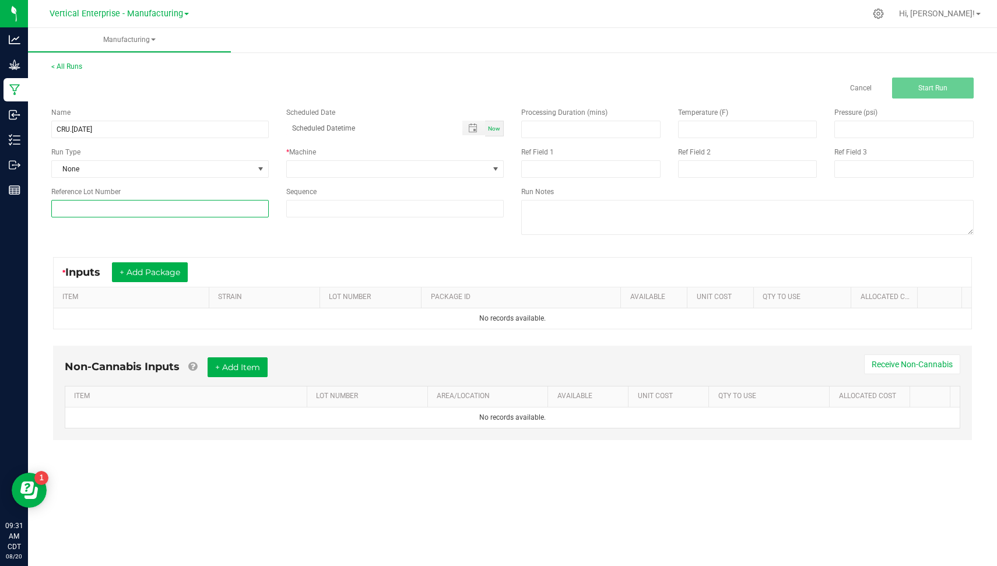
click at [111, 204] on input at bounding box center [159, 208] width 217 height 17
paste input "CRU.[DATE]"
type input "CRU.[DATE]"
click at [86, 153] on div "Run Type" at bounding box center [159, 152] width 217 height 10
click at [89, 162] on span "None" at bounding box center [153, 169] width 202 height 16
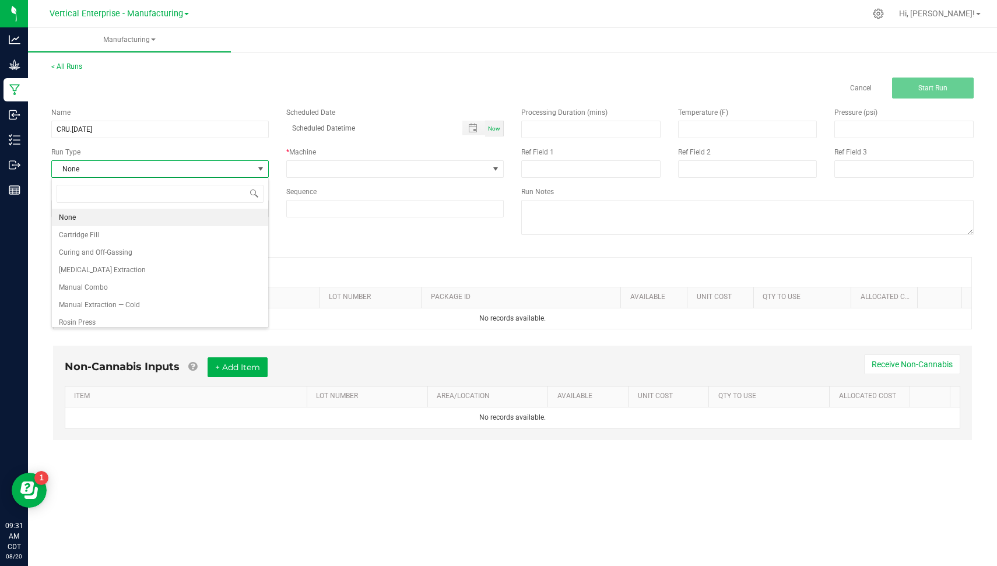
scroll to position [17, 217]
click at [124, 270] on span "[MEDICAL_DATA] Extraction" at bounding box center [102, 270] width 87 height 12
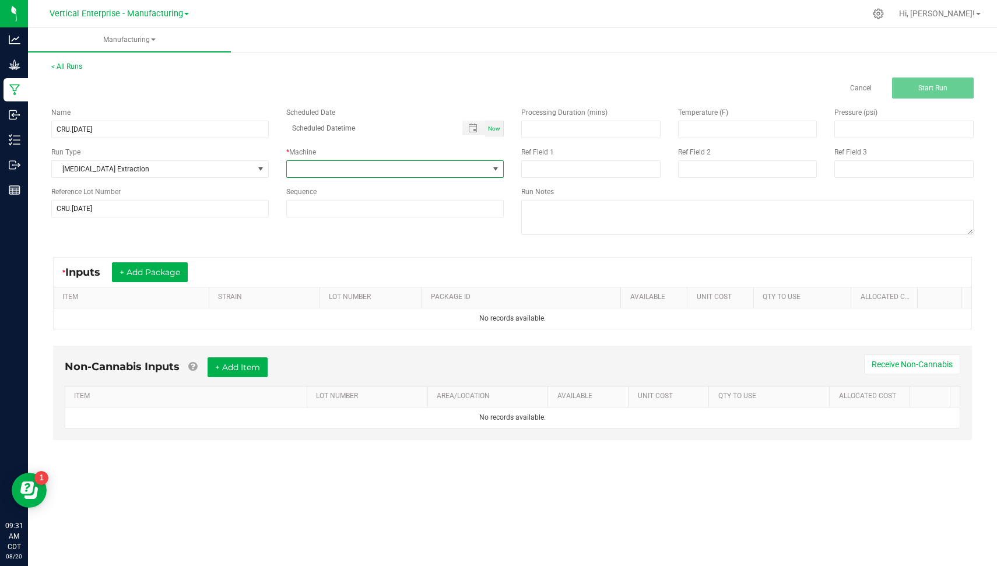
click at [379, 168] on span at bounding box center [388, 169] width 202 height 16
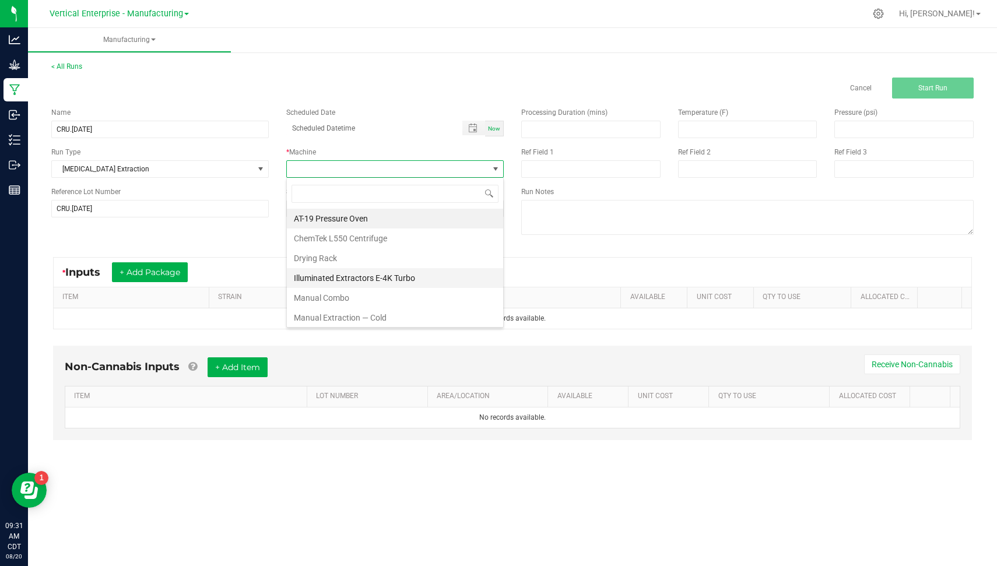
click at [389, 272] on li "Illuminated Extractors E-4K Turbo" at bounding box center [395, 278] width 216 height 20
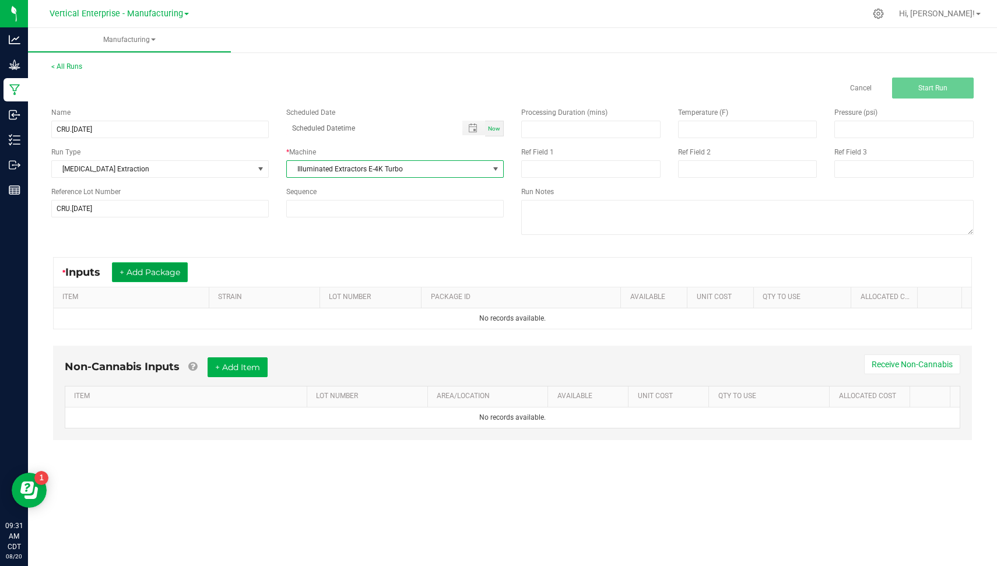
click at [153, 271] on button "+ Add Package" at bounding box center [150, 272] width 76 height 20
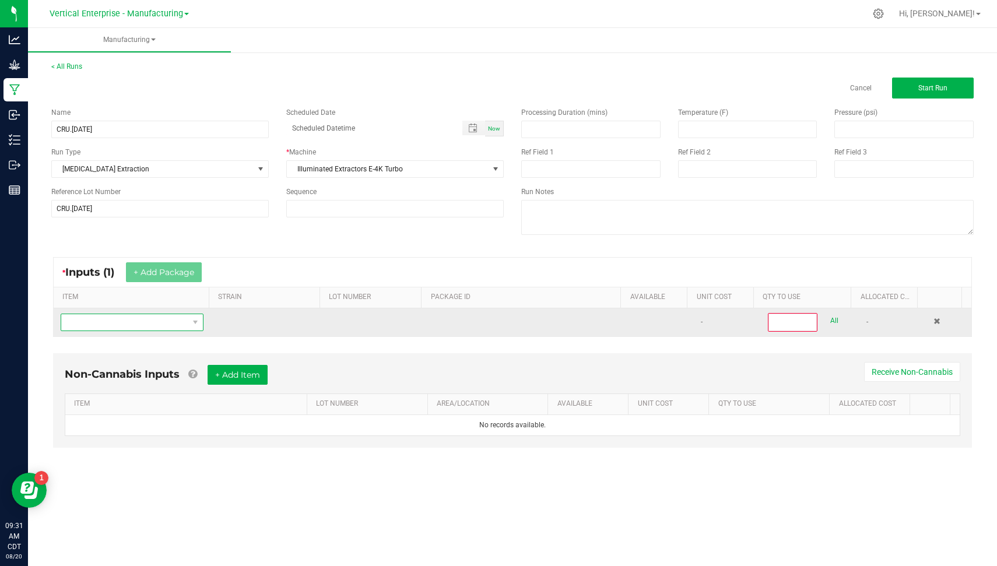
click at [184, 321] on span "NO DATA FOUND" at bounding box center [124, 322] width 127 height 16
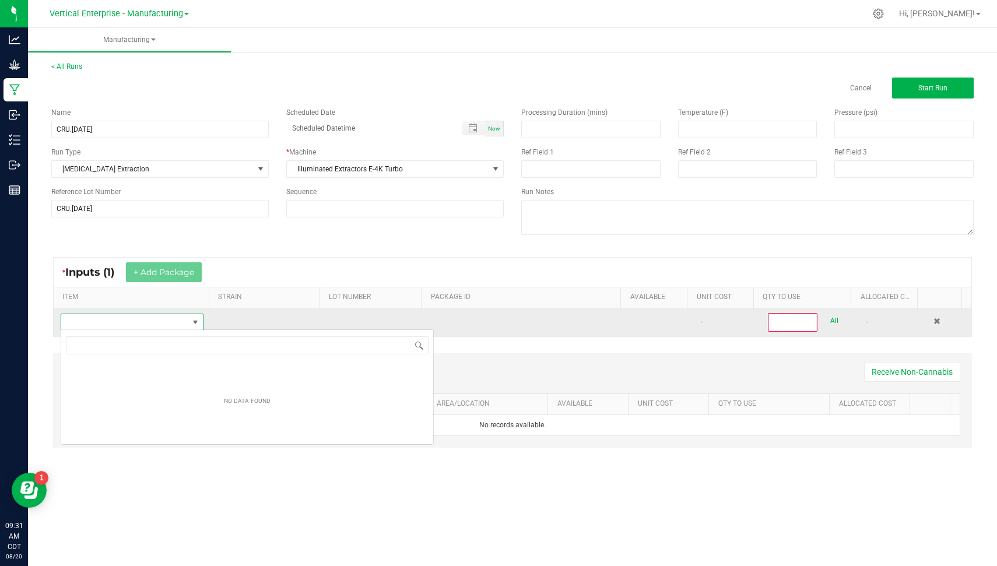
scroll to position [17, 141]
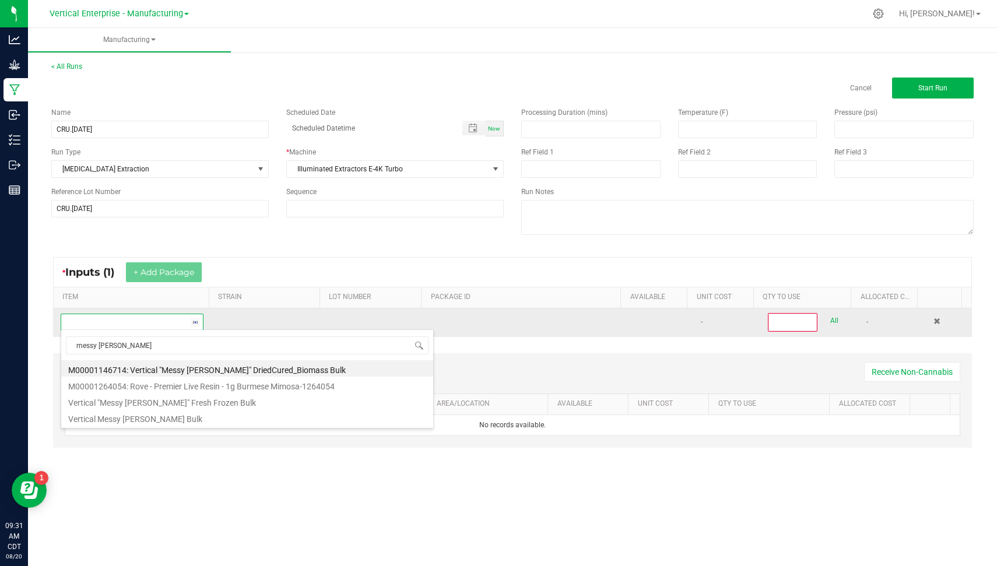
type input "messy [PERSON_NAME]"
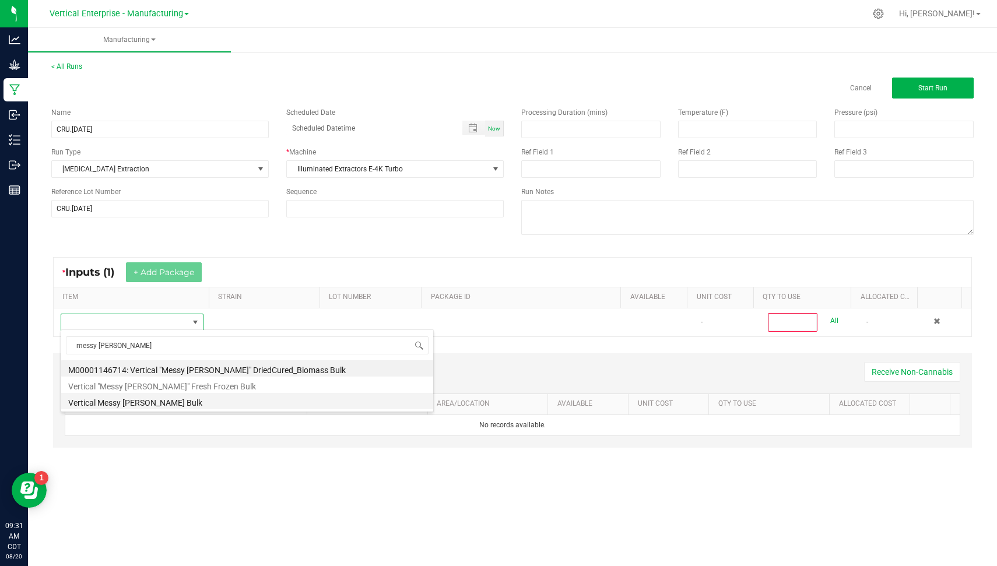
drag, startPoint x: 232, startPoint y: 367, endPoint x: 206, endPoint y: 398, distance: 40.2
click at [206, 360] on ul "M00001146714: Vertical "Messy [PERSON_NAME]" DriedCured_Biomass Bulk Vertical "…" at bounding box center [247, 360] width 372 height 0
click at [206, 398] on li "Vertical Messy [PERSON_NAME] Bulk" at bounding box center [247, 401] width 372 height 16
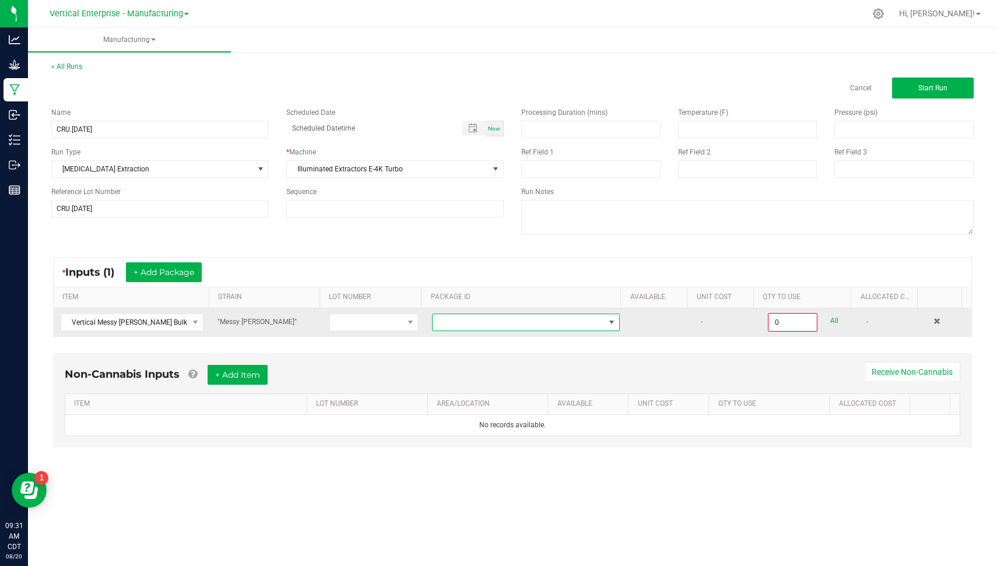
click at [539, 325] on span at bounding box center [519, 322] width 172 height 16
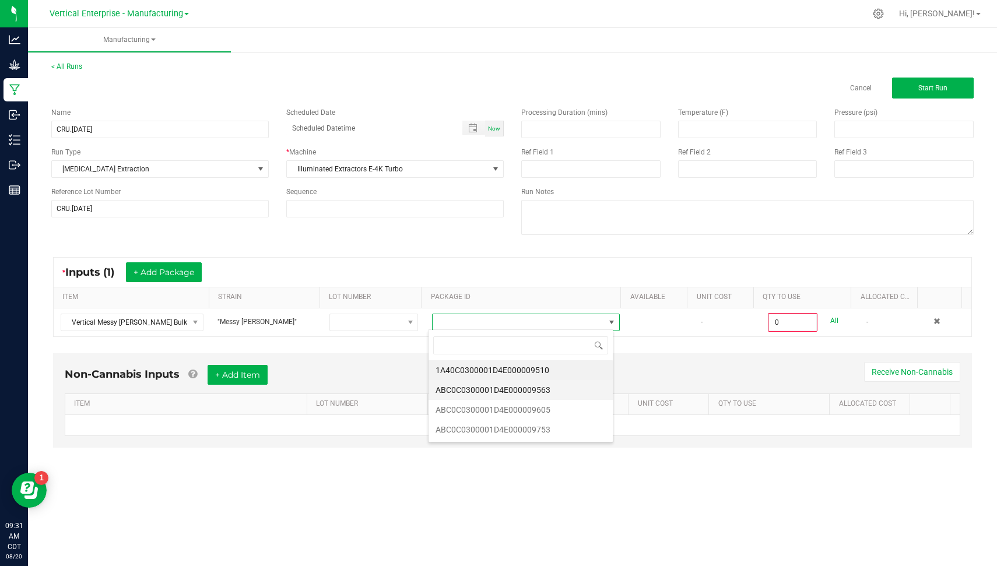
click at [560, 392] on li "ABC0C0300001D4E000009563" at bounding box center [521, 390] width 184 height 20
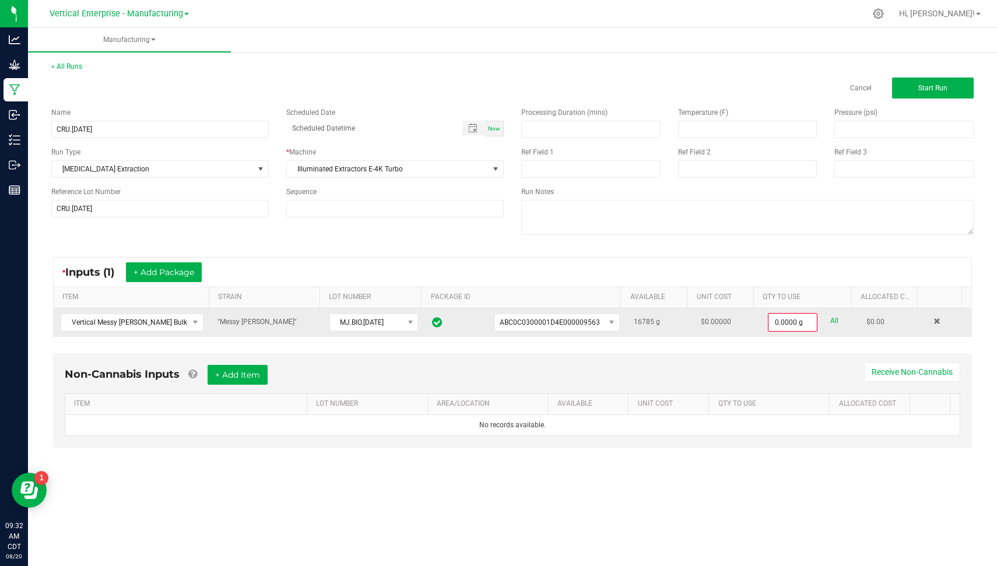
click at [830, 321] on link "All" at bounding box center [834, 321] width 8 height 16
type input "16785.0000 g"
click at [941, 87] on span "Start Run" at bounding box center [932, 88] width 29 height 8
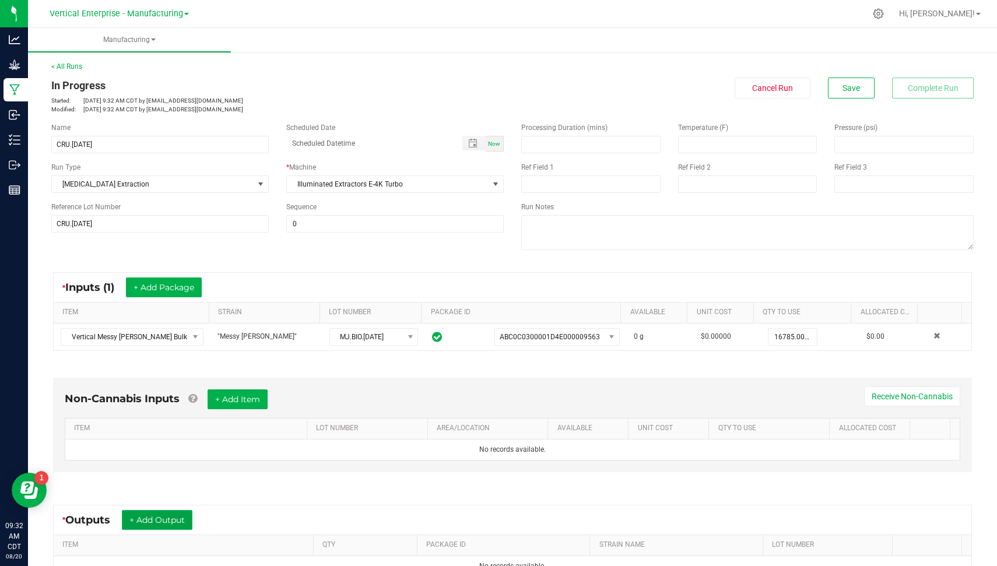
click at [176, 513] on button "+ Add Output" at bounding box center [157, 520] width 71 height 20
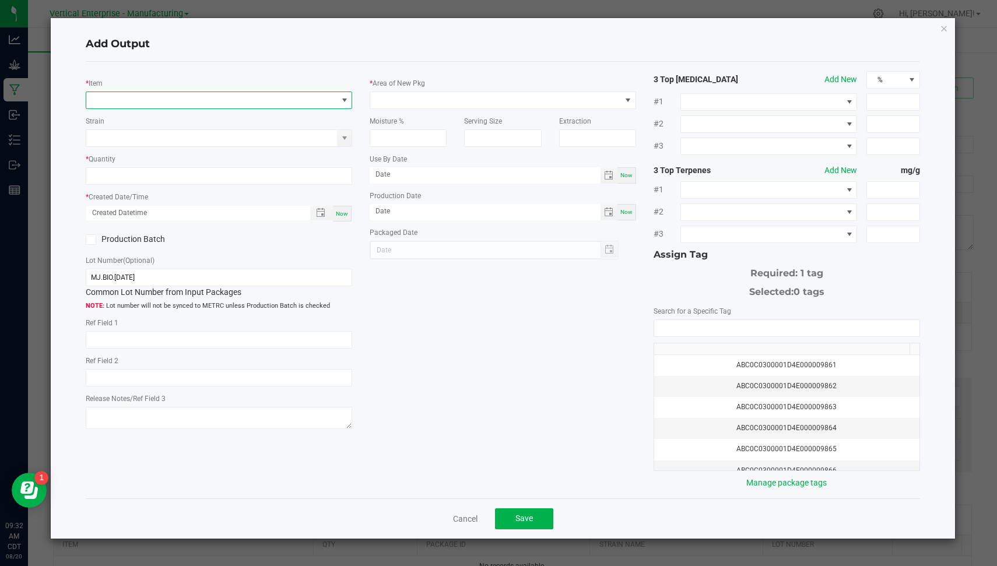
click at [198, 103] on span "NO DATA FOUND" at bounding box center [211, 100] width 251 height 16
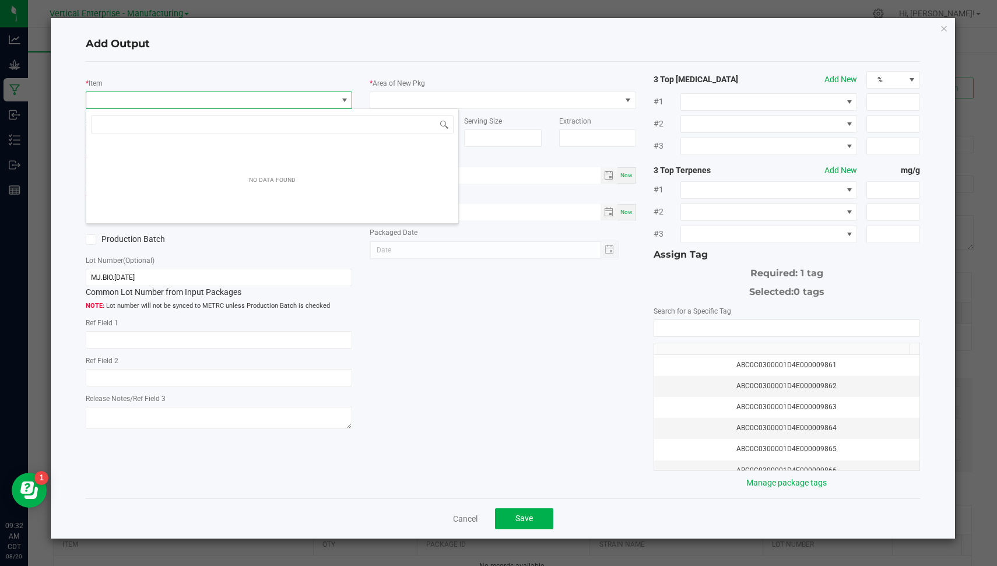
scroll to position [17, 266]
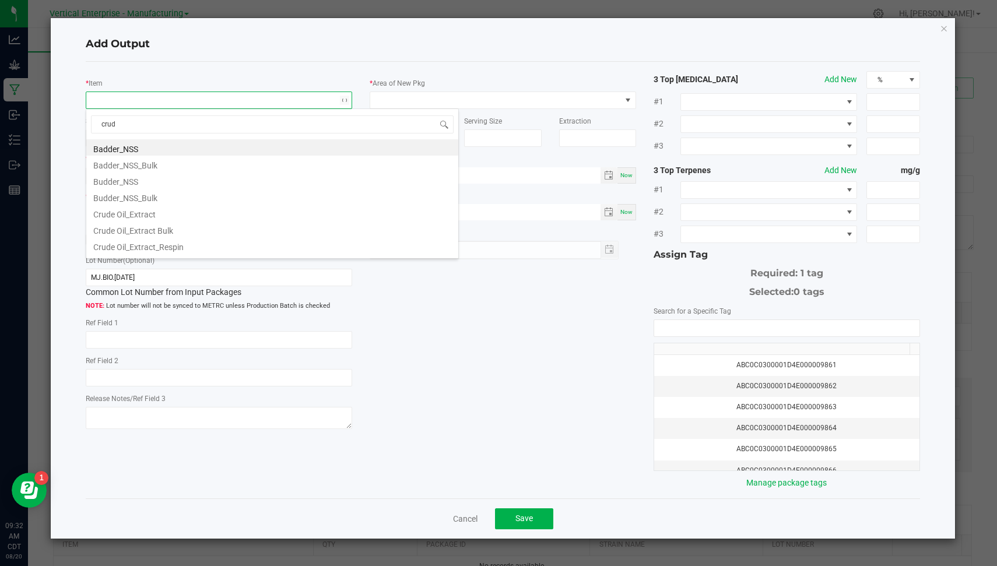
type input "crude"
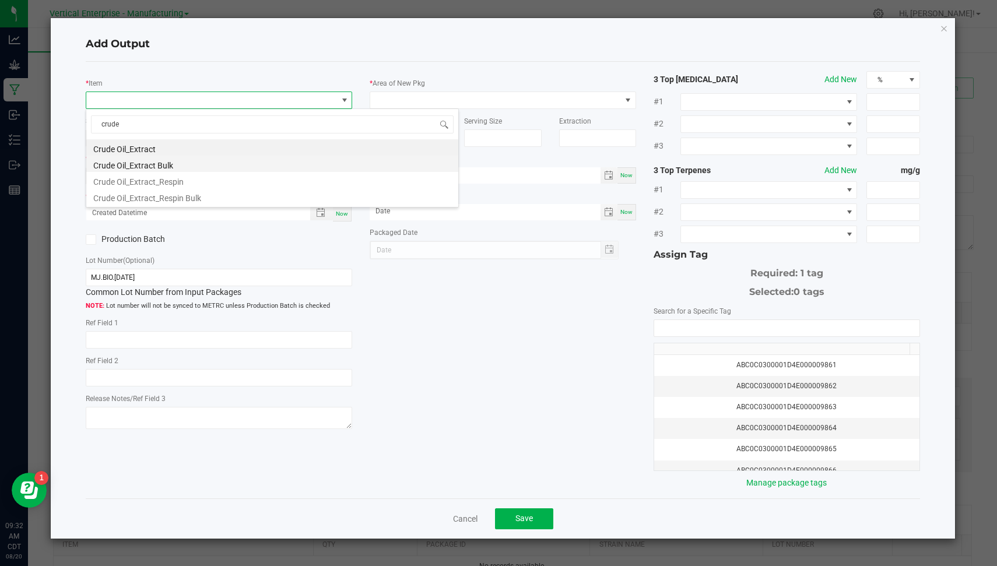
click at [176, 161] on li "Crude Oil_Extract Bulk" at bounding box center [272, 164] width 372 height 16
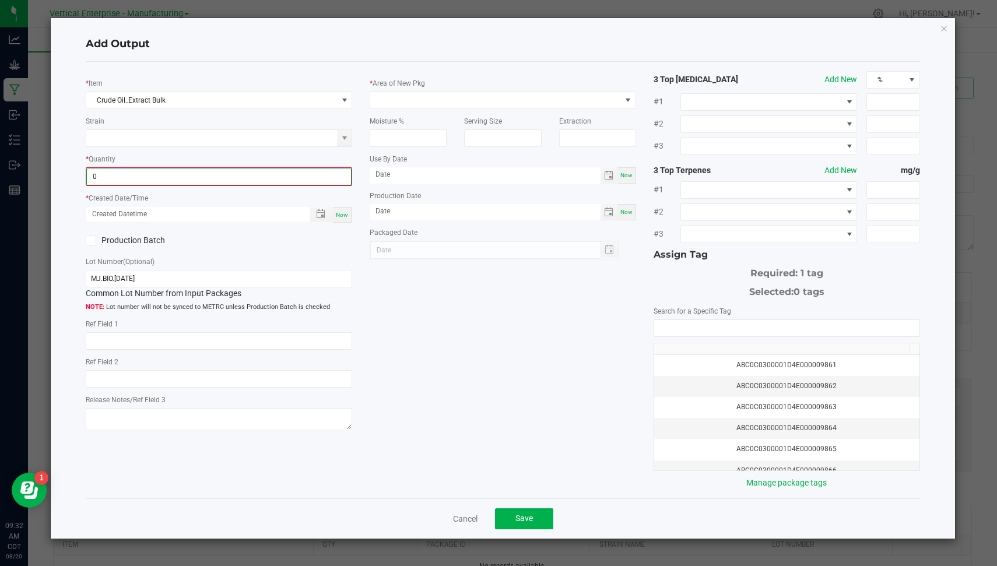
click at [154, 176] on input "0" at bounding box center [219, 177] width 264 height 16
type input "1131.0000 g"
click at [334, 209] on div "Now" at bounding box center [342, 214] width 19 height 16
type input "[DATE] 9:32 AM"
type input "[DATE]"
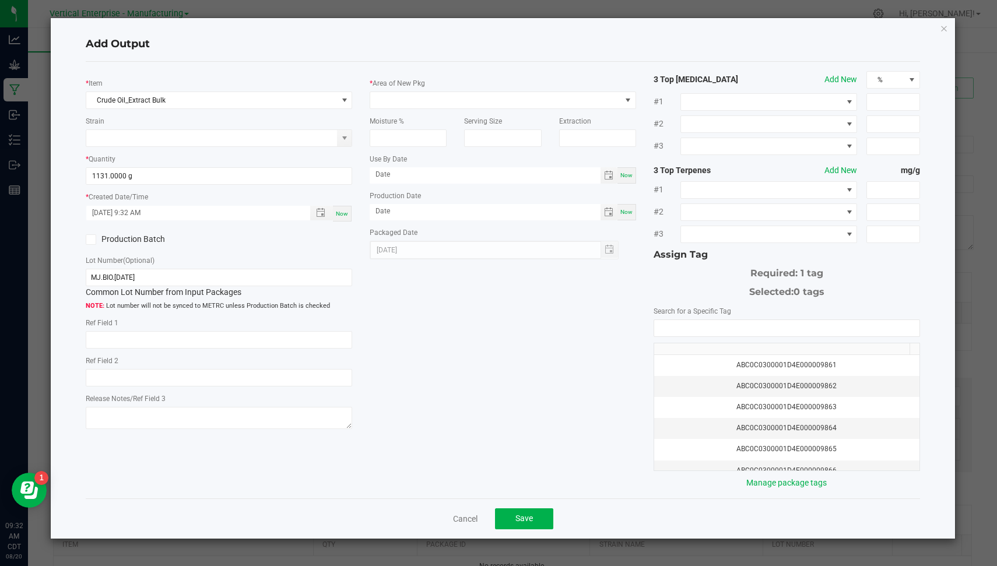
click at [128, 240] on label "Production Batch" at bounding box center [148, 239] width 124 height 12
click at [0, 0] on input "Production Batch" at bounding box center [0, 0] width 0 height 0
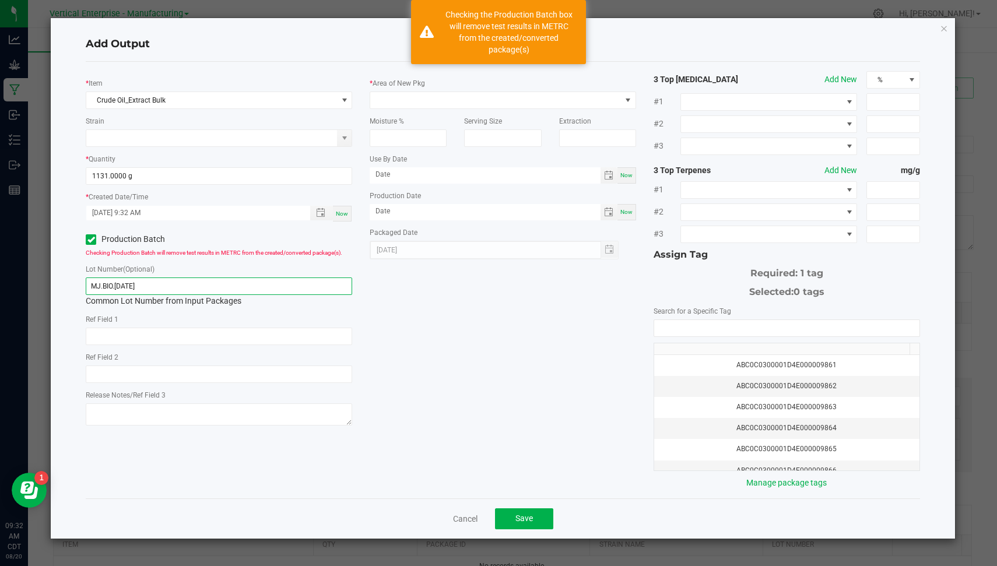
click at [150, 290] on input "MJ.BIO.[DATE]" at bounding box center [219, 286] width 266 height 17
paste input "CRU.8.20"
type input "CRU.[DATE]"
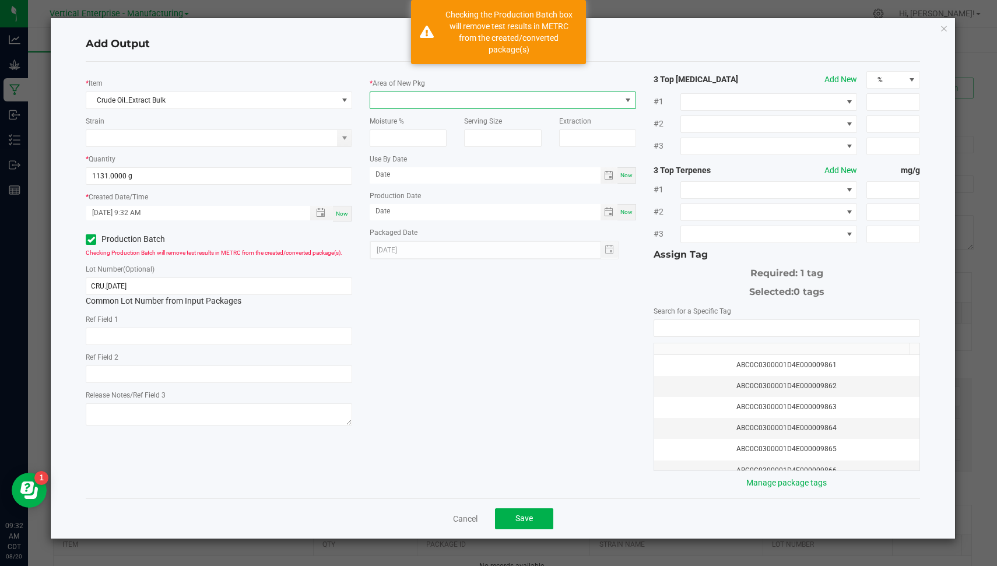
click at [419, 95] on span at bounding box center [495, 100] width 251 height 16
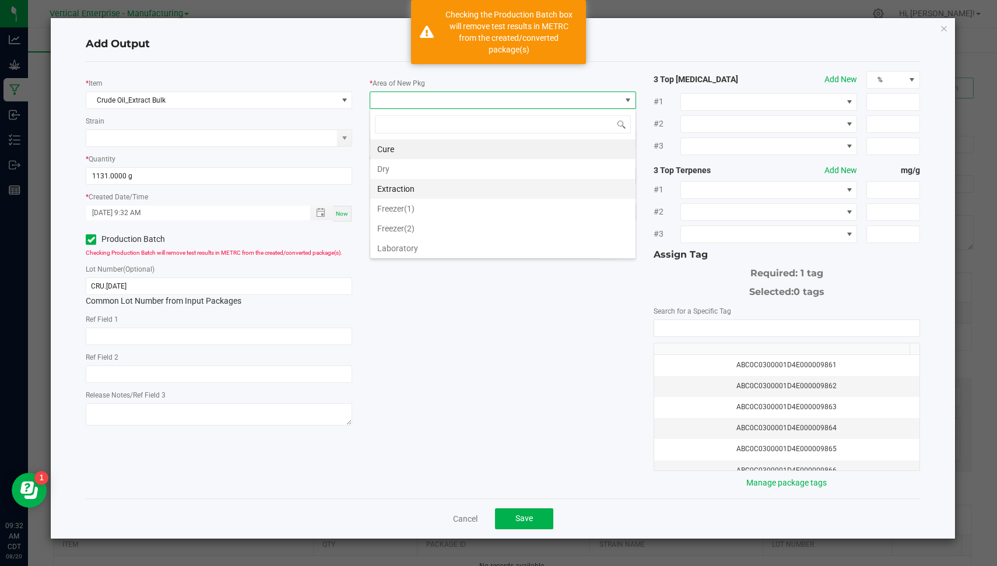
click at [433, 187] on li "Extraction" at bounding box center [502, 189] width 265 height 20
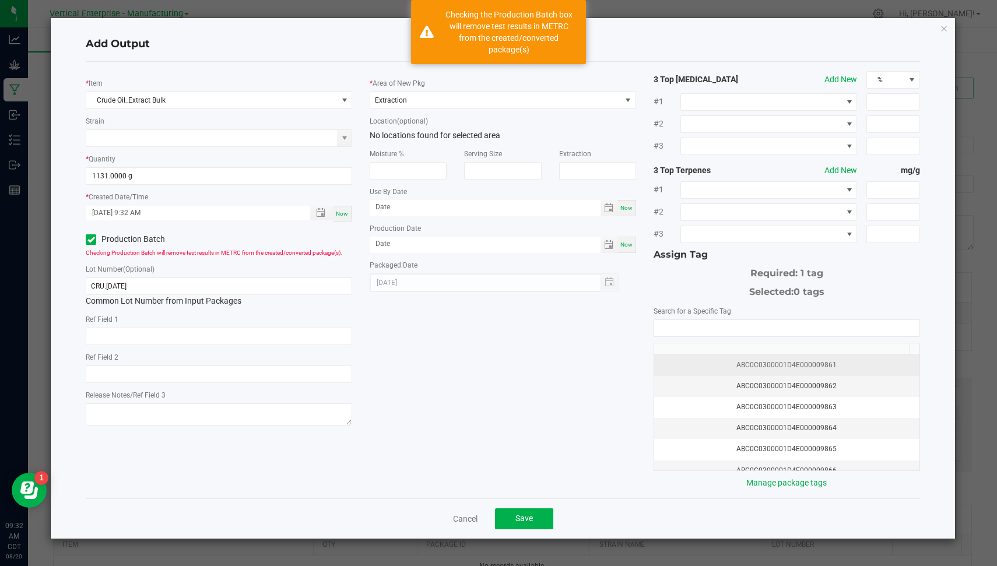
click at [809, 368] on td "ABC0C0300001D4E000009861" at bounding box center [786, 365] width 265 height 21
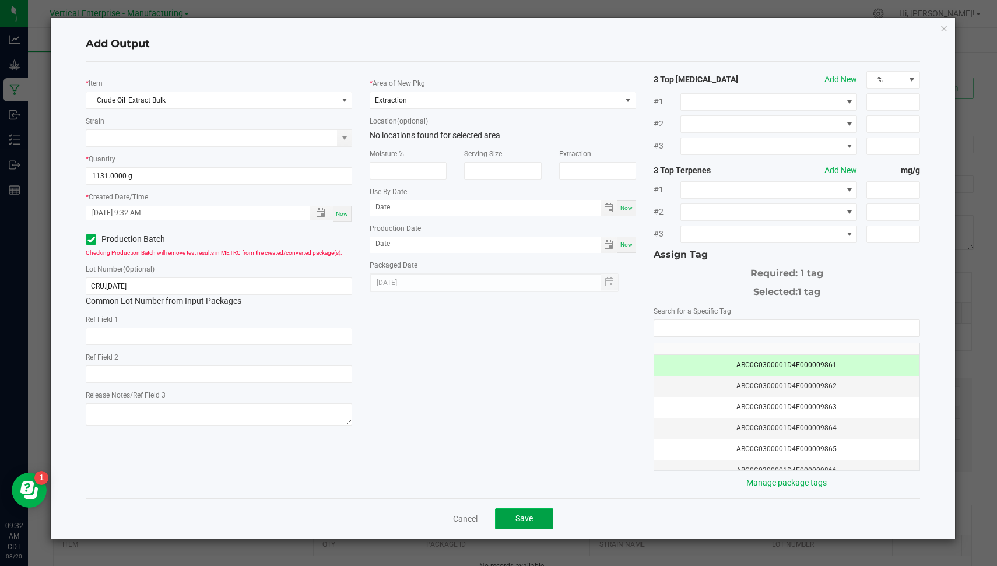
click at [524, 523] on button "Save" at bounding box center [524, 518] width 58 height 21
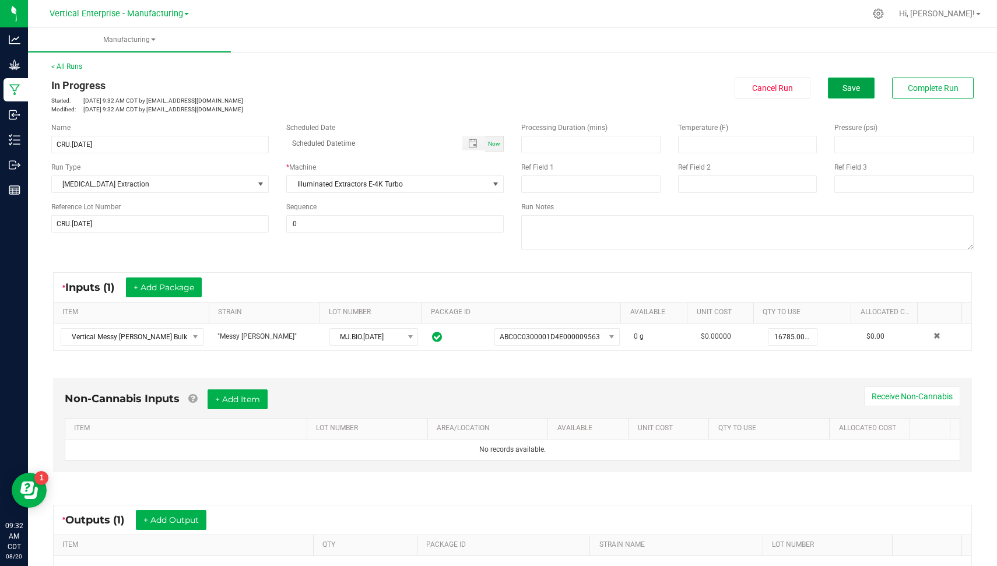
click at [833, 82] on button "Save" at bounding box center [851, 88] width 47 height 21
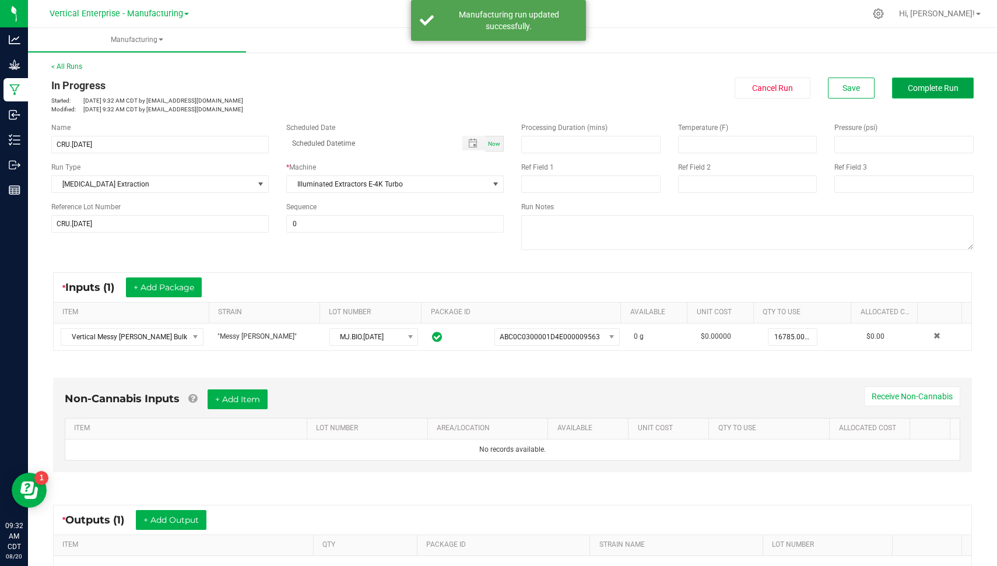
click at [908, 85] on span "Complete Run" at bounding box center [933, 87] width 51 height 9
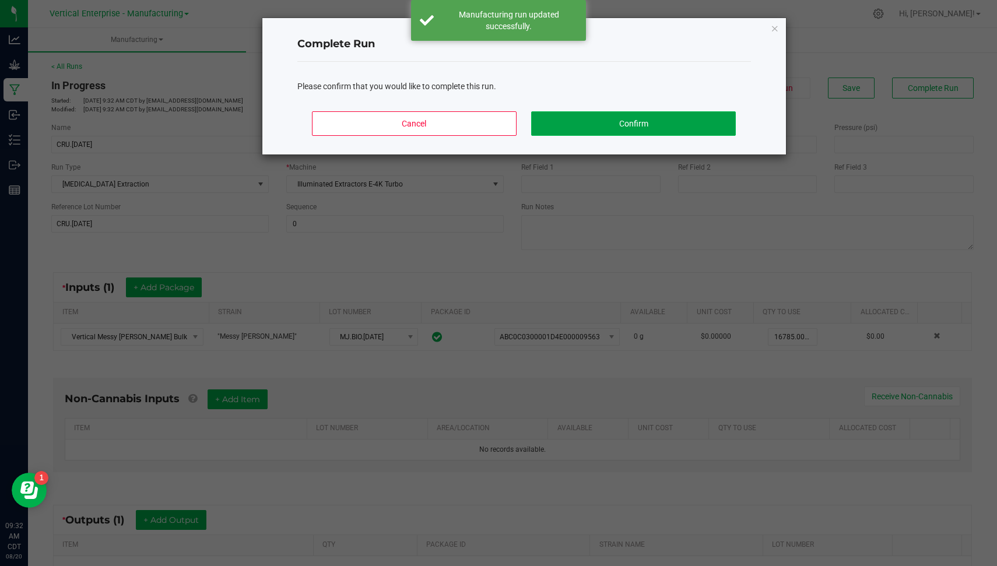
click at [621, 129] on button "Confirm" at bounding box center [633, 123] width 204 height 24
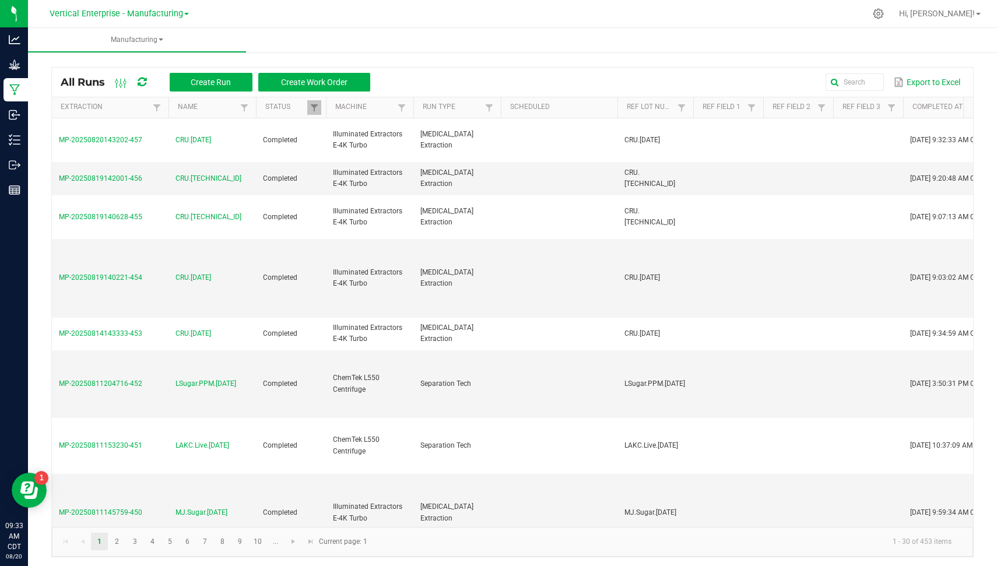
click at [156, 19] on div "Vertical Enterprise - Manufacturing Vertical Enterprise - Cultivation Vertical …" at bounding box center [119, 13] width 139 height 14
